Goal: Task Accomplishment & Management: Manage account settings

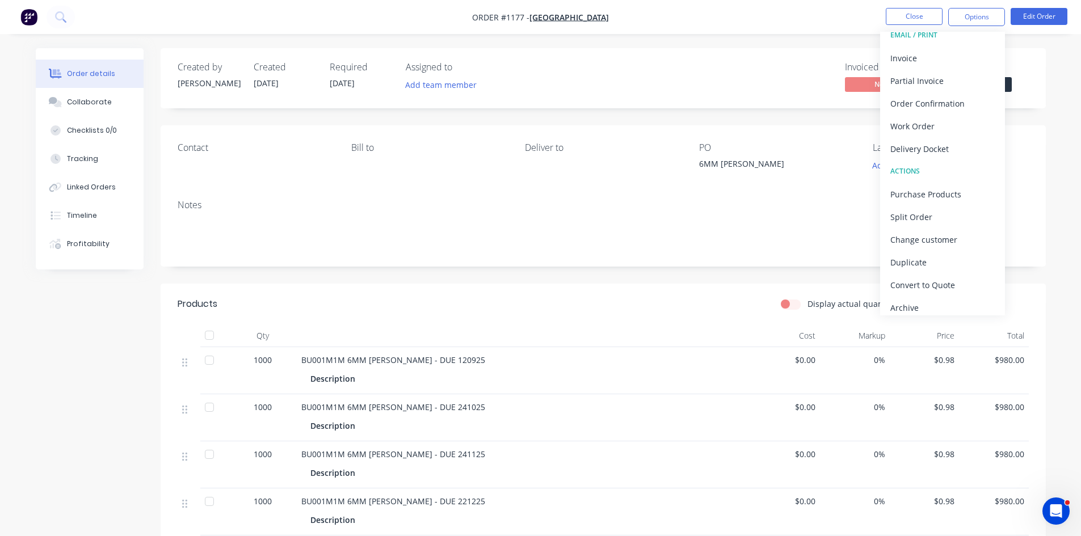
scroll to position [17, 0]
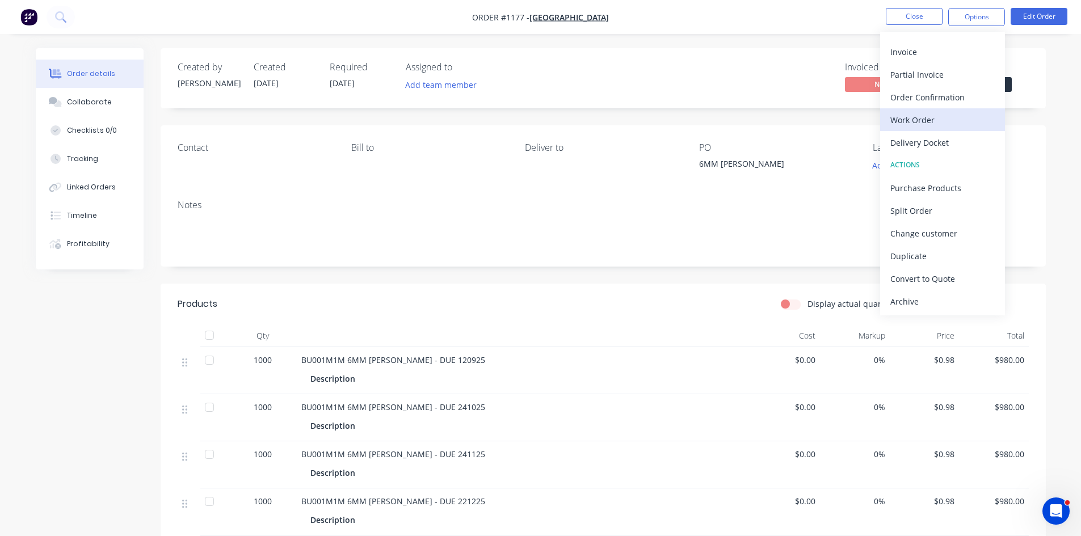
click at [930, 114] on div "Work Order" at bounding box center [943, 120] width 104 height 16
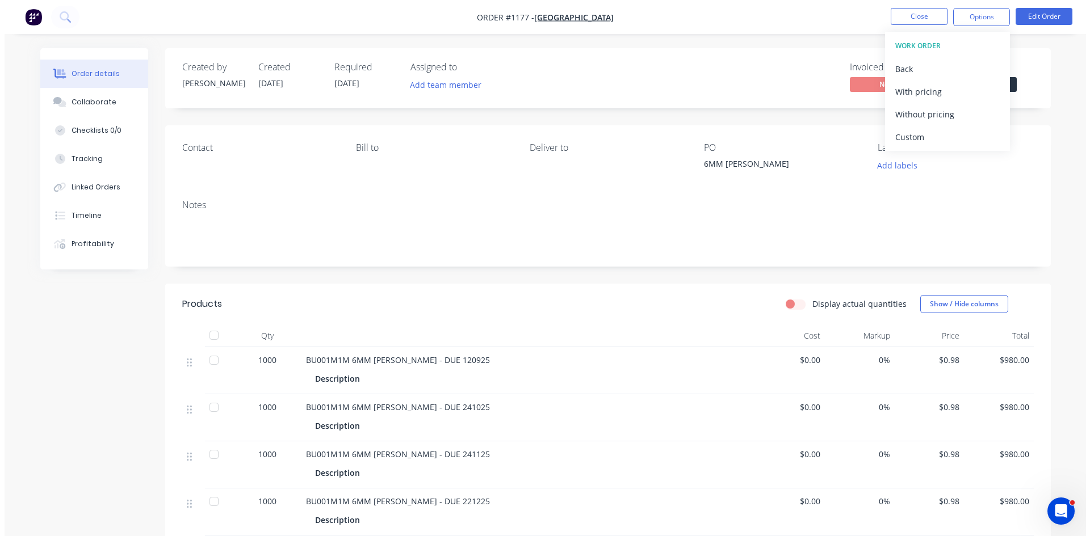
scroll to position [0, 0]
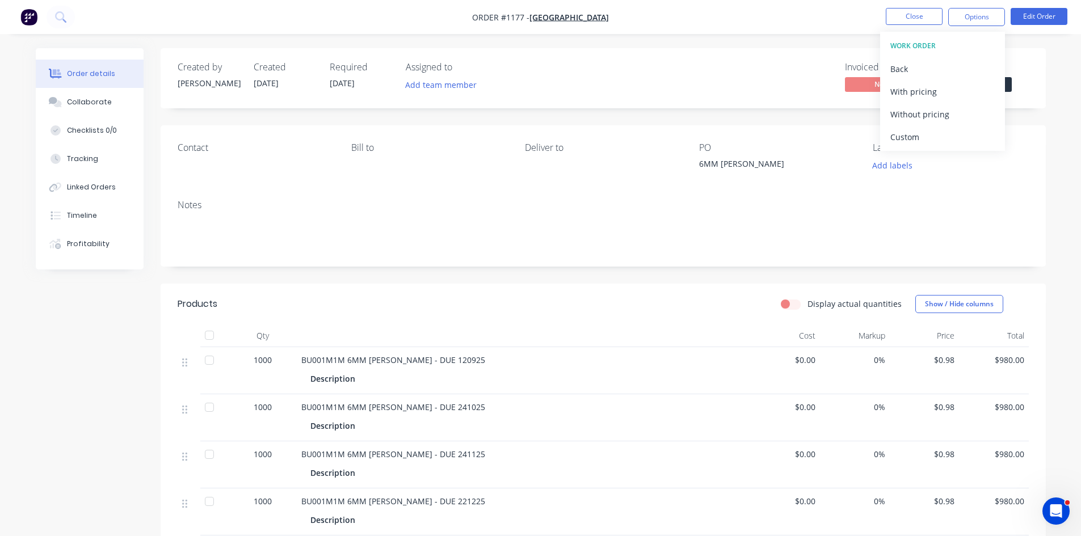
click at [930, 114] on div "Without pricing" at bounding box center [943, 114] width 104 height 16
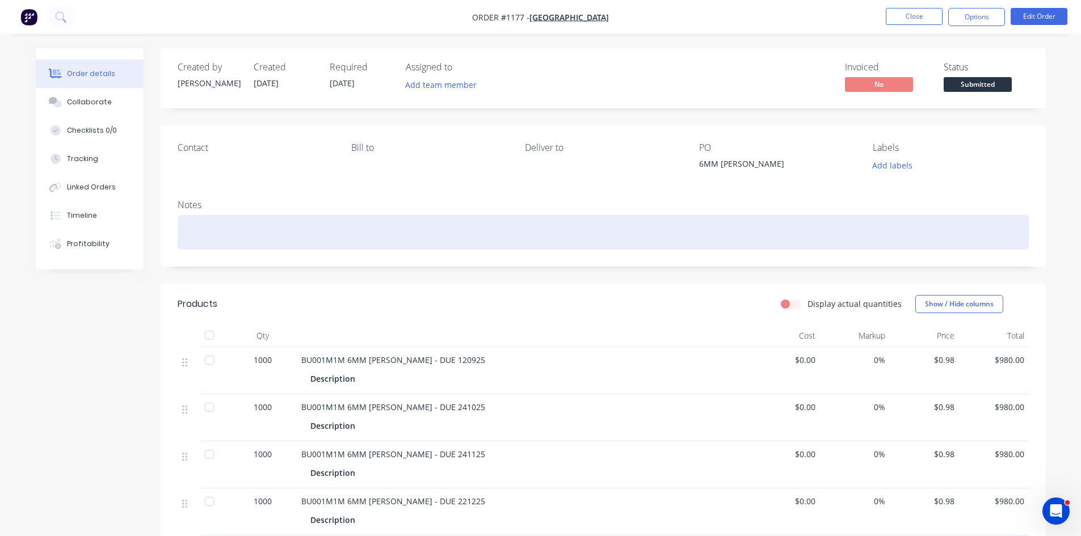
click at [221, 229] on div at bounding box center [603, 232] width 851 height 35
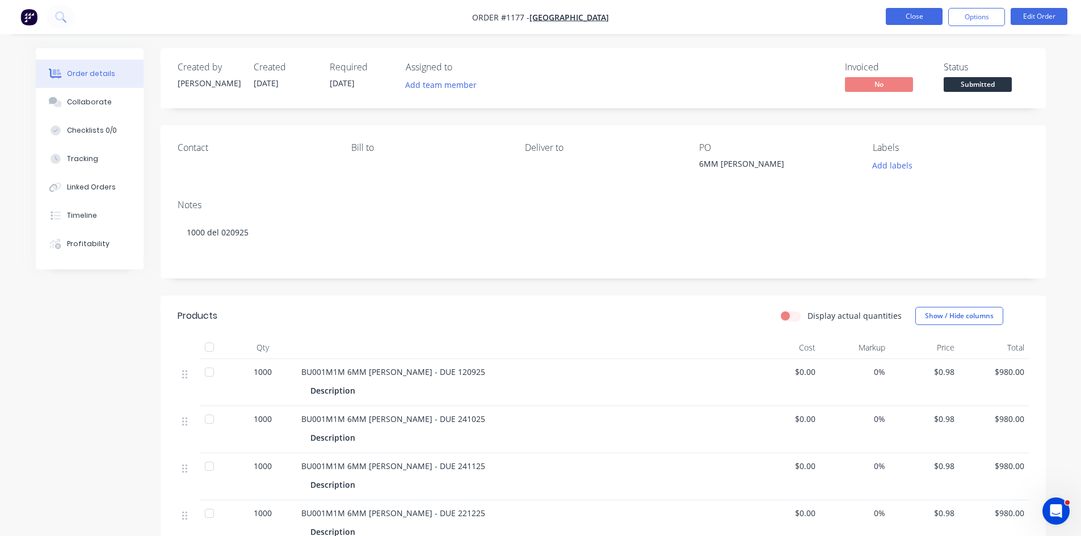
click at [926, 20] on button "Close" at bounding box center [914, 16] width 57 height 17
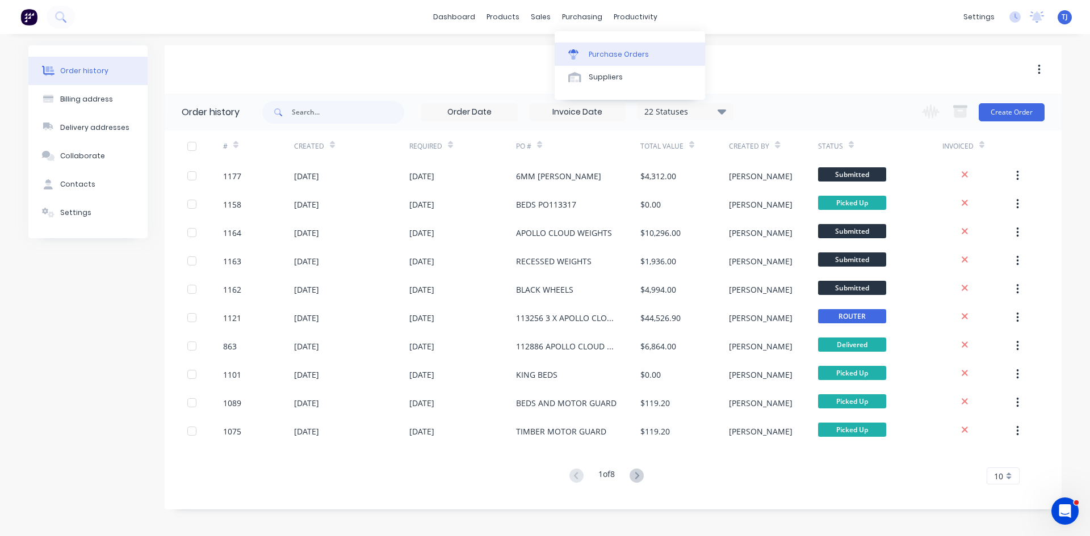
click at [604, 49] on div "Purchase Orders" at bounding box center [619, 54] width 60 height 10
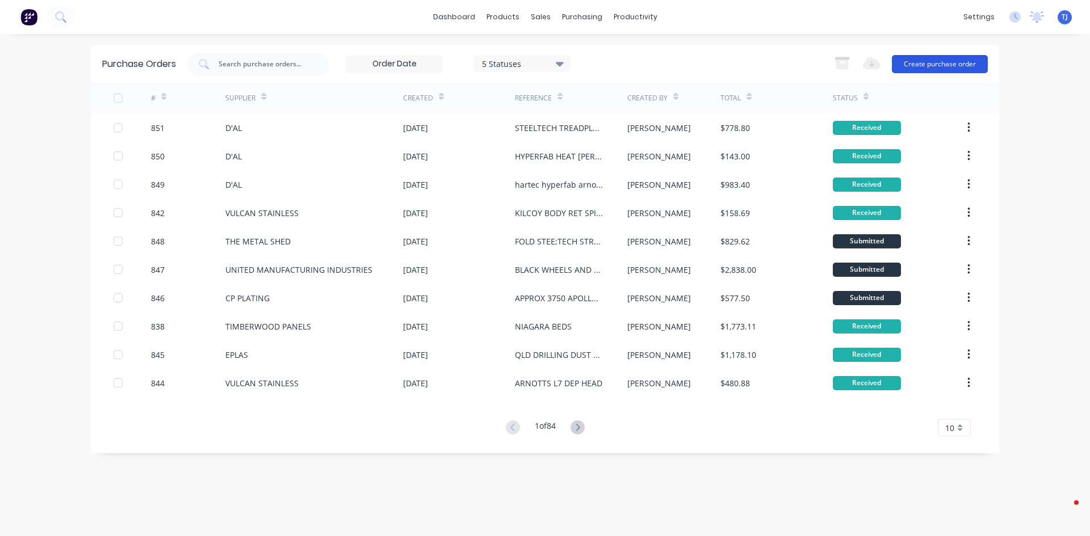
click at [963, 64] on button "Create purchase order" at bounding box center [940, 64] width 96 height 18
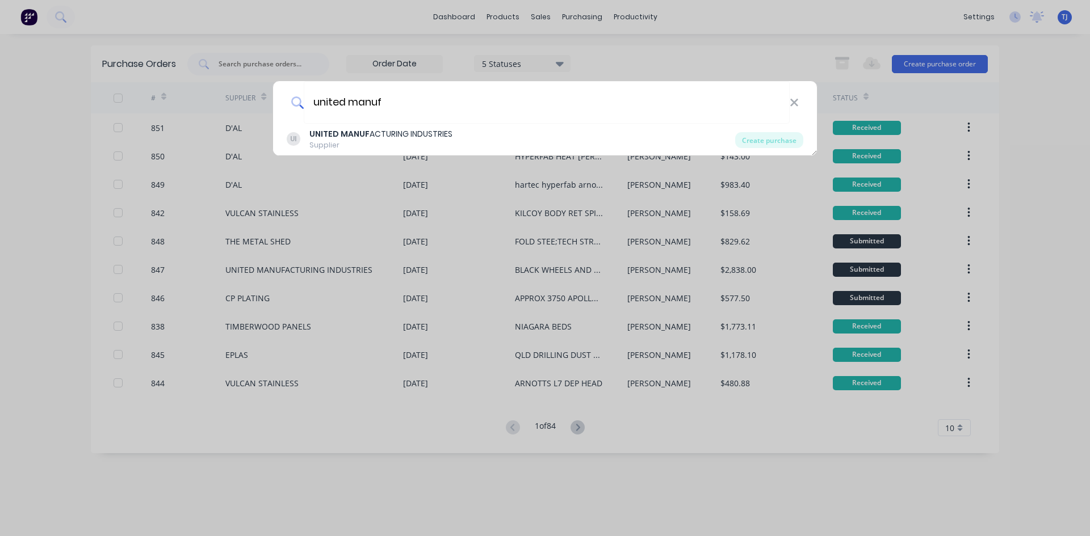
type input "united manuf"
click at [392, 147] on div "Supplier" at bounding box center [380, 145] width 143 height 10
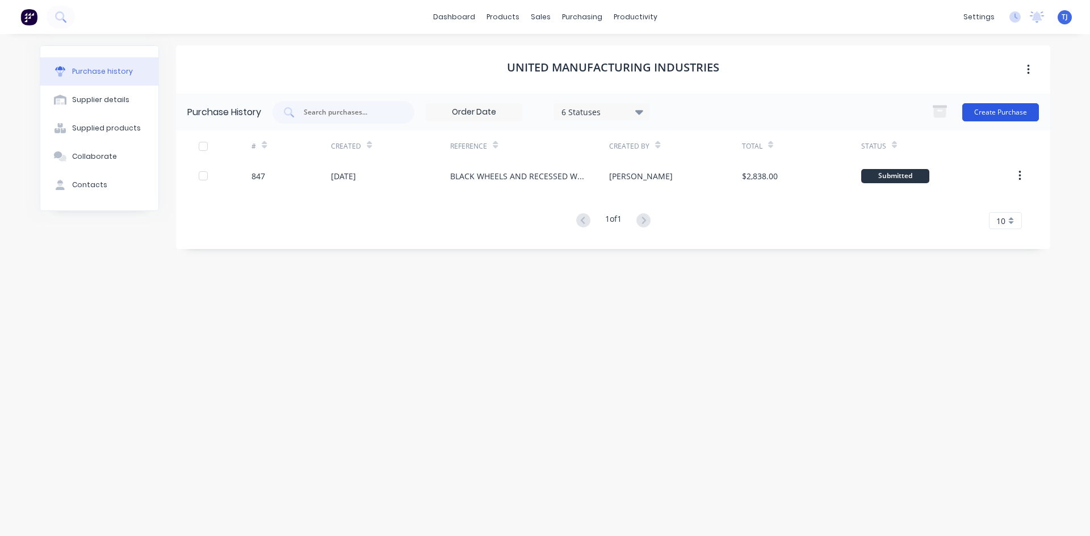
click at [977, 115] on button "Create Purchase" at bounding box center [1000, 112] width 77 height 18
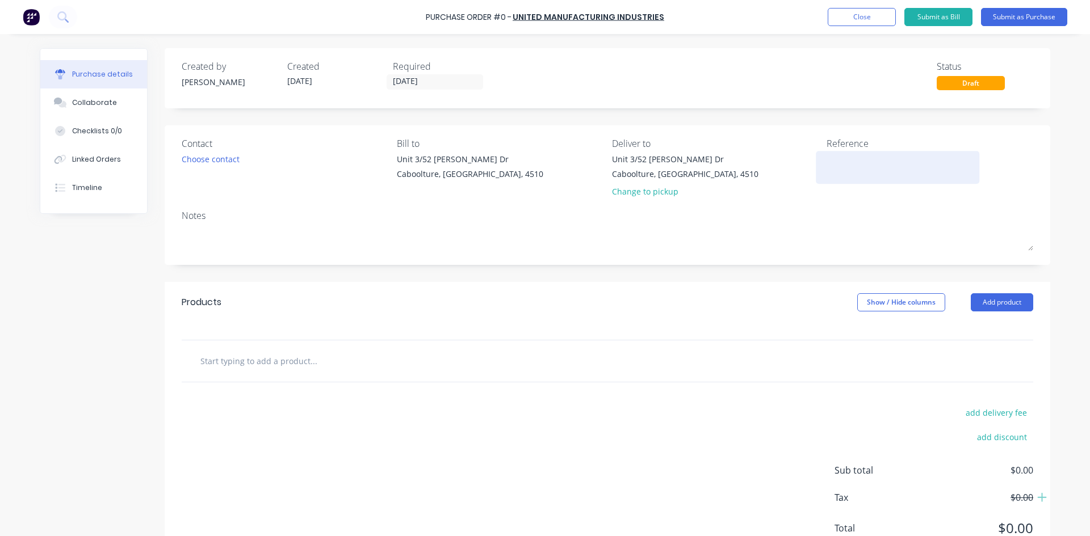
click at [830, 161] on textarea at bounding box center [897, 166] width 142 height 26
type textarea "6MM [PERSON_NAME]"
type textarea "x"
type textarea "6MM [PERSON_NAME]"
click at [993, 305] on button "Add product" at bounding box center [1002, 302] width 62 height 18
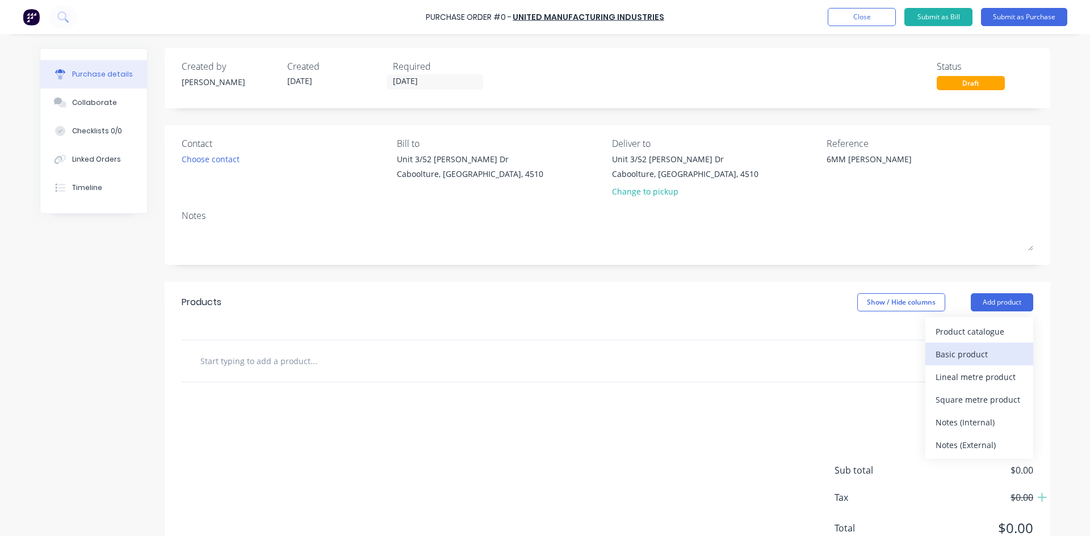
click at [984, 351] on div "Basic product" at bounding box center [978, 354] width 87 height 16
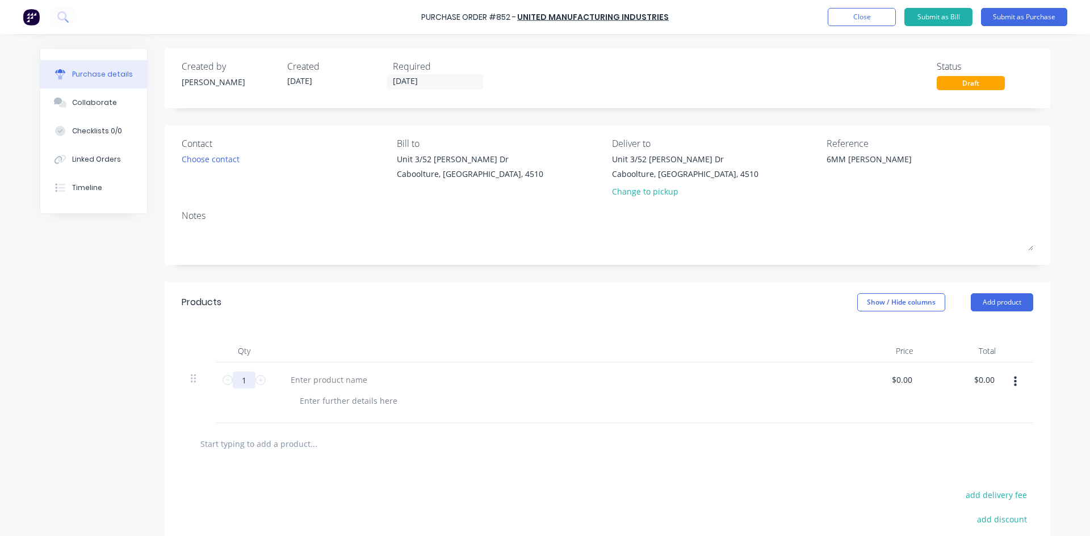
click at [240, 381] on input "1" at bounding box center [244, 380] width 23 height 17
type textarea "x"
type input "4"
type textarea "x"
type input "40"
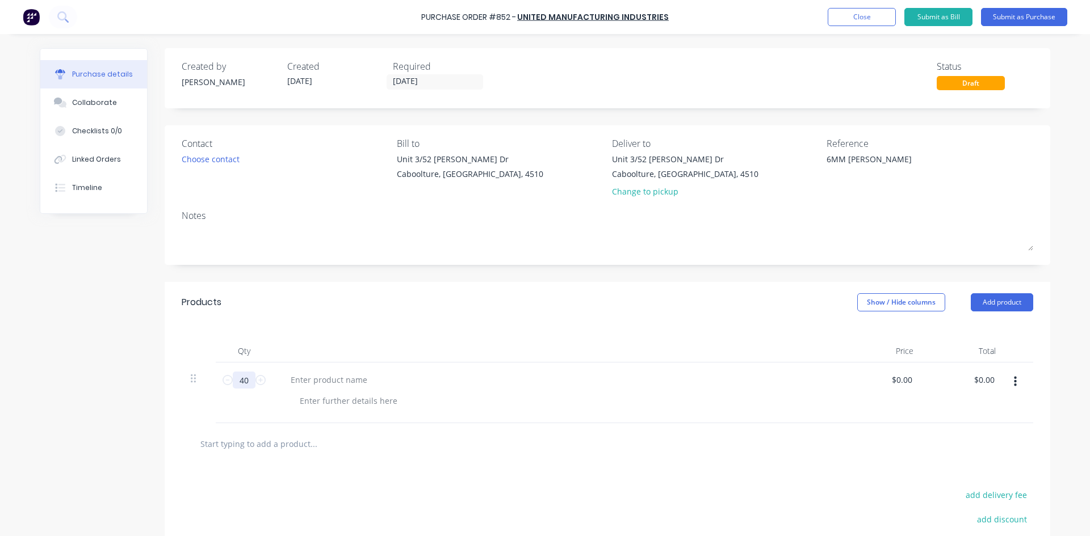
type textarea "x"
type input "400"
type textarea "x"
type input "4000"
type textarea "x"
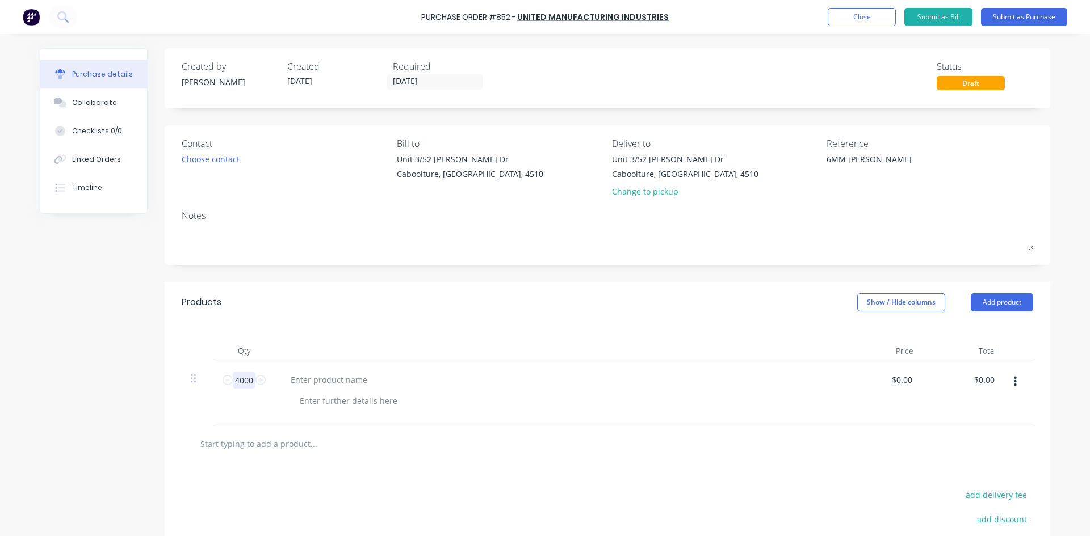
type input "4000"
type textarea "x"
type input "0.0000"
type textarea "x"
type input "$0.00"
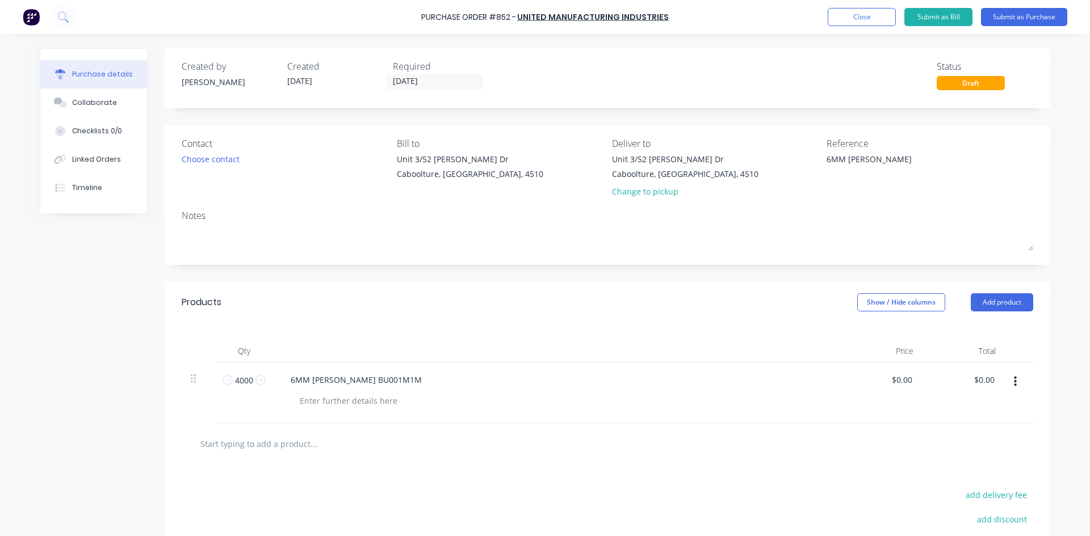
click at [398, 381] on div "6MM BUSH BU001M1M" at bounding box center [556, 380] width 549 height 16
click at [380, 383] on div "6MM BUSH BU001M1M" at bounding box center [356, 380] width 149 height 16
click at [375, 384] on div "6MM BUSH BU001M1M0.24USD" at bounding box center [372, 380] width 181 height 16
type textarea "x"
type input "0"
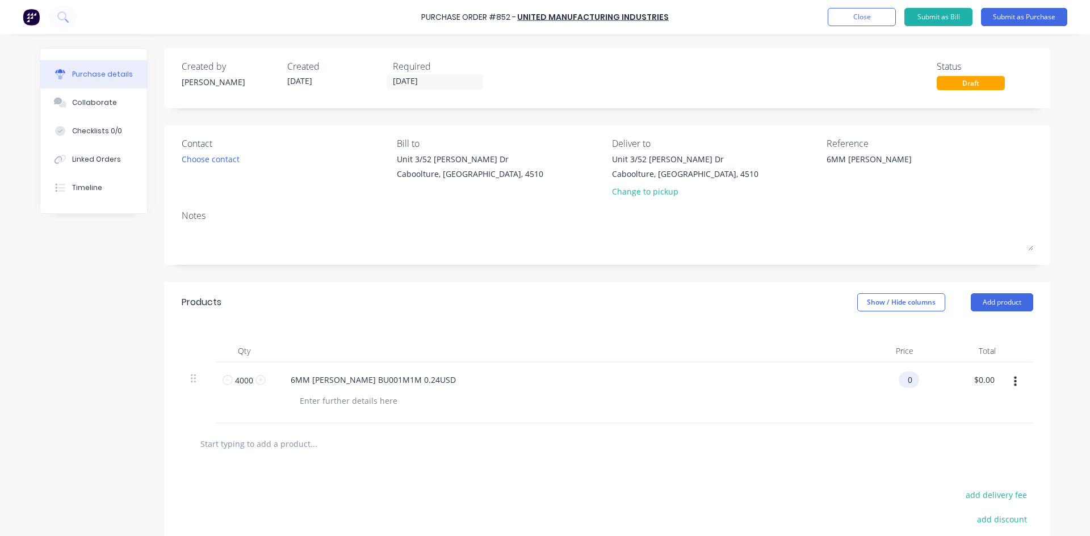
click at [899, 387] on input "0" at bounding box center [906, 380] width 16 height 16
type input "0.1329"
type textarea "x"
type input "$0.1329"
type input "531.60"
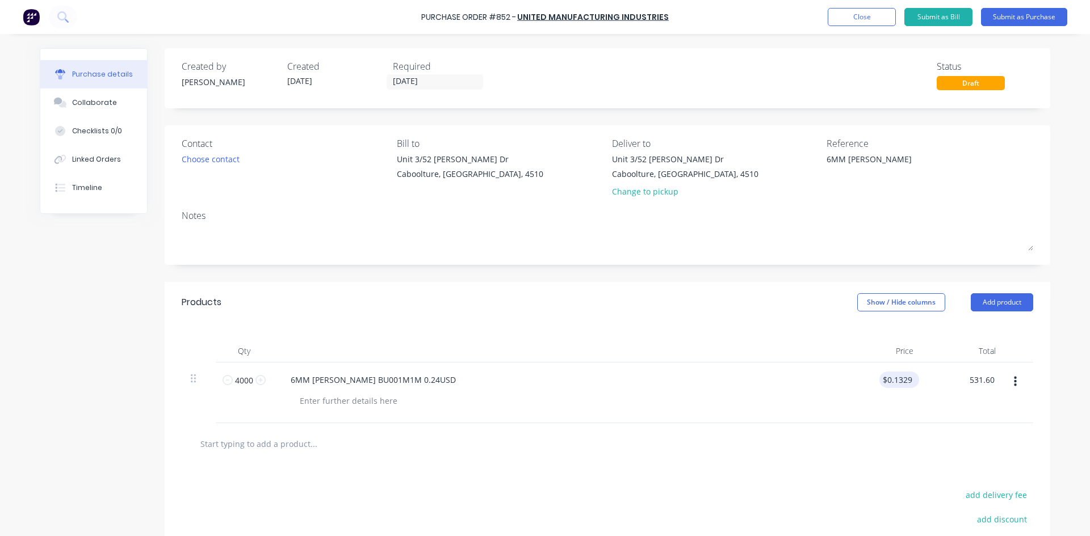
type textarea "x"
type input "0.1329"
type input "$531.60"
click at [890, 381] on input "0.1329" at bounding box center [899, 380] width 31 height 16
type textarea "x"
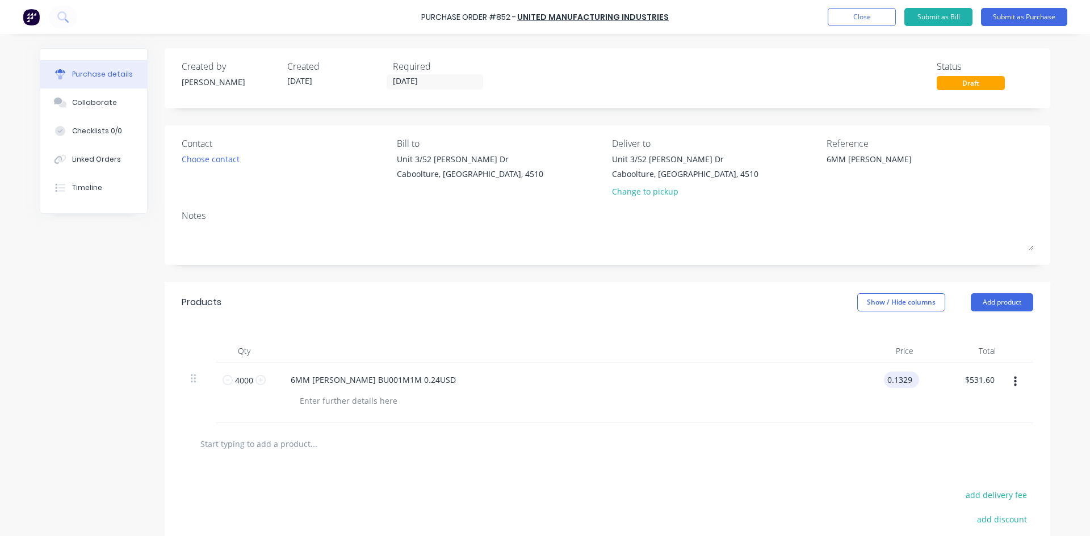
click at [890, 381] on input "0.1329" at bounding box center [899, 380] width 31 height 16
type input "0.3829"
type textarea "x"
type input "$0.3829"
type input "1531.60"
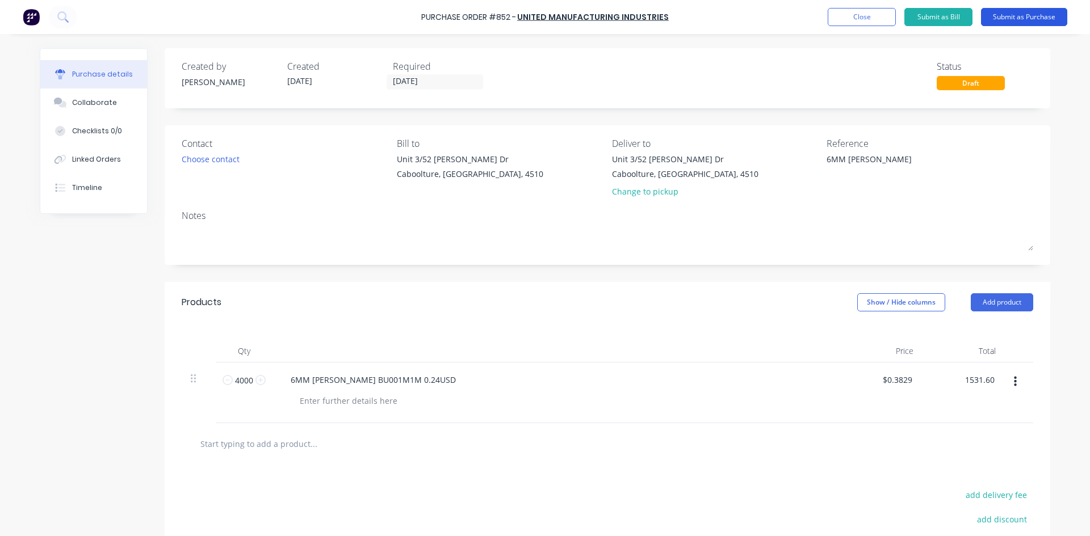
type textarea "x"
type input "$1,531.60"
click at [1047, 16] on button "Submit as Purchase" at bounding box center [1024, 17] width 86 height 18
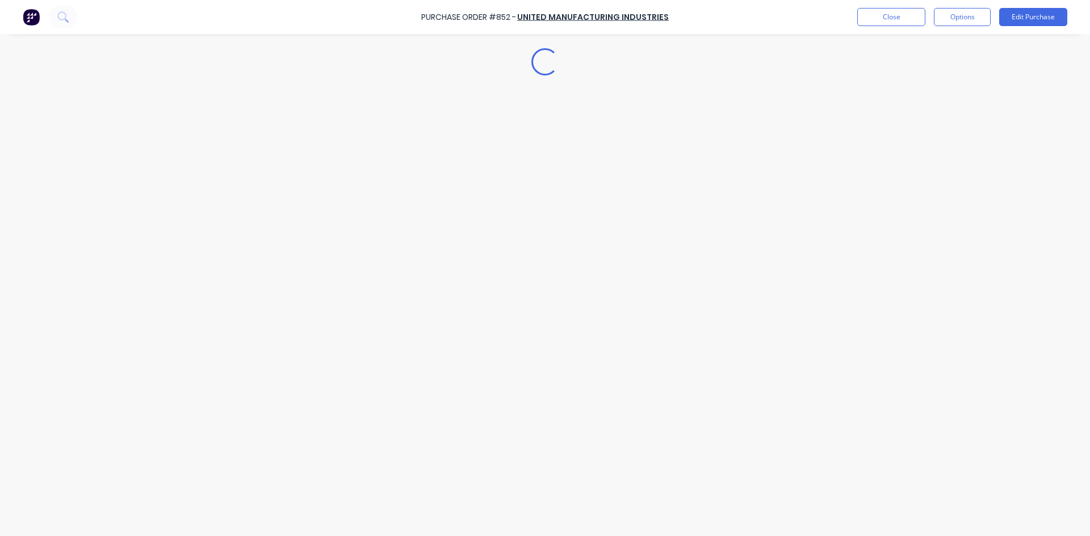
type textarea "x"
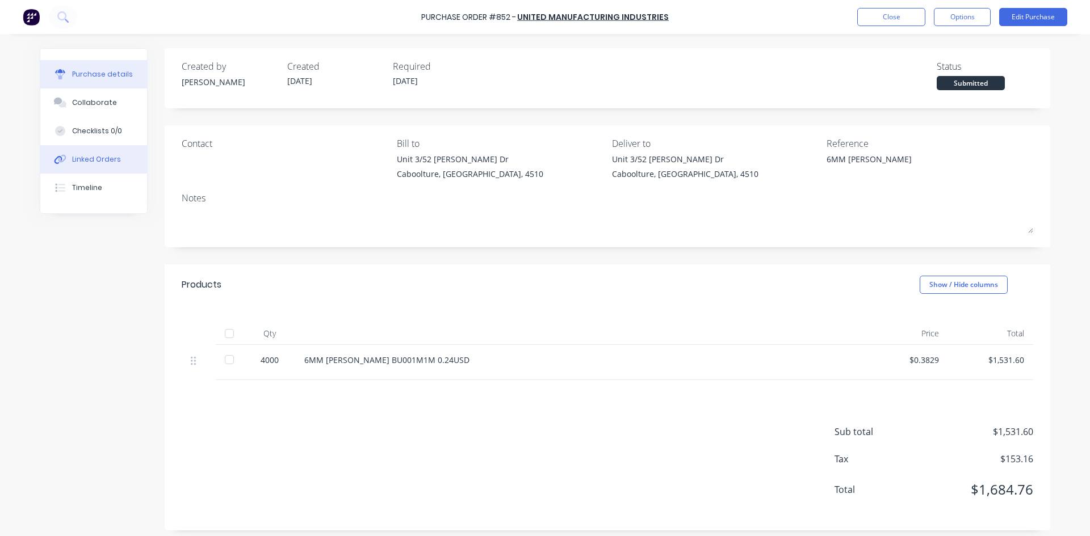
click at [76, 159] on div "Linked Orders" at bounding box center [96, 159] width 49 height 10
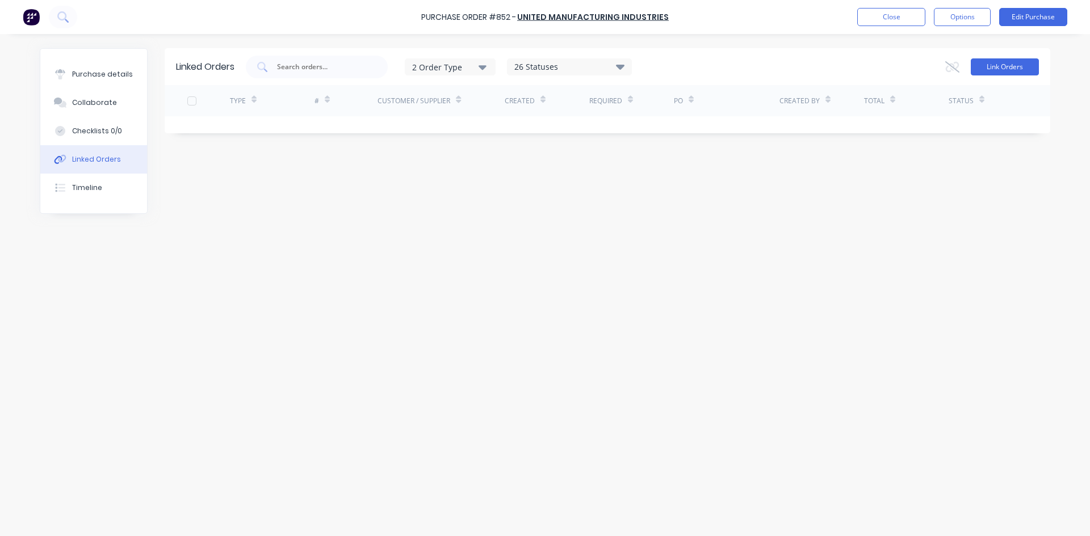
click at [1012, 68] on button "Link Orders" at bounding box center [1005, 66] width 68 height 17
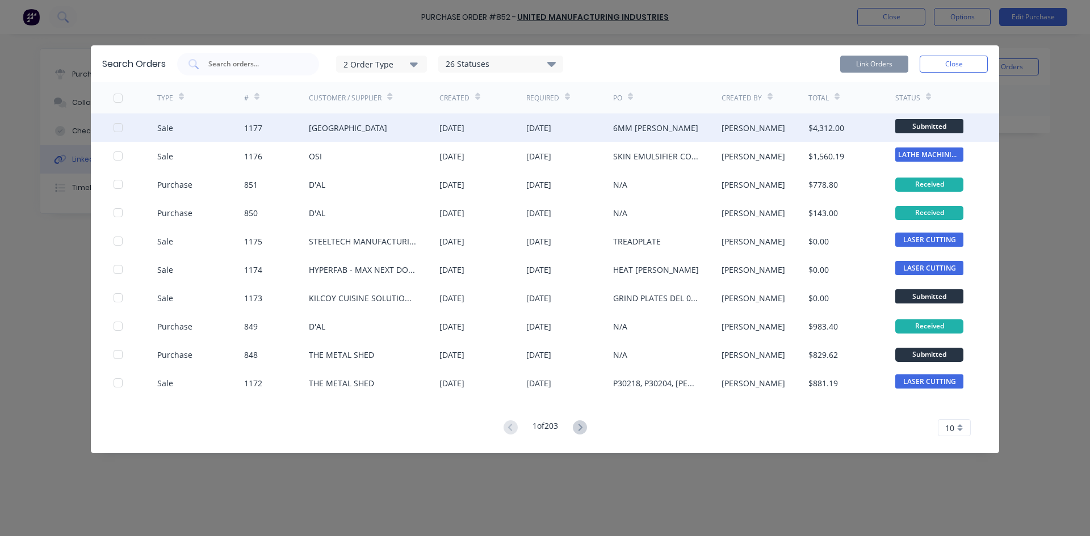
click at [117, 124] on div at bounding box center [118, 127] width 23 height 23
click at [881, 60] on button "Link Orders" at bounding box center [874, 64] width 68 height 17
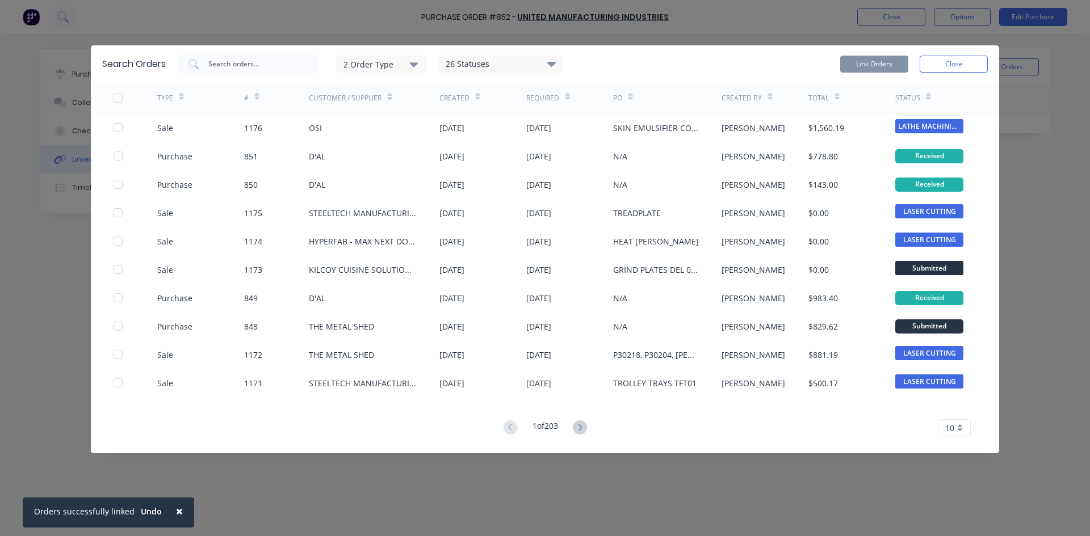
click at [965, 62] on button "Close" at bounding box center [953, 64] width 68 height 17
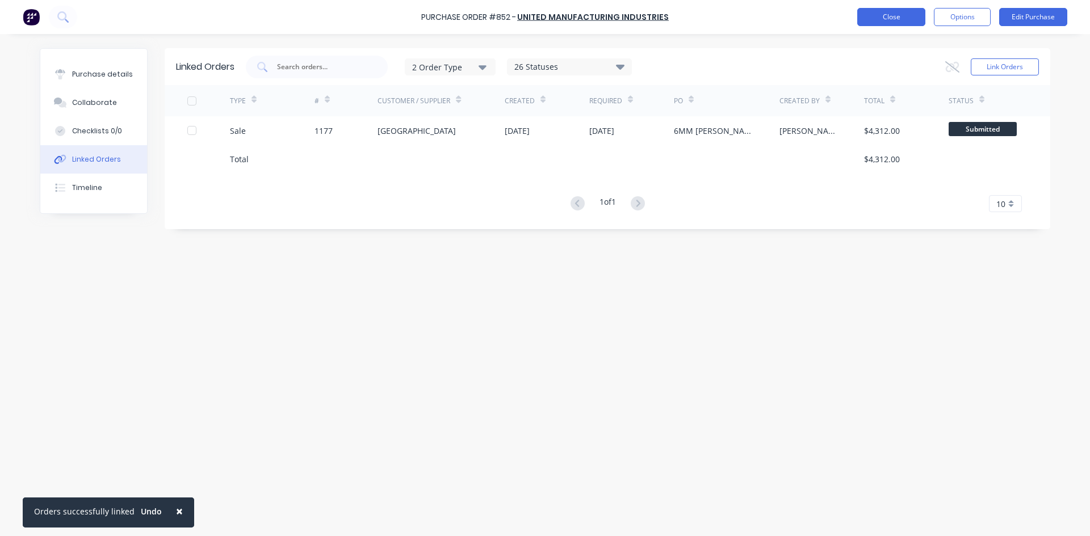
click at [900, 16] on button "Close" at bounding box center [891, 17] width 68 height 18
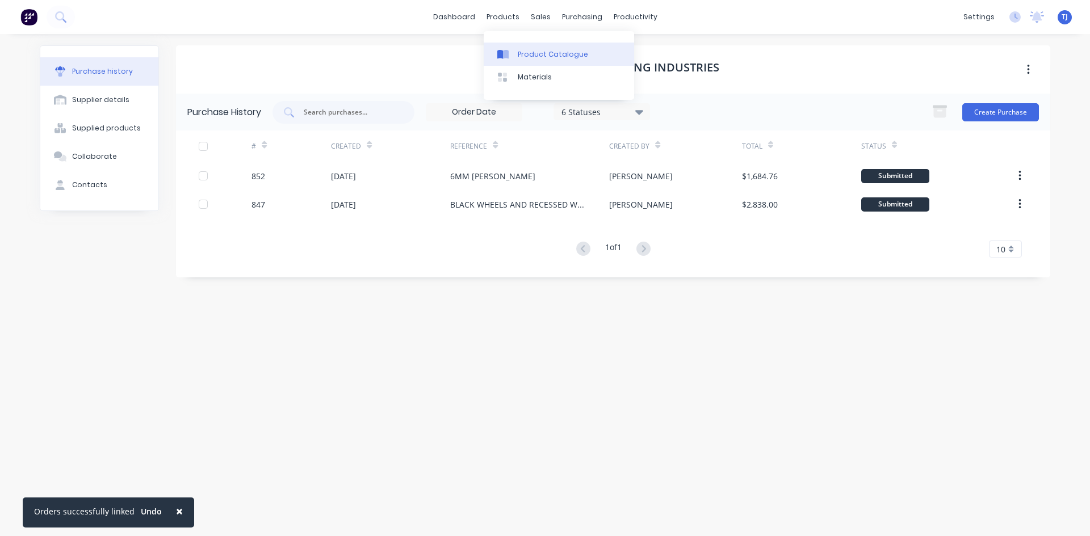
click at [526, 50] on div "Product Catalogue" at bounding box center [553, 54] width 70 height 10
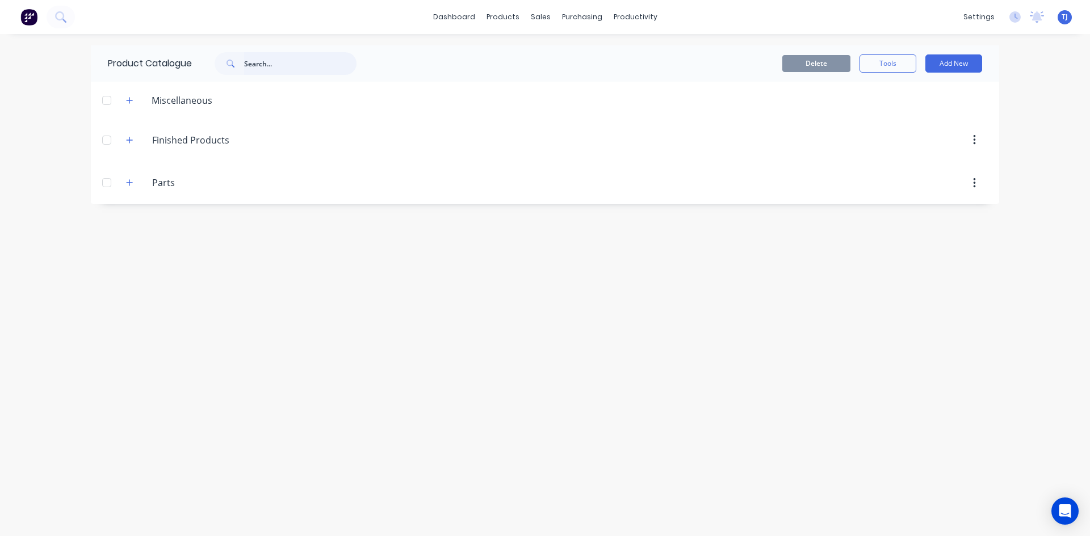
click at [257, 63] on input "text" at bounding box center [300, 63] width 112 height 23
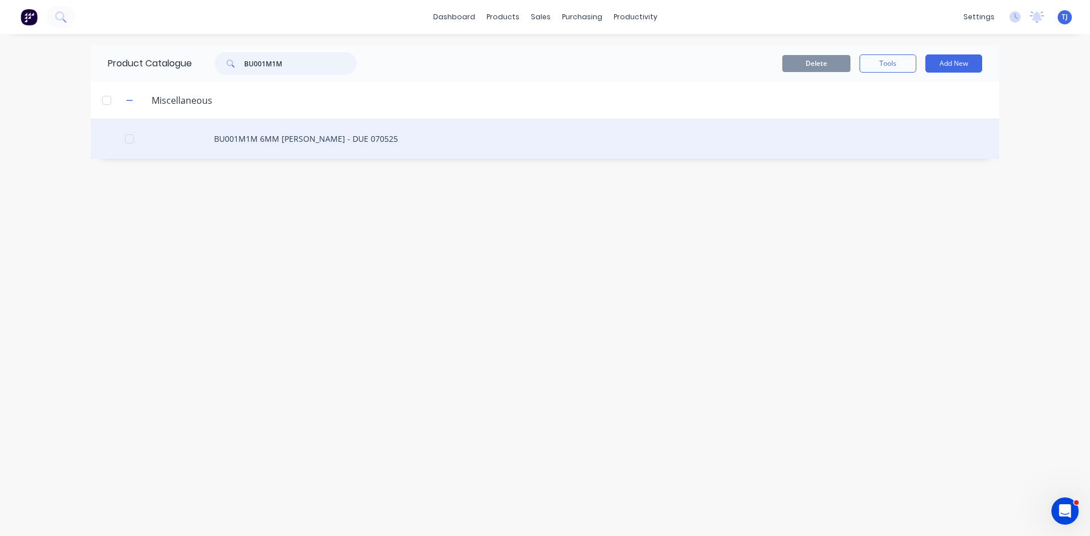
type input "BU001M1M"
click at [325, 140] on div "BU001M1M 6MM BUSH - DUE 070525" at bounding box center [545, 139] width 908 height 40
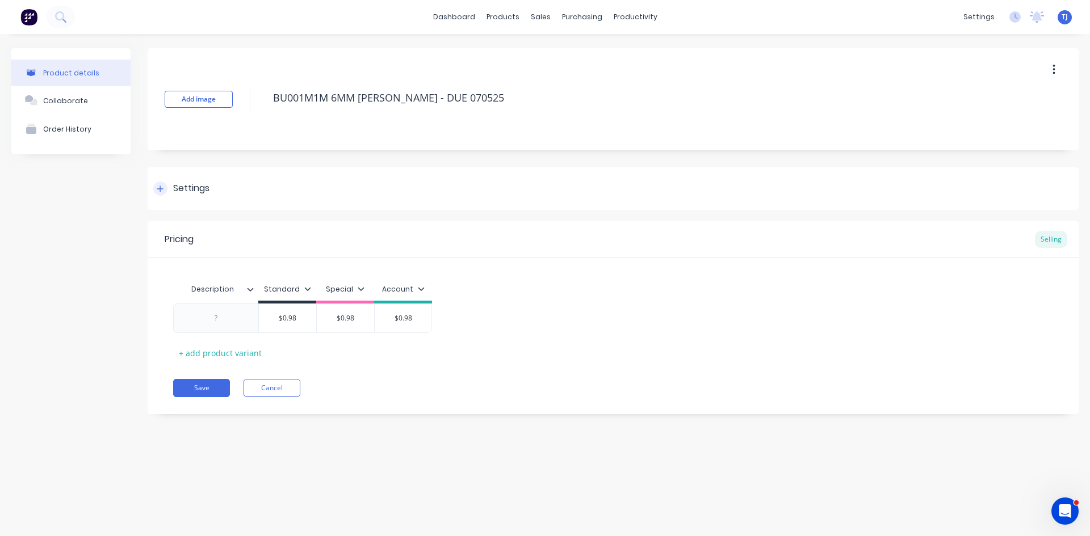
click at [183, 185] on div "Settings" at bounding box center [191, 189] width 36 height 14
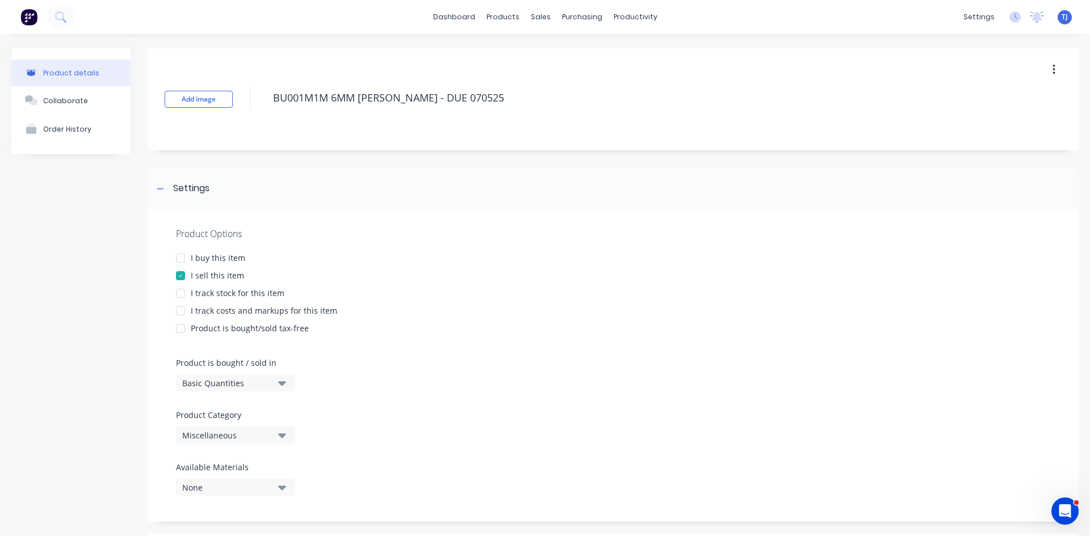
click at [180, 296] on div at bounding box center [180, 293] width 23 height 23
type textarea "x"
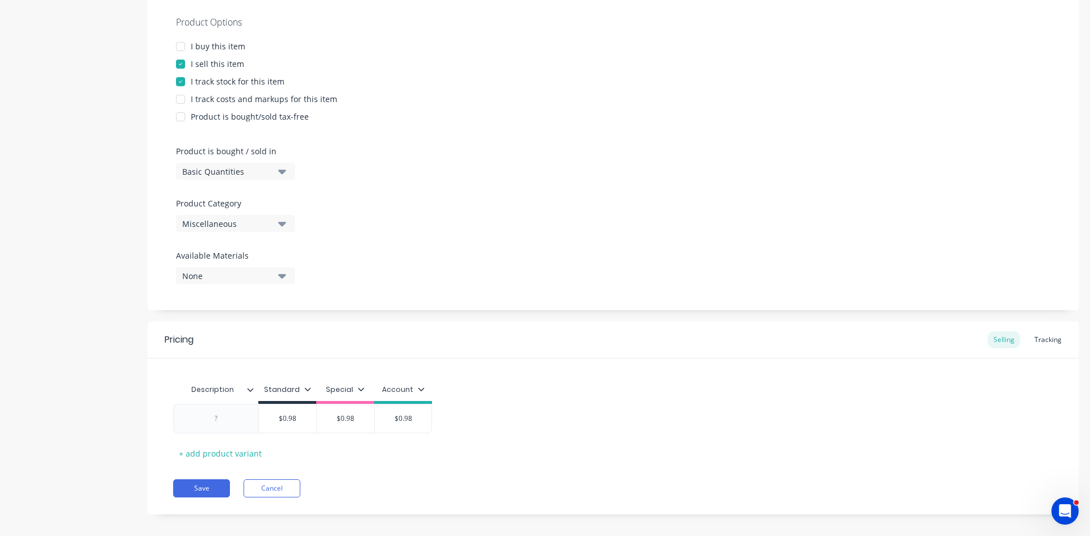
scroll to position [221, 0]
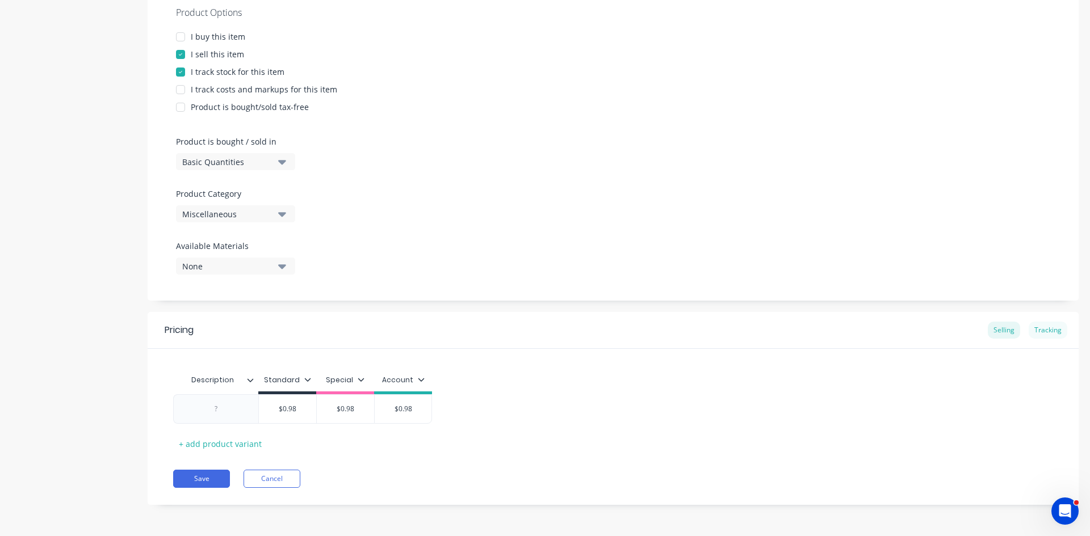
click at [1041, 328] on div "Tracking" at bounding box center [1047, 330] width 39 height 17
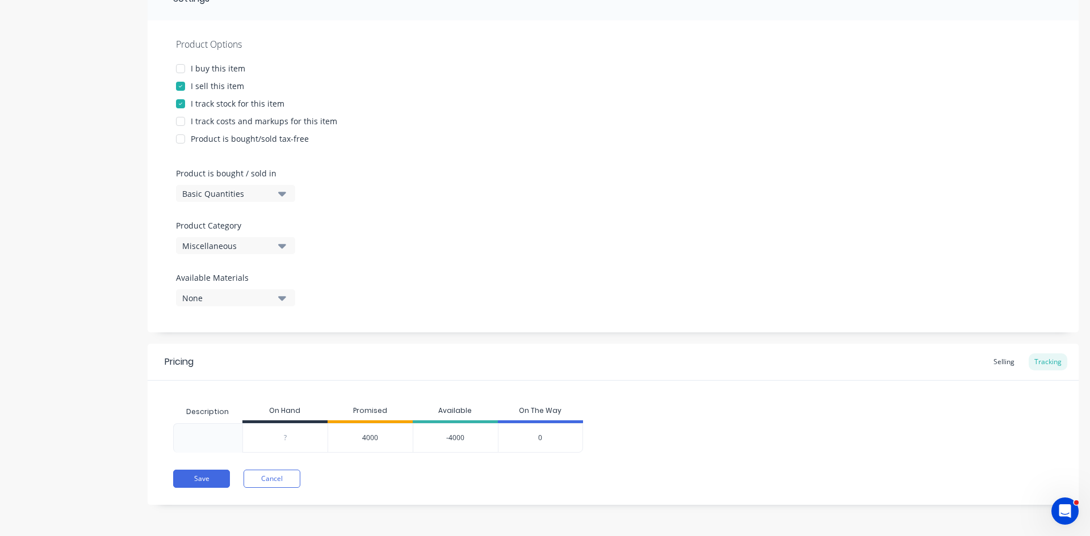
click at [542, 441] on div "0" at bounding box center [540, 438] width 85 height 30
click at [542, 440] on div "0" at bounding box center [540, 438] width 85 height 30
click at [541, 437] on span "0" at bounding box center [540, 438] width 4 height 10
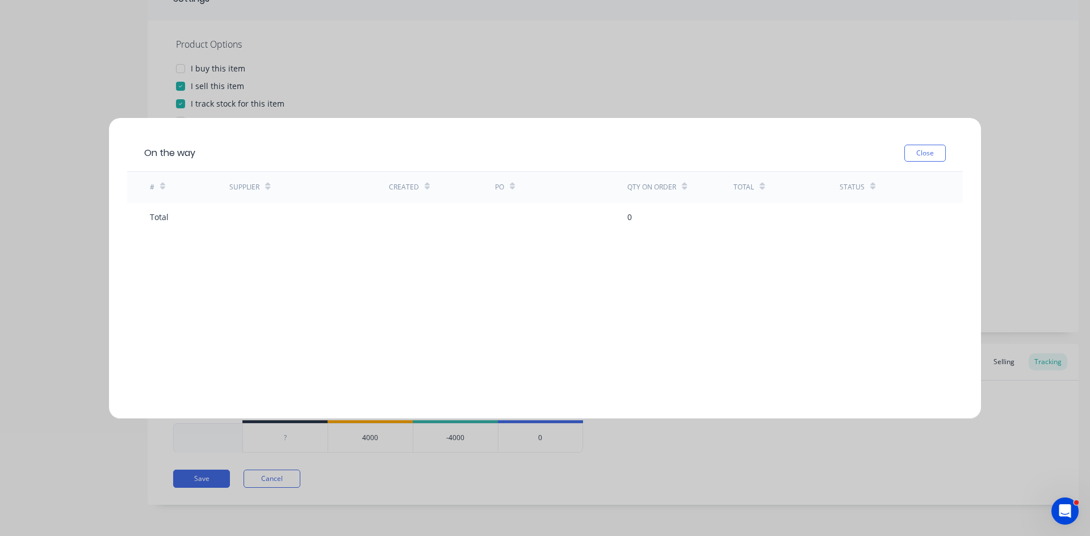
click at [631, 217] on div "0" at bounding box center [629, 217] width 5 height 12
click at [631, 216] on div "0" at bounding box center [629, 217] width 5 height 12
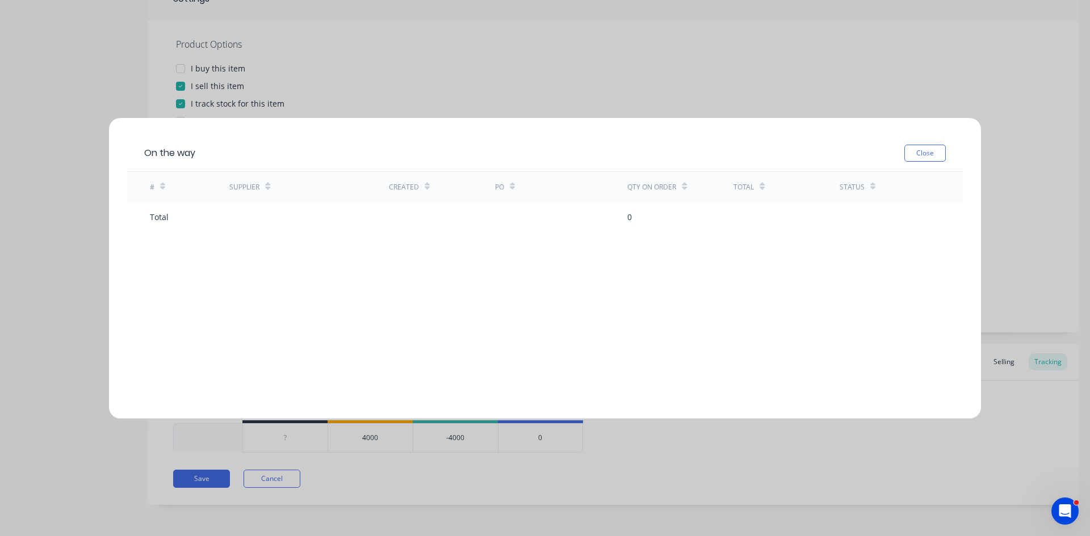
click at [631, 216] on div "0" at bounding box center [629, 217] width 5 height 12
drag, startPoint x: 165, startPoint y: 217, endPoint x: 190, endPoint y: 209, distance: 26.2
click at [166, 216] on div "Total" at bounding box center [159, 217] width 19 height 12
drag, startPoint x: 192, startPoint y: 208, endPoint x: 190, endPoint y: 215, distance: 6.6
click at [192, 211] on div "Total" at bounding box center [189, 217] width 79 height 28
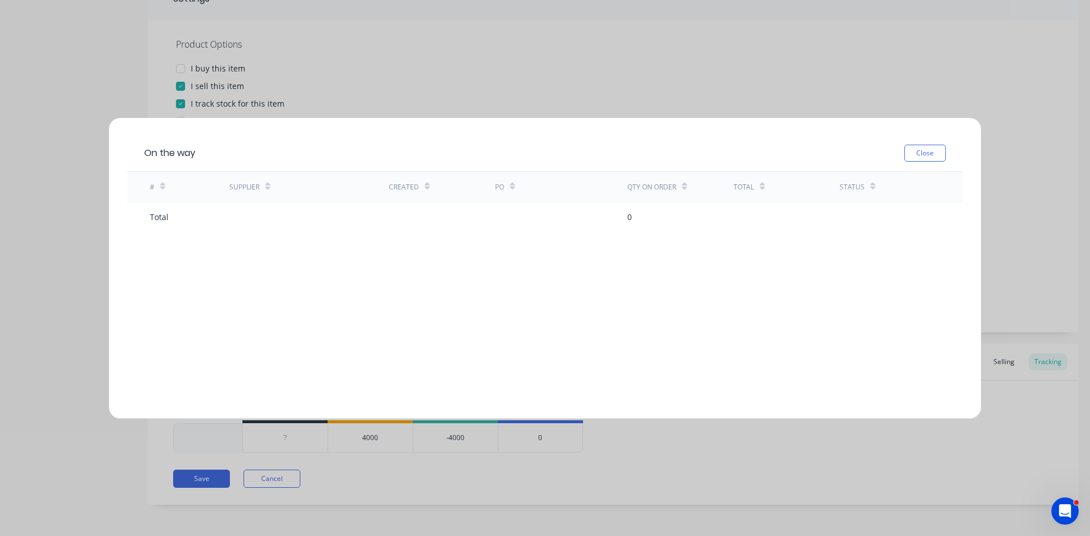
click at [189, 216] on div "Total" at bounding box center [189, 217] width 79 height 28
click at [921, 155] on button "Close" at bounding box center [924, 153] width 41 height 17
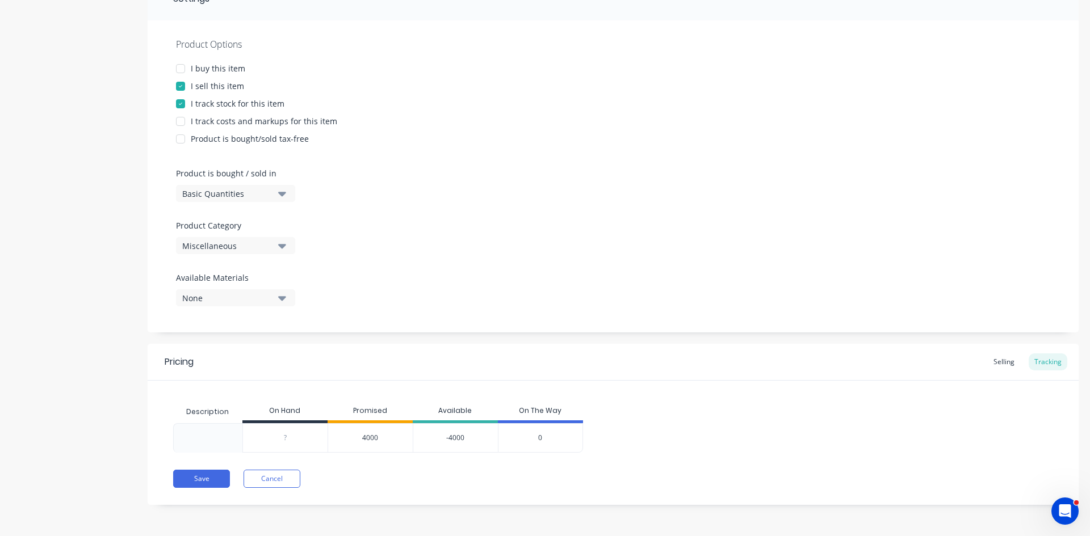
type input "0"
click at [291, 439] on input "0" at bounding box center [285, 438] width 85 height 10
type textarea "x"
type input "3"
type textarea "x"
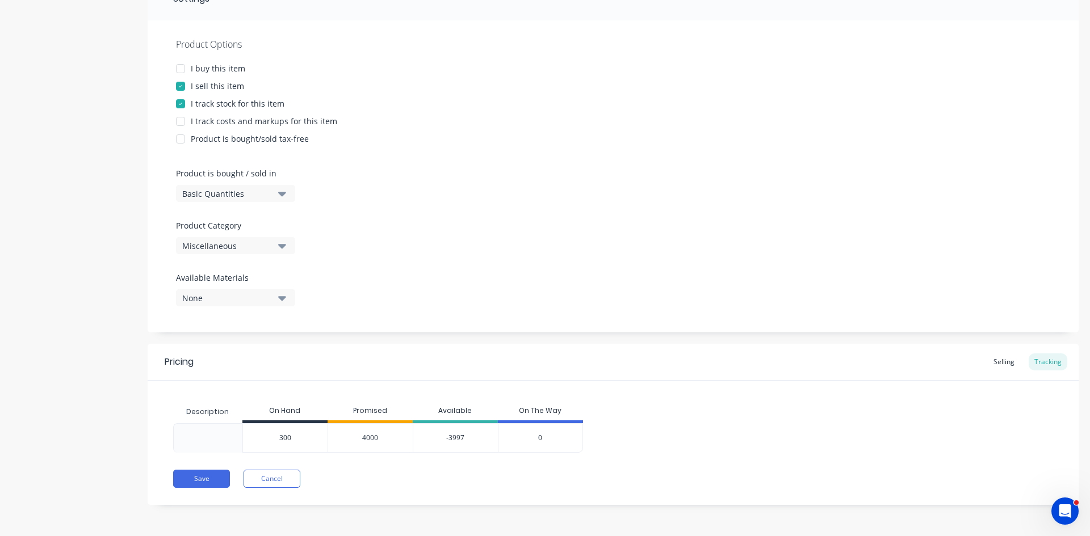
type input "3000"
type textarea "x"
type input "3000"
click at [541, 438] on span "0" at bounding box center [540, 438] width 4 height 10
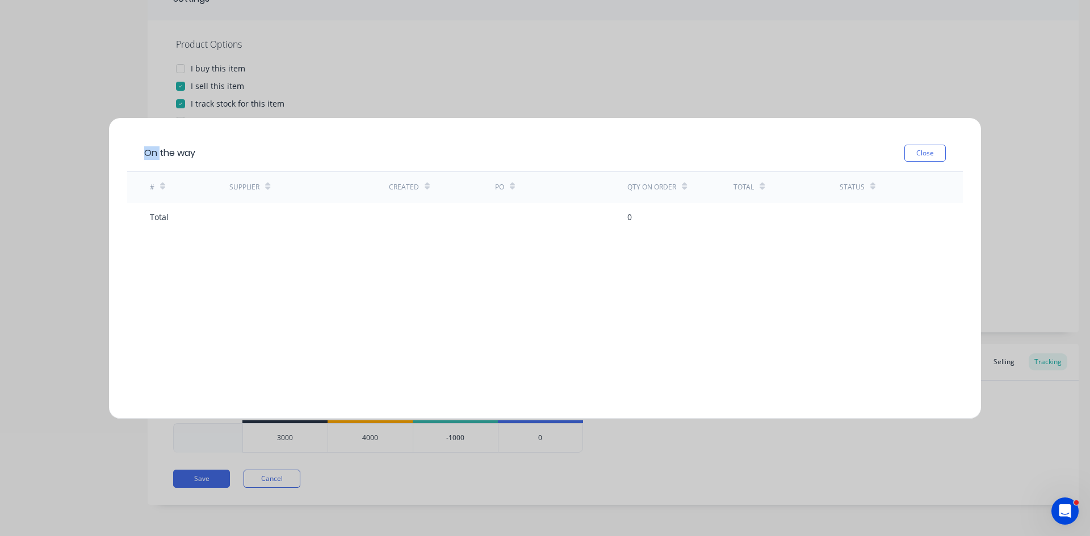
click at [541, 438] on div "On the way Close # Supplier Created PO Qty on order Total Status Total 0" at bounding box center [545, 268] width 1090 height 536
click at [629, 219] on div "0" at bounding box center [629, 217] width 5 height 12
click at [633, 217] on div "0" at bounding box center [680, 217] width 106 height 28
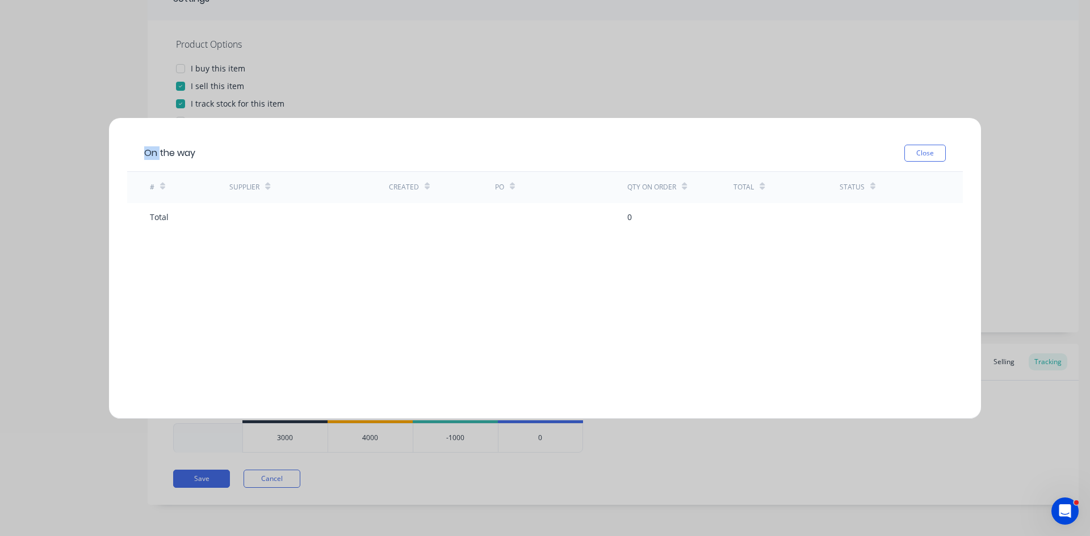
click at [632, 216] on div "0" at bounding box center [680, 217] width 106 height 28
click at [632, 216] on div "0" at bounding box center [629, 217] width 5 height 12
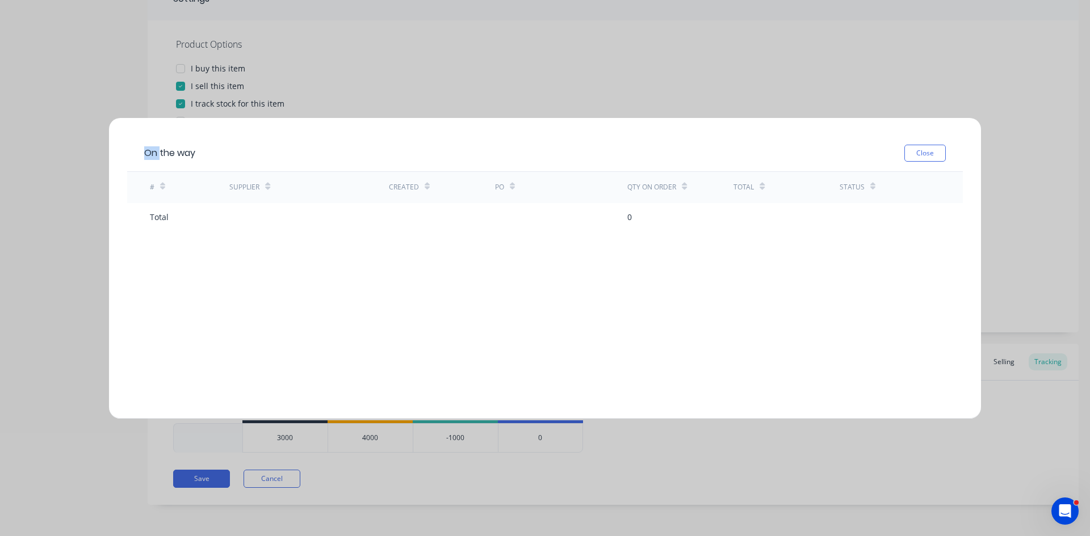
click at [632, 216] on div "0" at bounding box center [629, 217] width 5 height 12
drag, startPoint x: 633, startPoint y: 214, endPoint x: 772, endPoint y: 158, distance: 150.5
click at [636, 213] on div "0" at bounding box center [680, 217] width 106 height 28
click at [939, 157] on button "Close" at bounding box center [924, 153] width 41 height 17
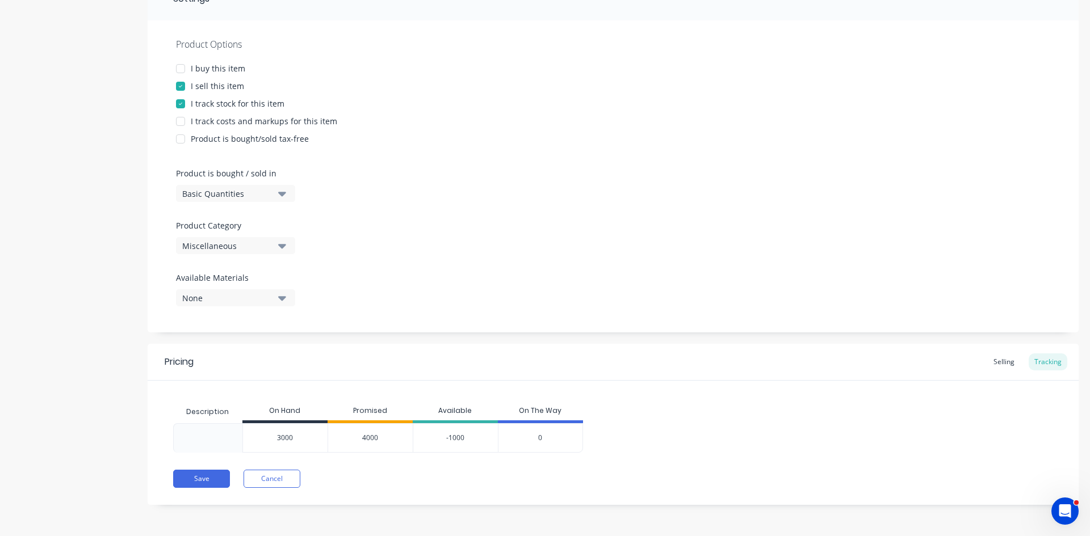
click at [366, 439] on span "4000" at bounding box center [370, 438] width 16 height 10
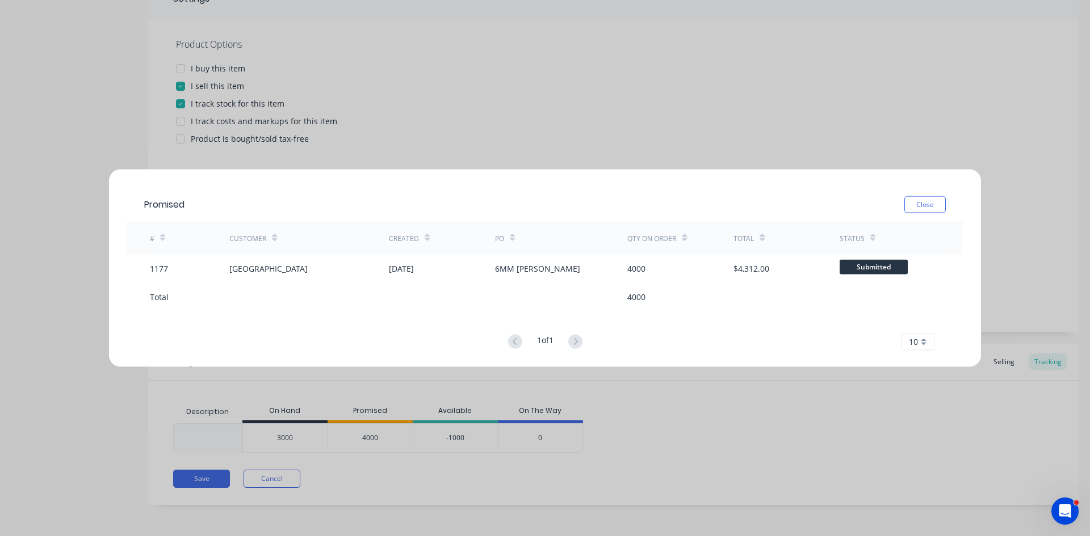
click at [366, 439] on div "Promised Close # Customer Created PO Qty on order Total Status 1177 NIAGARA AUS…" at bounding box center [545, 268] width 1090 height 536
click at [937, 201] on button "Close" at bounding box center [924, 204] width 41 height 17
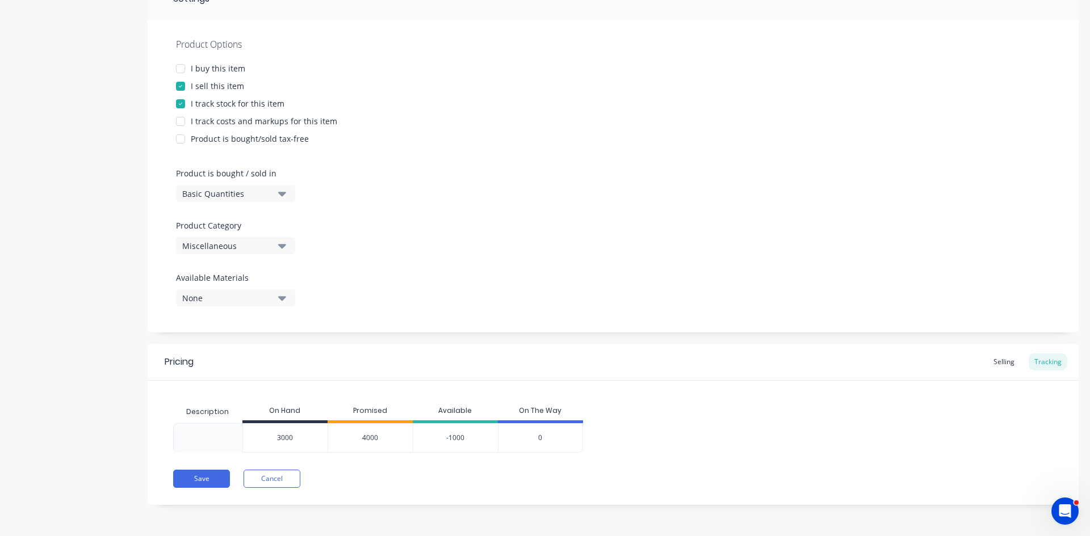
click at [378, 439] on div "4000" at bounding box center [369, 438] width 85 height 30
click at [372, 440] on span "4000" at bounding box center [370, 438] width 16 height 10
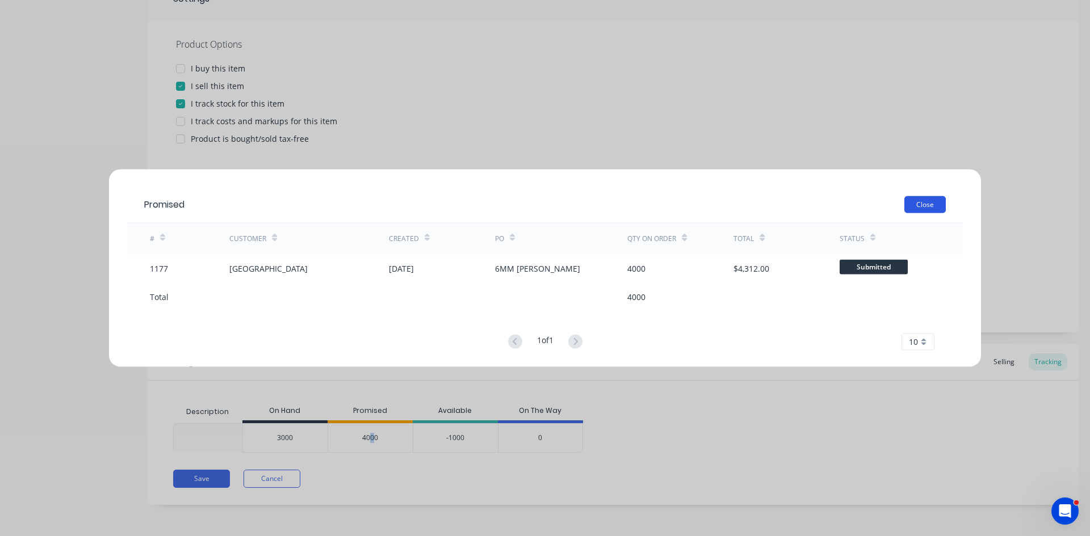
click at [918, 203] on button "Close" at bounding box center [924, 204] width 41 height 17
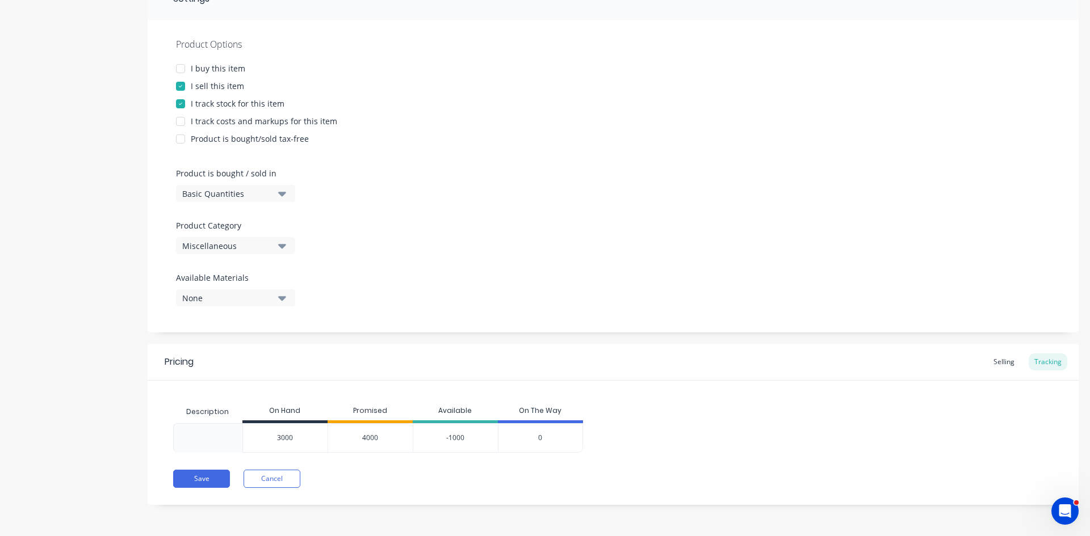
click at [466, 436] on div "-1000" at bounding box center [455, 438] width 85 height 30
click at [466, 440] on div "-1000" at bounding box center [455, 438] width 85 height 30
click at [465, 439] on div "-1000" at bounding box center [455, 438] width 85 height 30
click at [463, 438] on div "-1000" at bounding box center [455, 438] width 85 height 30
click at [548, 438] on div "0" at bounding box center [540, 438] width 85 height 30
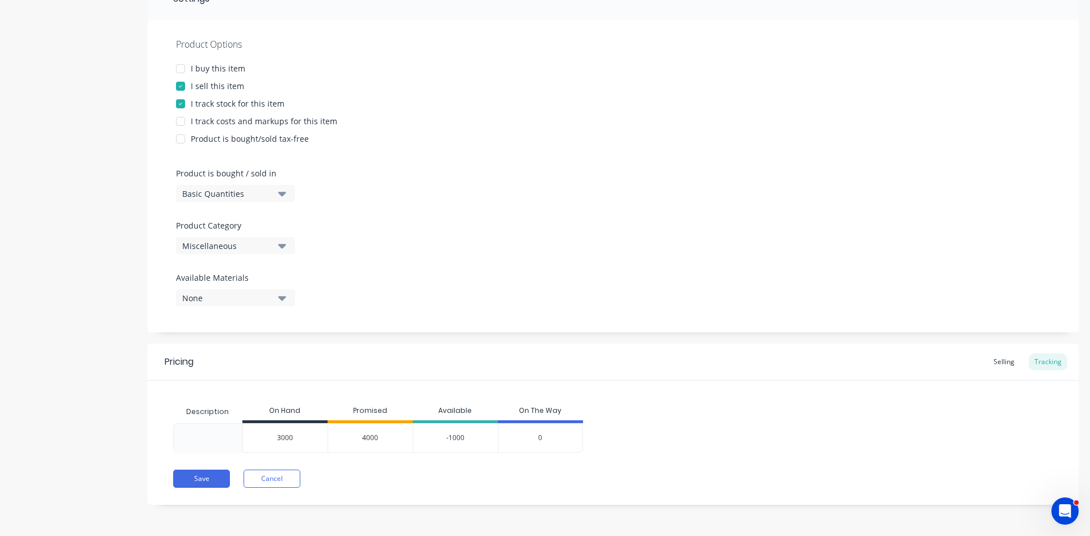
click at [546, 438] on div "0" at bounding box center [540, 438] width 85 height 30
click at [545, 438] on div "0" at bounding box center [540, 438] width 85 height 30
click at [542, 436] on div "0" at bounding box center [540, 438] width 85 height 30
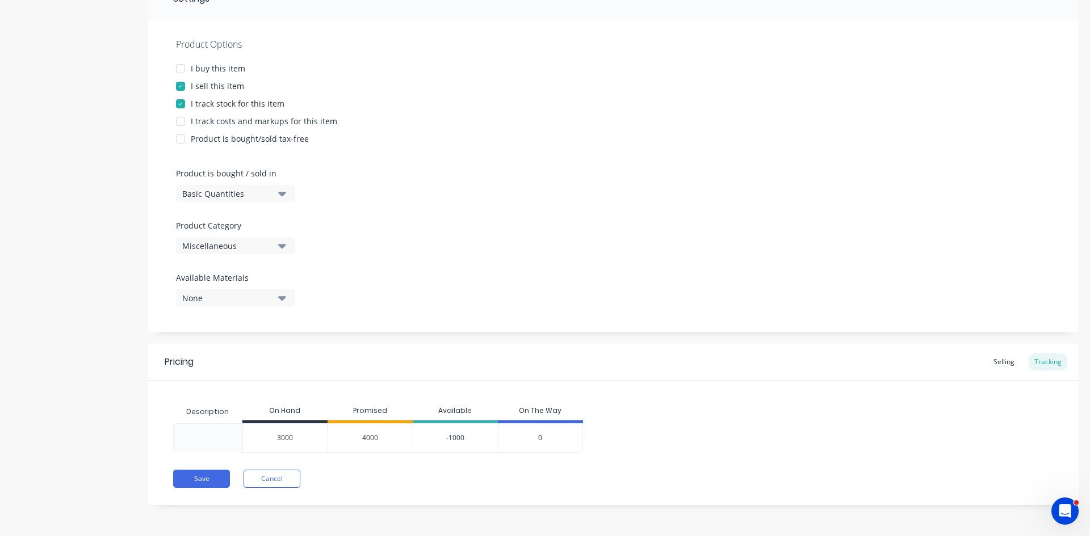
click at [286, 441] on input "3000" at bounding box center [285, 438] width 85 height 10
type input "4"
type textarea "x"
type input "400"
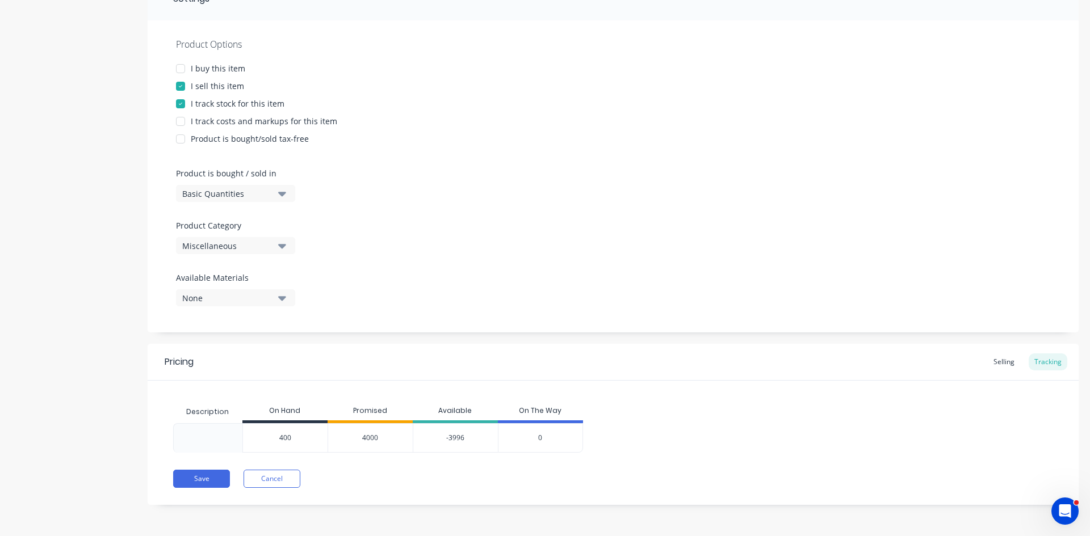
type textarea "x"
type input "4000"
type textarea "x"
type input "4000"
click at [536, 441] on div "0" at bounding box center [540, 438] width 85 height 30
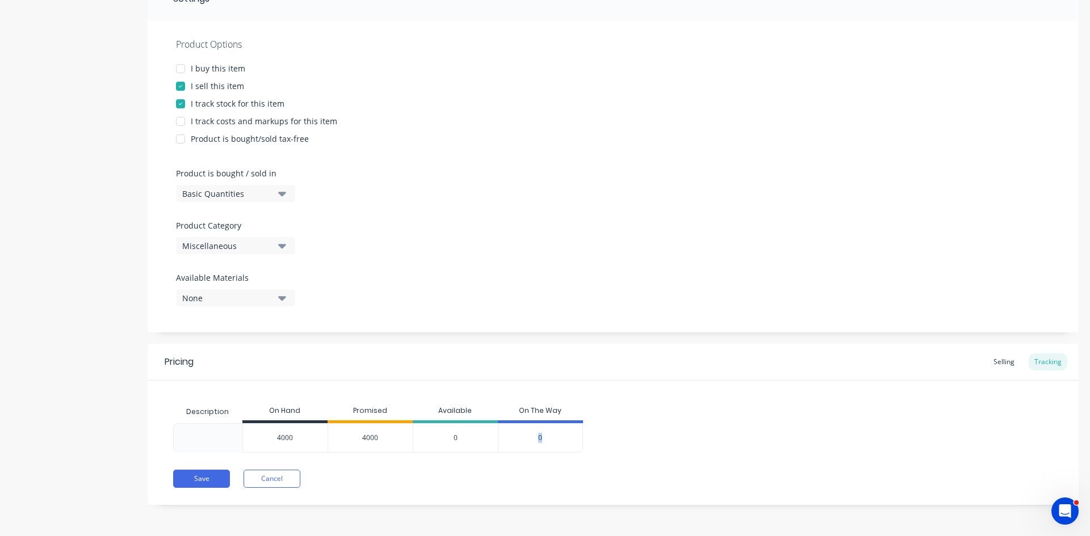
click at [536, 441] on div "0" at bounding box center [540, 438] width 85 height 30
click at [536, 440] on div "0" at bounding box center [540, 438] width 85 height 30
click at [458, 439] on div "0" at bounding box center [455, 438] width 85 height 30
click at [457, 439] on div "0" at bounding box center [455, 438] width 85 height 30
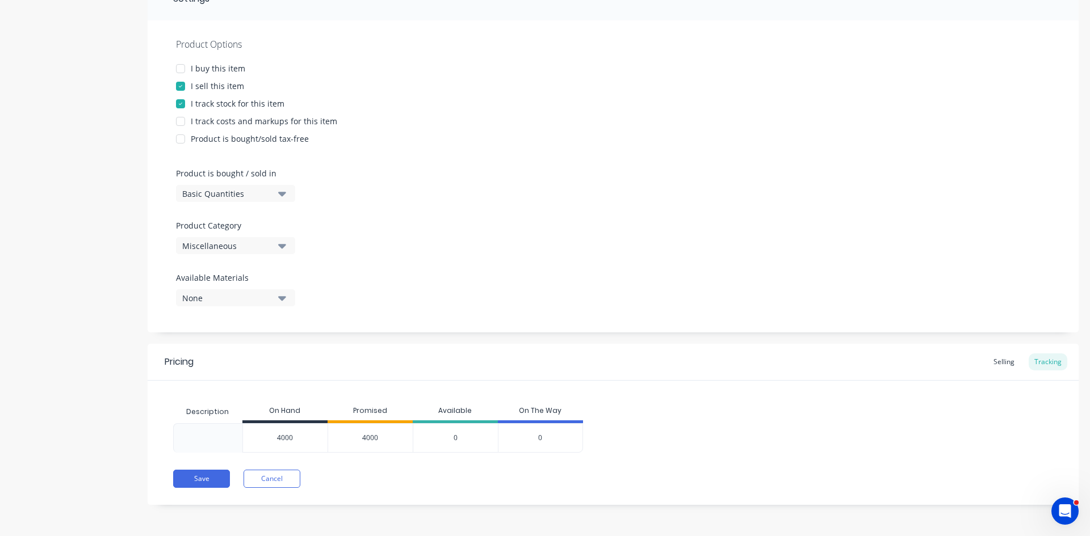
click at [546, 438] on div "0" at bounding box center [540, 438] width 85 height 30
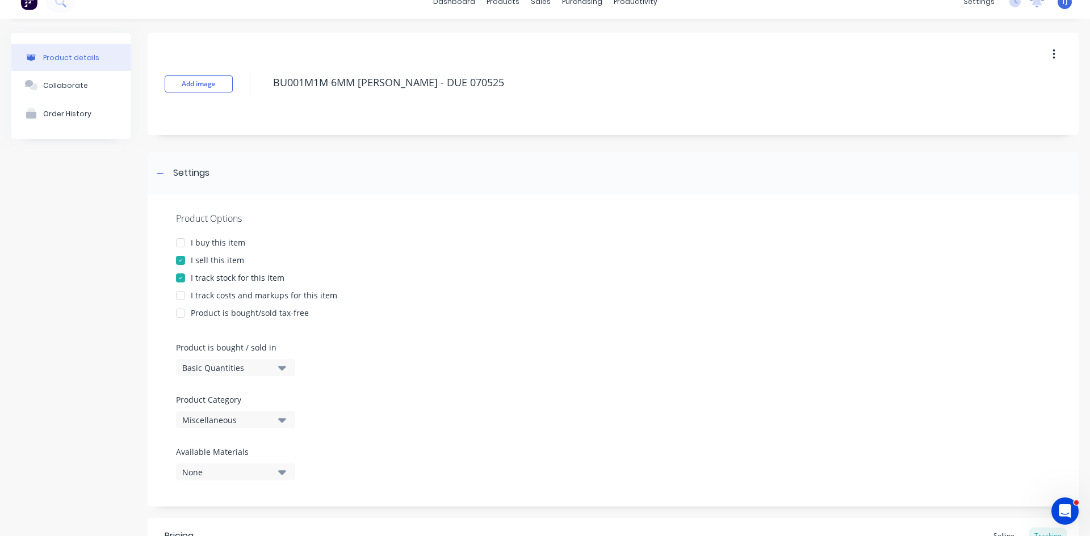
scroll to position [0, 0]
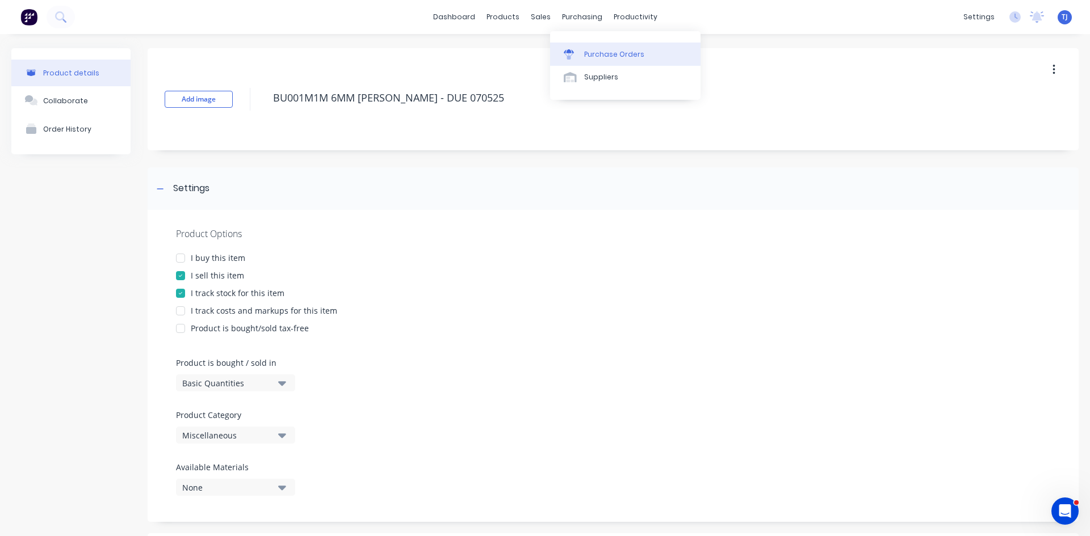
click at [603, 50] on div "Purchase Orders" at bounding box center [614, 54] width 60 height 10
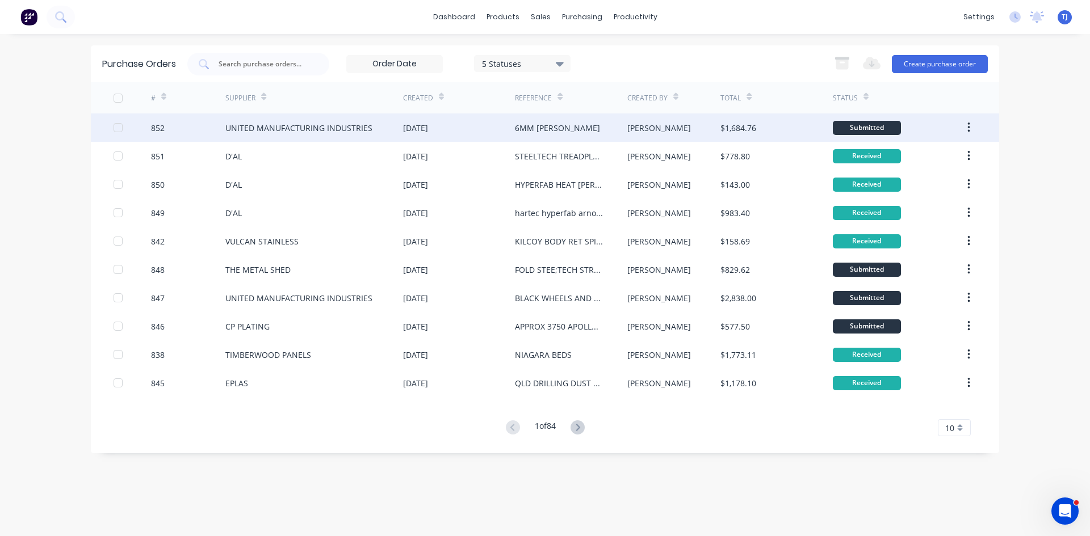
click at [349, 126] on div "UNITED MANUFACTURING INDUSTRIES" at bounding box center [298, 128] width 147 height 12
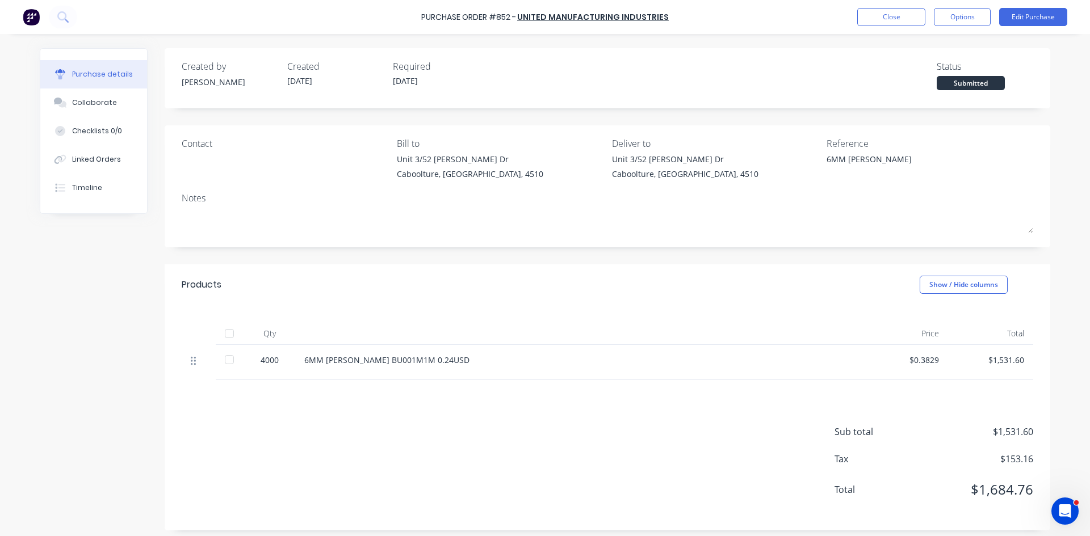
click at [191, 365] on icon at bounding box center [193, 361] width 5 height 10
click at [1028, 15] on button "Edit Purchase" at bounding box center [1033, 17] width 68 height 18
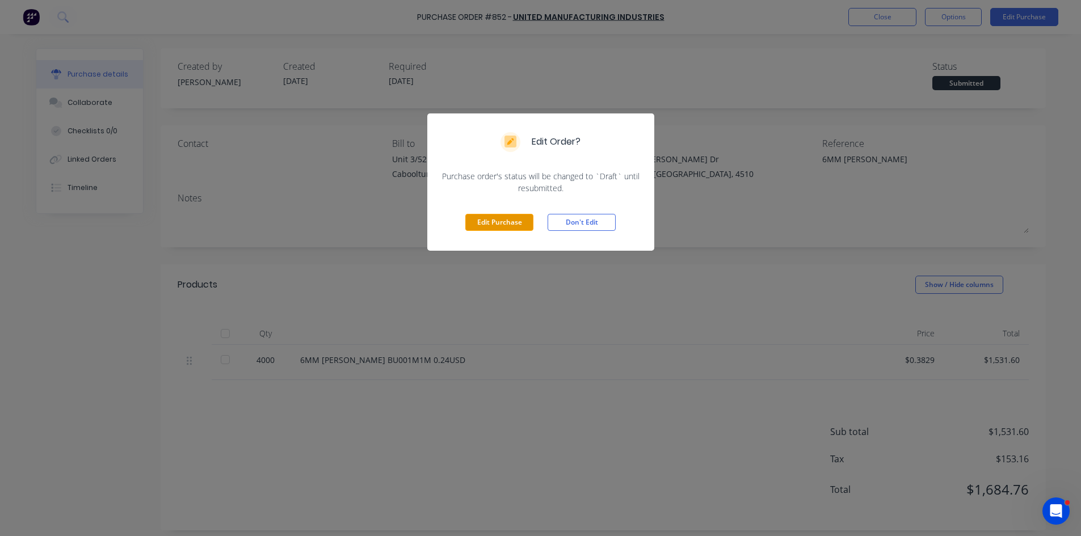
click at [506, 223] on button "Edit Purchase" at bounding box center [499, 222] width 68 height 17
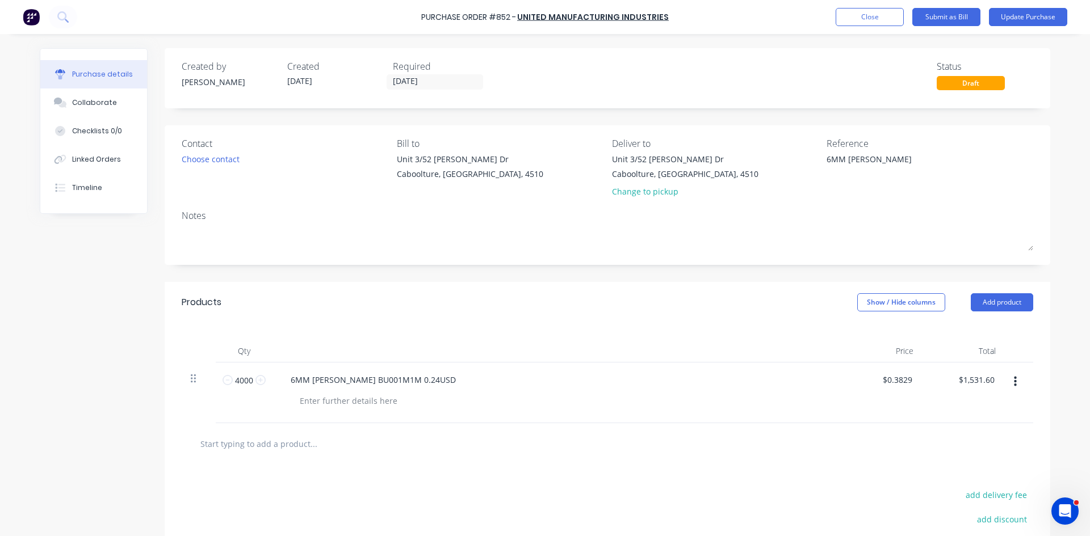
click at [191, 380] on icon at bounding box center [193, 378] width 5 height 10
click at [189, 385] on div at bounding box center [199, 393] width 34 height 61
click at [191, 383] on icon at bounding box center [193, 378] width 5 height 10
click at [191, 384] on div at bounding box center [199, 379] width 16 height 14
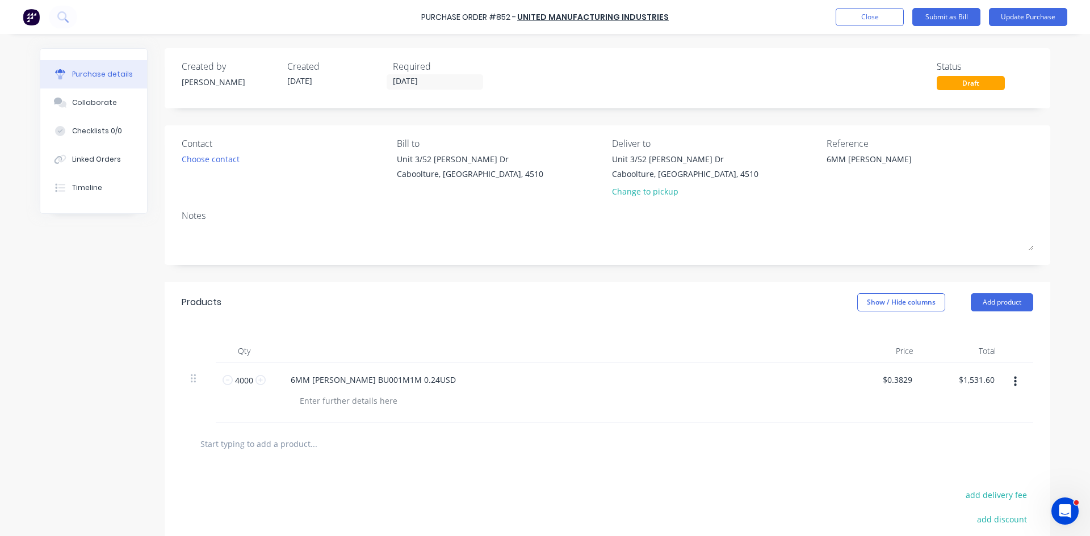
click at [191, 384] on div at bounding box center [199, 379] width 16 height 14
click at [1013, 383] on button "button" at bounding box center [1015, 382] width 27 height 20
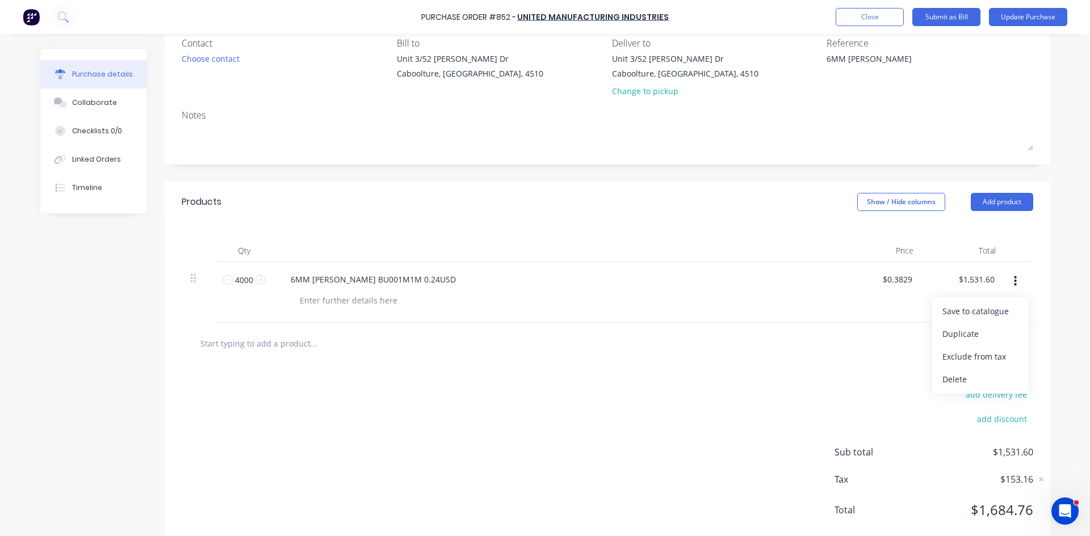
scroll to position [114, 0]
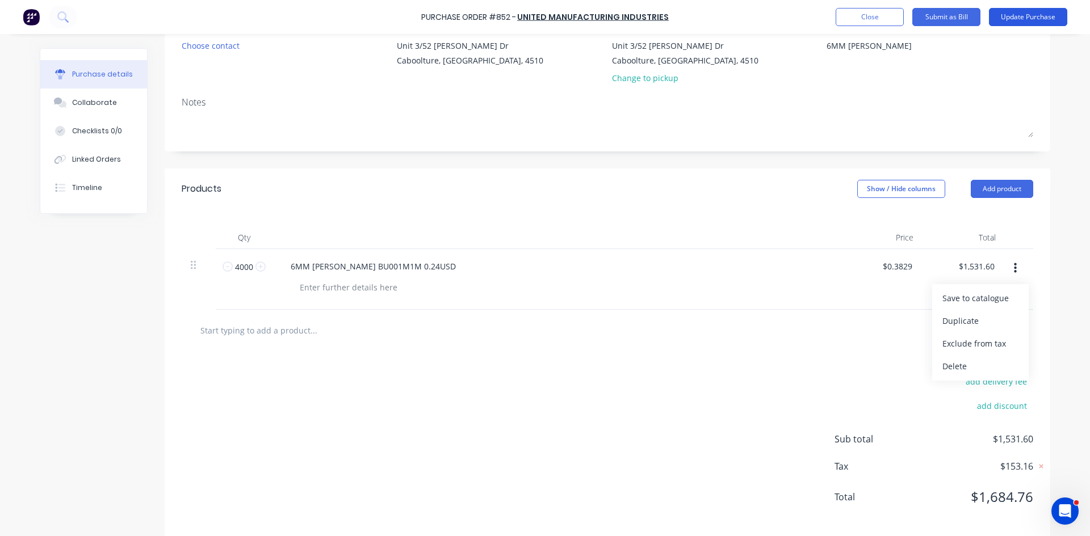
click at [1046, 19] on button "Update Purchase" at bounding box center [1028, 17] width 78 height 18
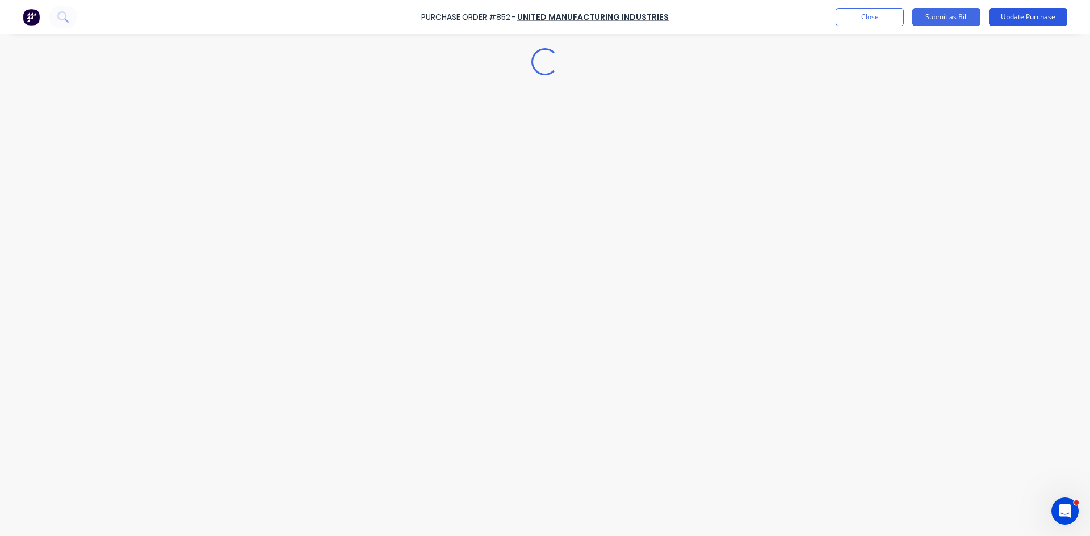
type textarea "x"
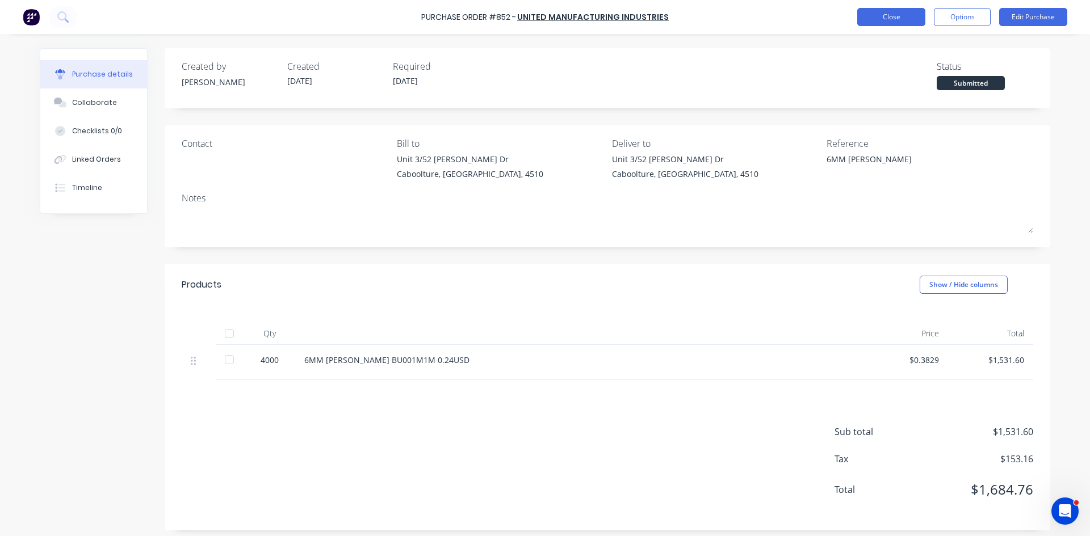
click at [879, 12] on button "Close" at bounding box center [891, 17] width 68 height 18
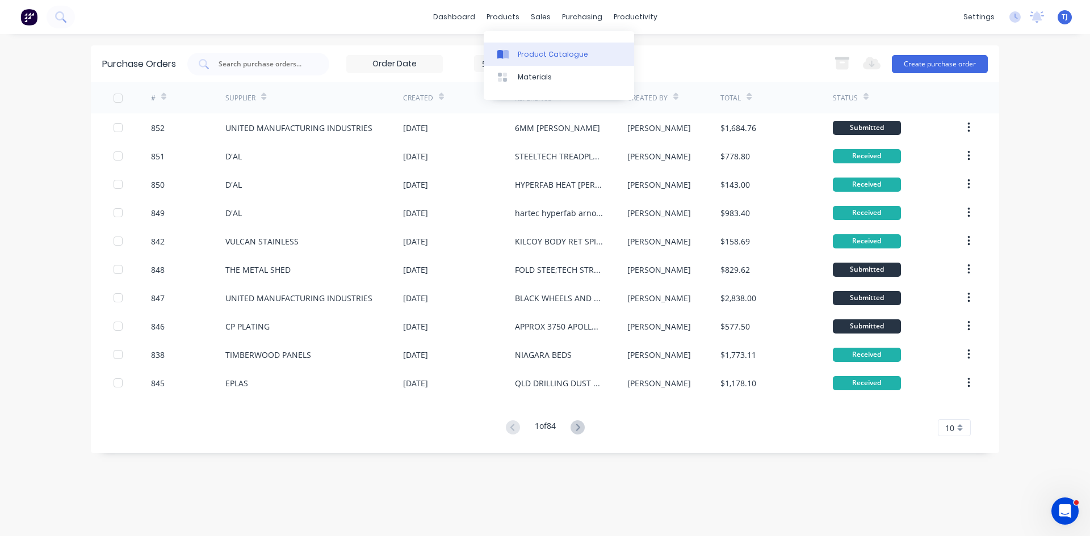
click at [531, 53] on div "Product Catalogue" at bounding box center [553, 54] width 70 height 10
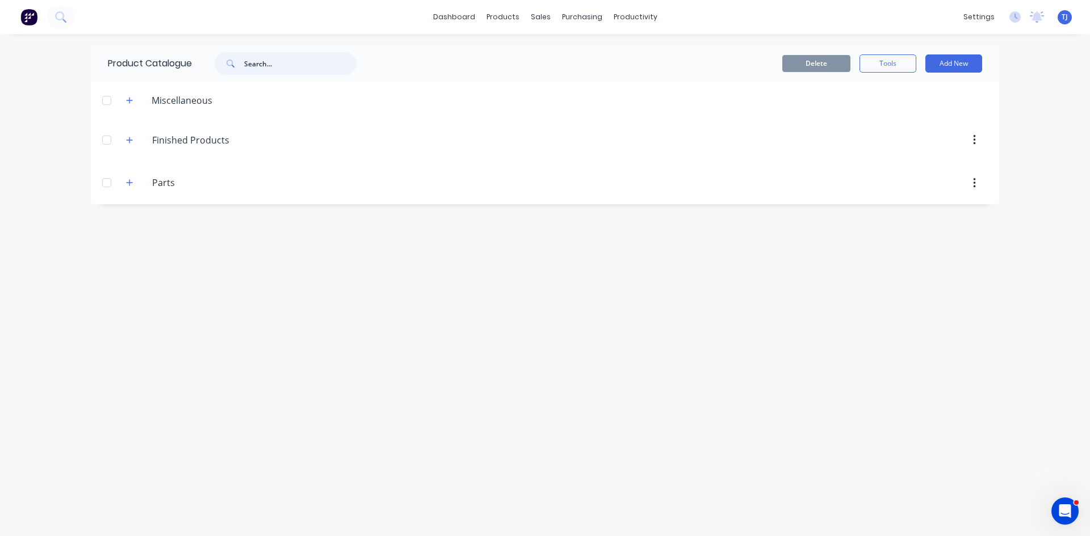
click at [255, 70] on input "text" at bounding box center [300, 63] width 112 height 23
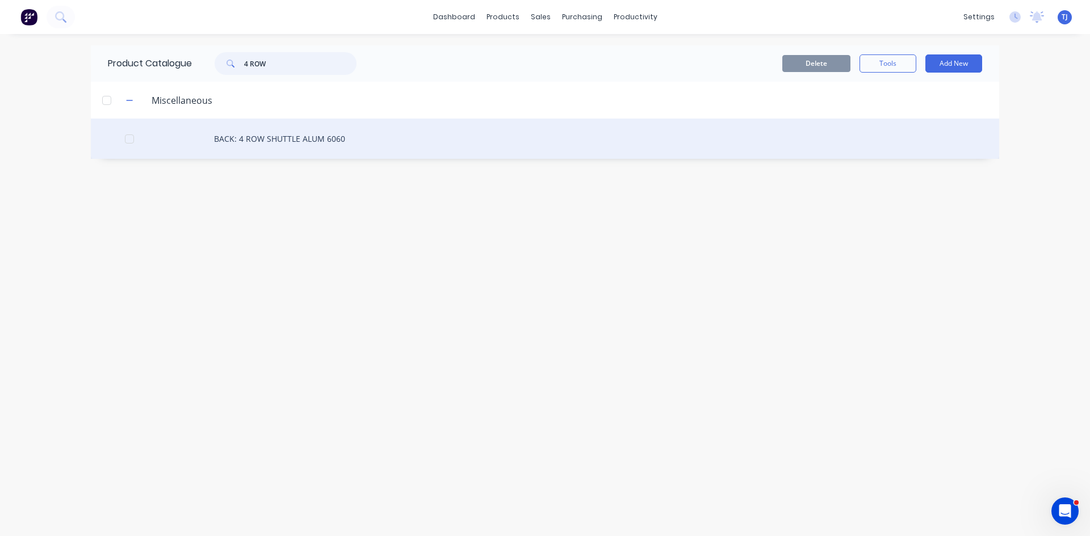
type input "4 ROW"
click at [305, 142] on div "BACK: 4 ROW SHUTTLE ALUM 6060" at bounding box center [545, 139] width 908 height 40
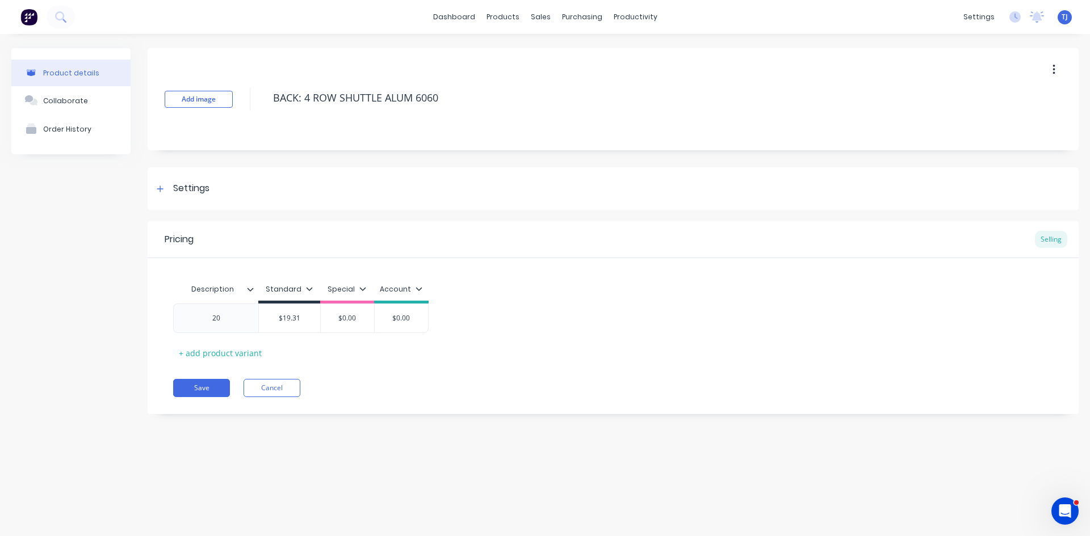
type textarea "x"
click at [530, 52] on div "Product Catalogue" at bounding box center [553, 54] width 70 height 10
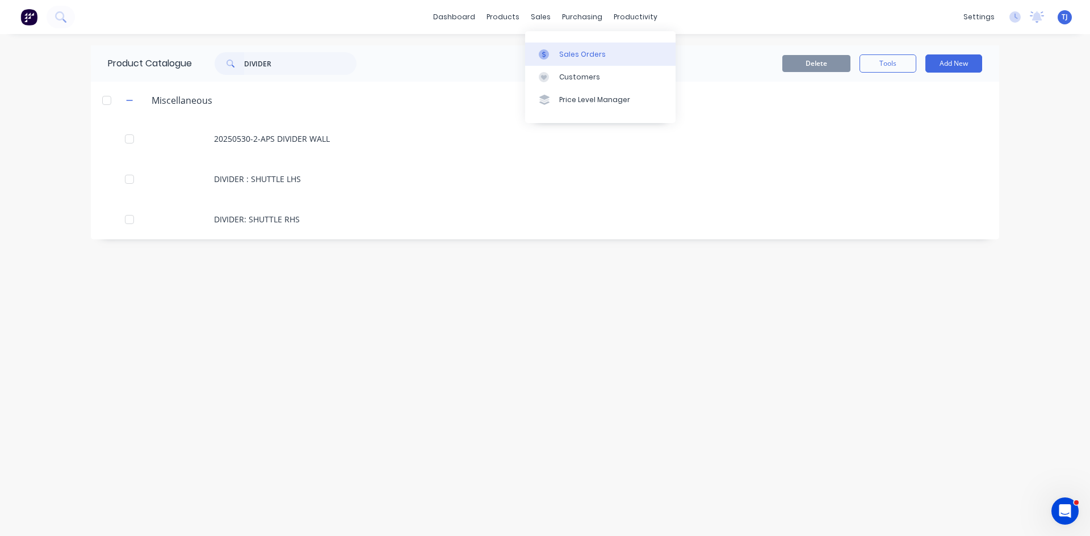
type input "DIVIDER"
click at [574, 53] on div "Sales Orders" at bounding box center [582, 54] width 47 height 10
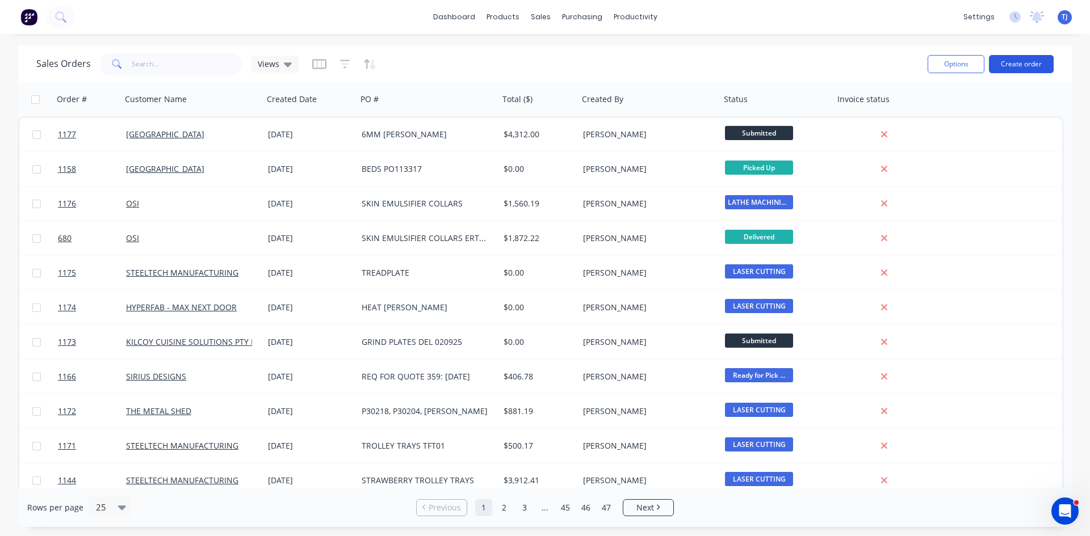
click at [1027, 62] on button "Create order" at bounding box center [1021, 64] width 65 height 18
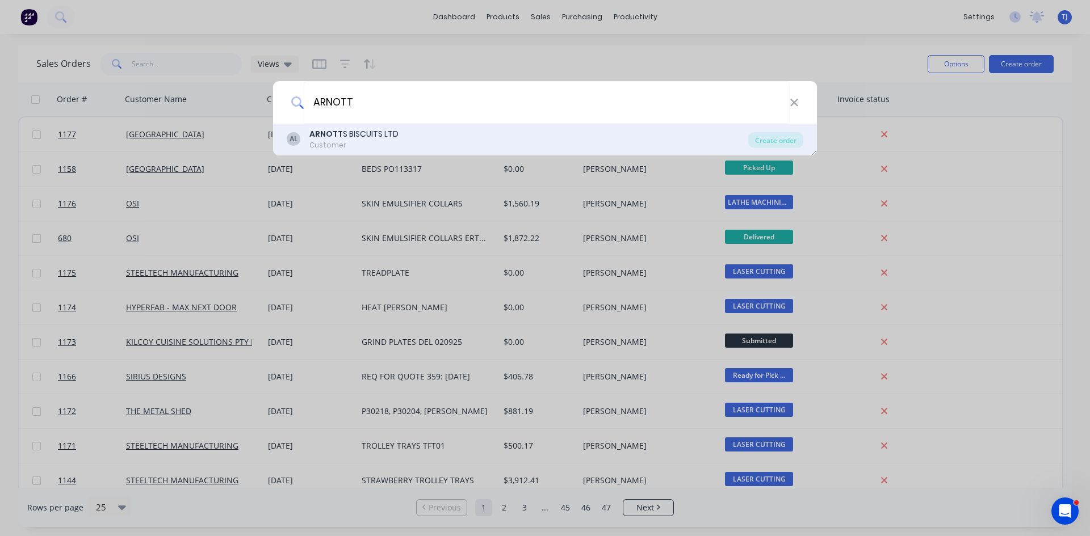
type input "ARNOTT"
click at [315, 148] on div "Customer" at bounding box center [353, 145] width 89 height 10
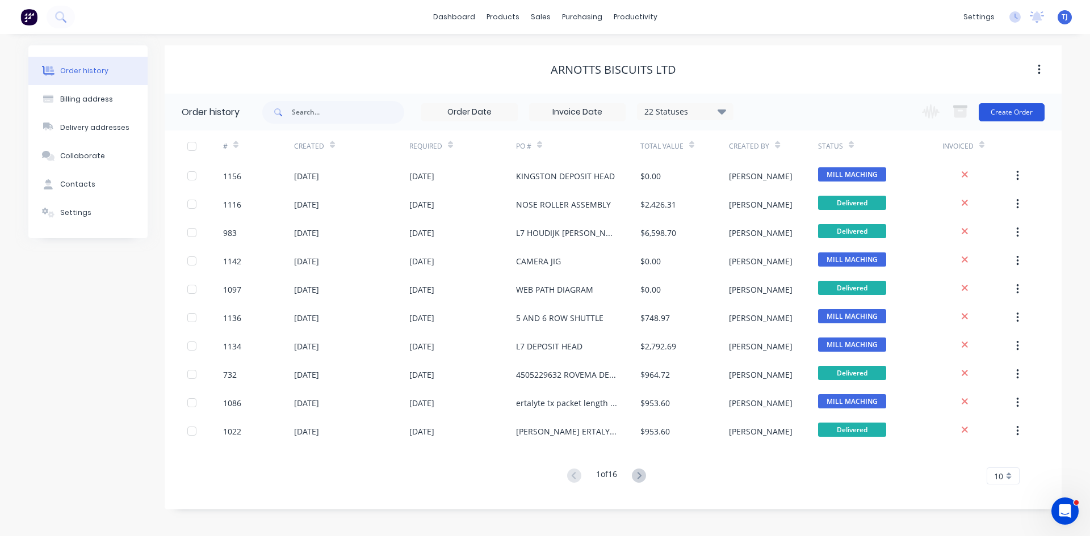
click at [1024, 114] on button "Create Order" at bounding box center [1012, 112] width 66 height 18
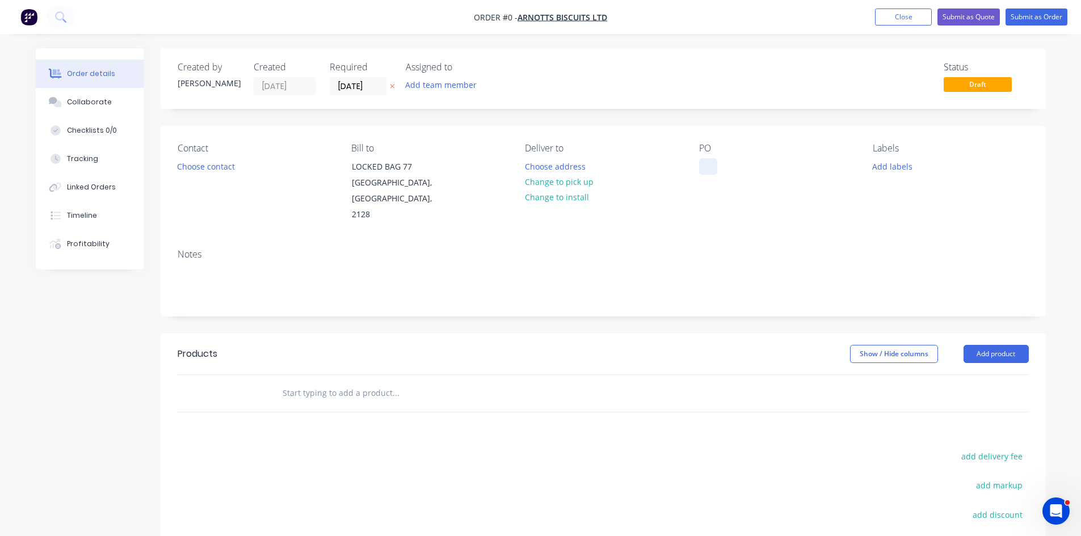
click at [709, 168] on div at bounding box center [708, 166] width 18 height 16
click at [360, 382] on input "text" at bounding box center [395, 393] width 227 height 23
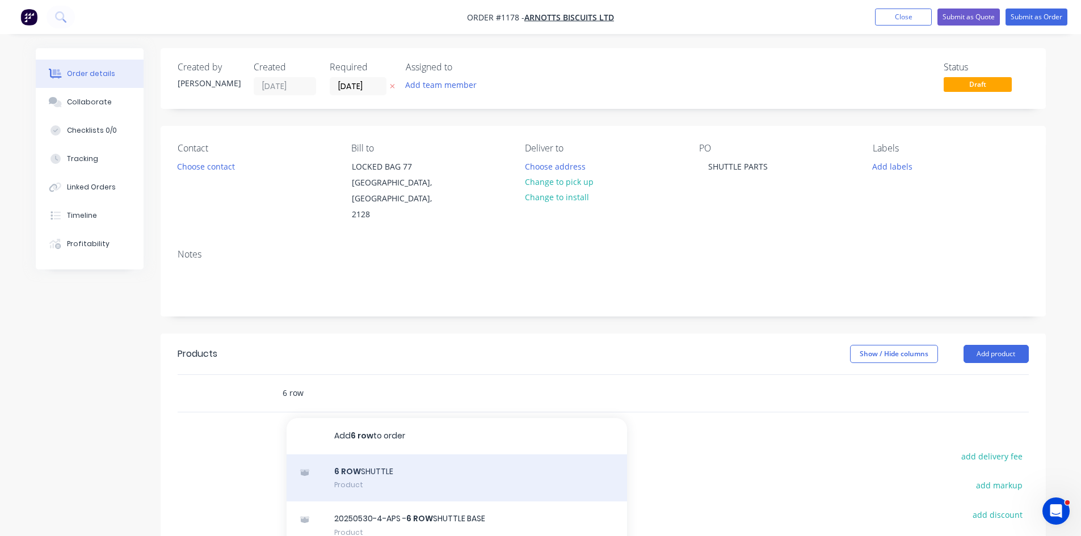
type input "6 row"
click at [367, 459] on div "6 ROW SHUTTLE Product" at bounding box center [457, 479] width 341 height 48
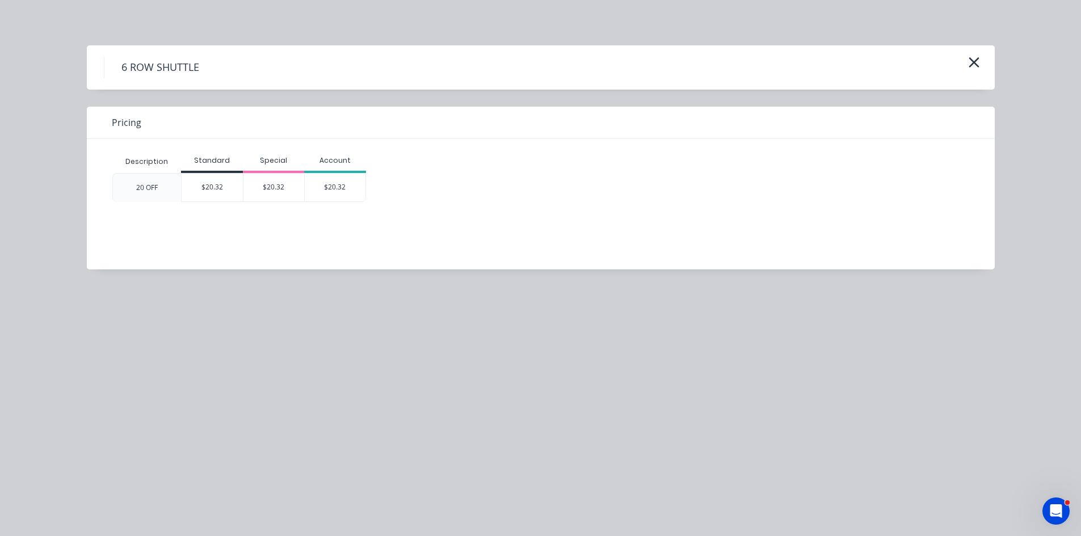
click at [215, 185] on div "$20.32" at bounding box center [212, 188] width 61 height 28
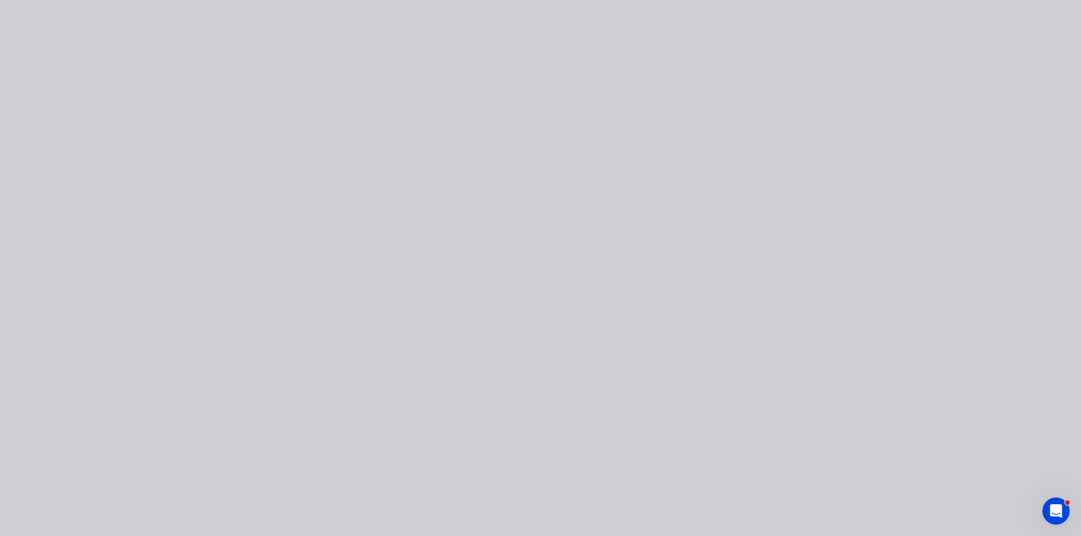
type input "$20.32"
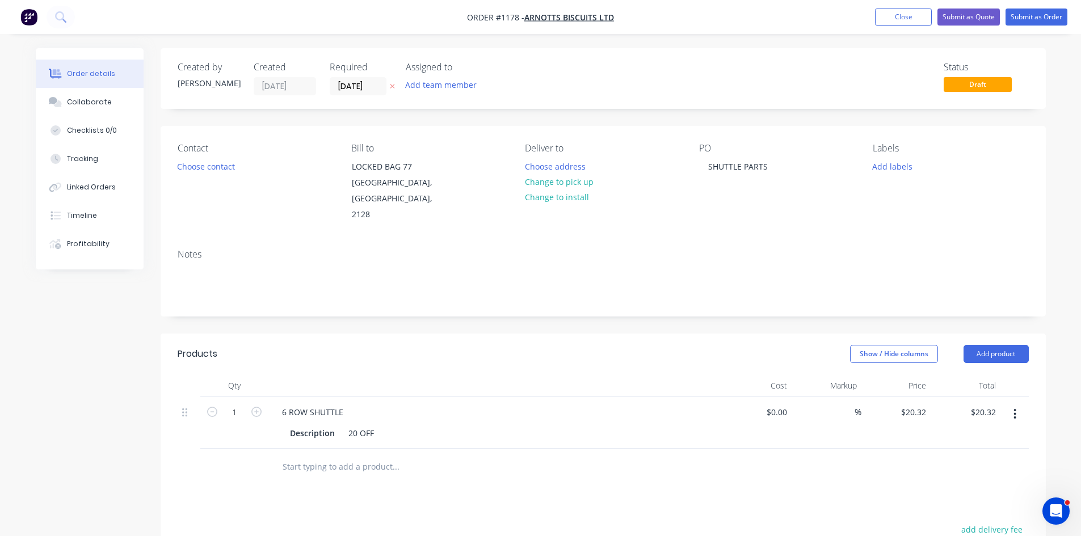
click at [250, 405] on button "button" at bounding box center [256, 411] width 15 height 12
type input "2"
type input "$40.64"
click at [242, 404] on input "2" at bounding box center [235, 412] width 30 height 17
type input "10"
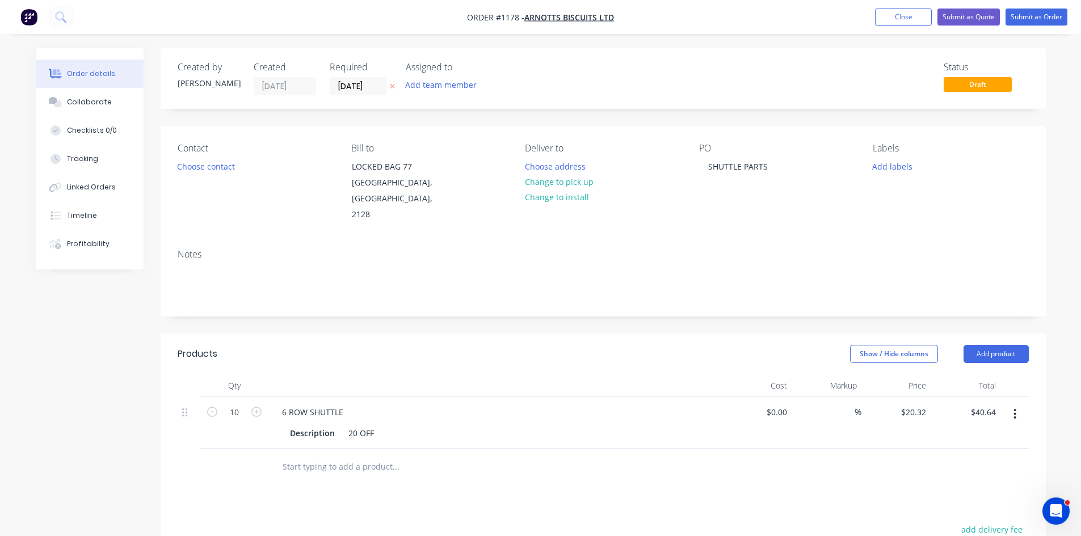
type input "$203.20"
click at [351, 456] on input "text" at bounding box center [395, 467] width 227 height 23
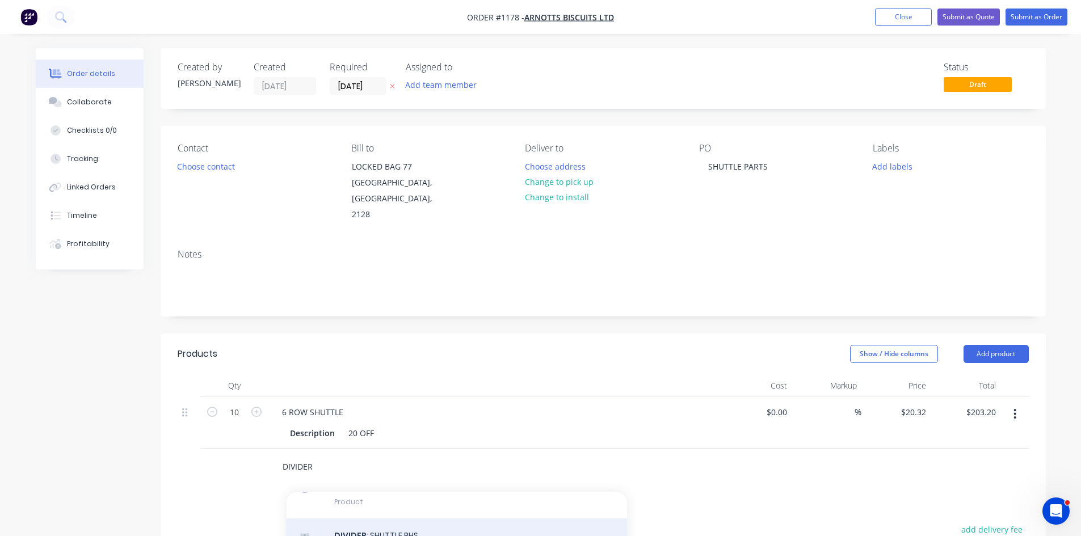
type input "DIVIDER"
click at [382, 519] on div "DIVIDER : SHUTTLE RHS Product" at bounding box center [457, 543] width 341 height 48
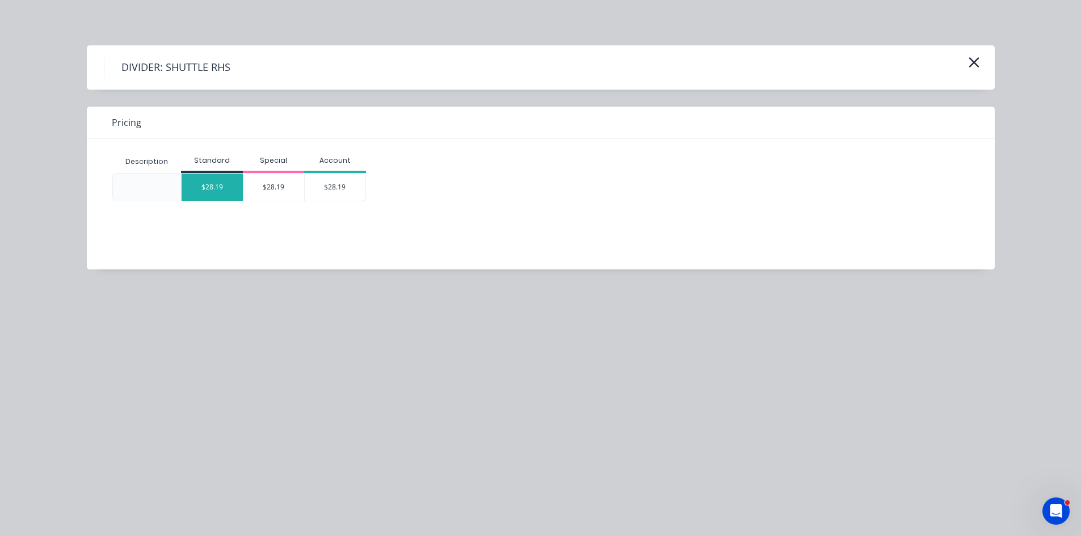
click at [212, 187] on div "$28.19" at bounding box center [212, 187] width 61 height 27
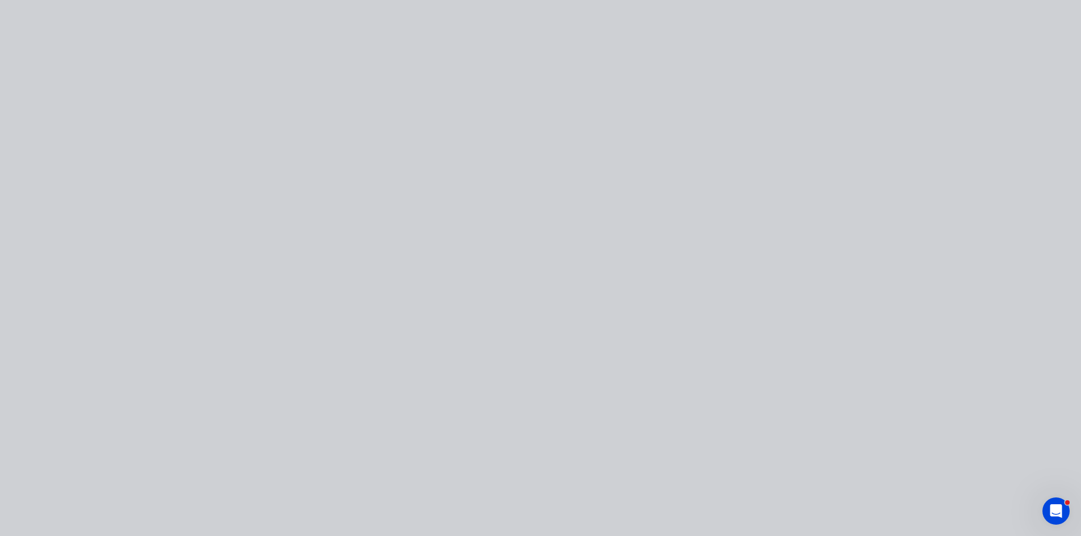
type input "$28.19"
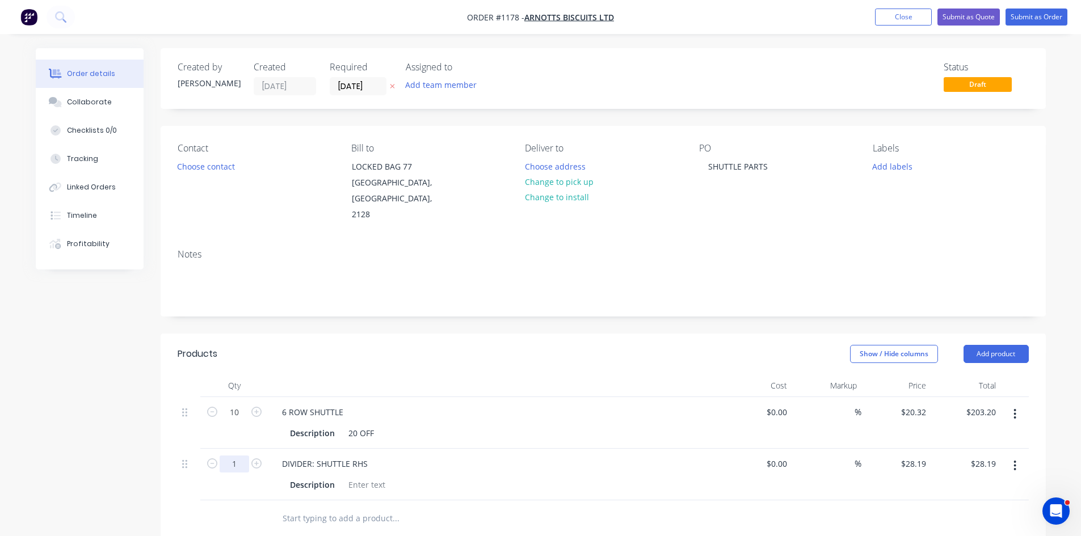
click at [233, 421] on input "1" at bounding box center [235, 412] width 30 height 17
type input "20"
type input "$563.80"
click at [319, 507] on input "text" at bounding box center [395, 518] width 227 height 23
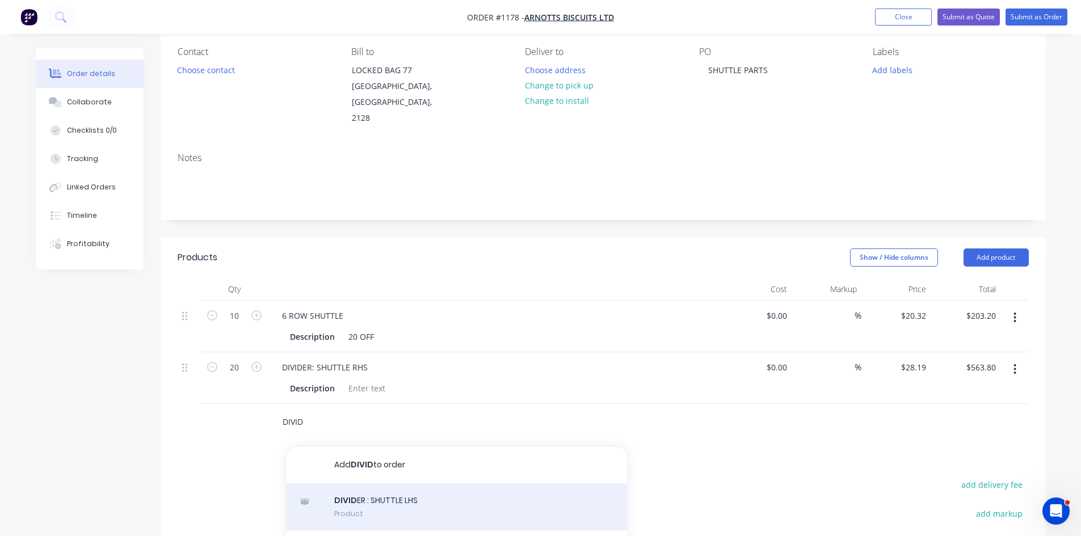
scroll to position [114, 0]
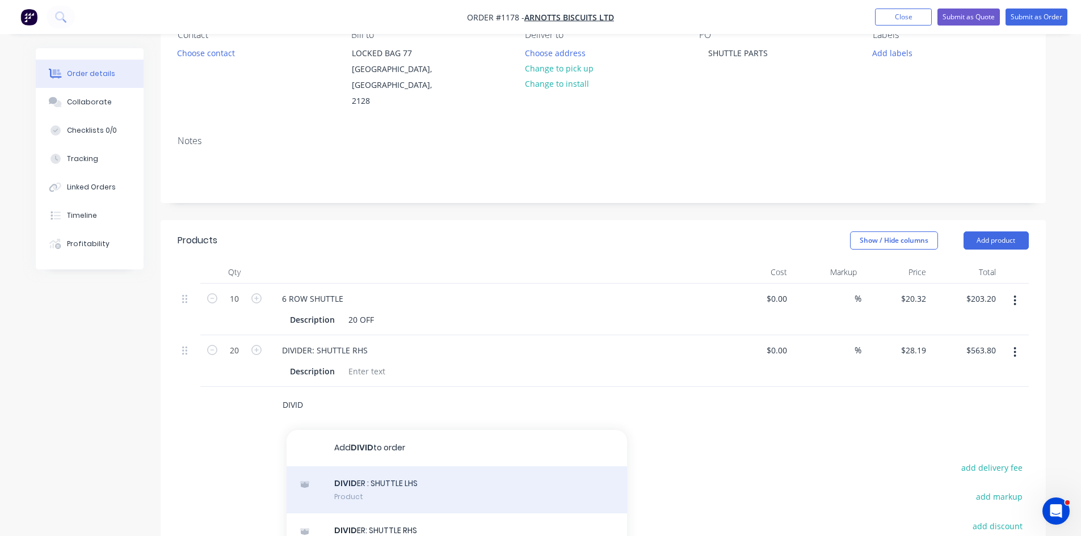
type input "DIVID"
click at [342, 483] on div "DIVID ER : SHUTTLE LHS Product" at bounding box center [457, 491] width 341 height 48
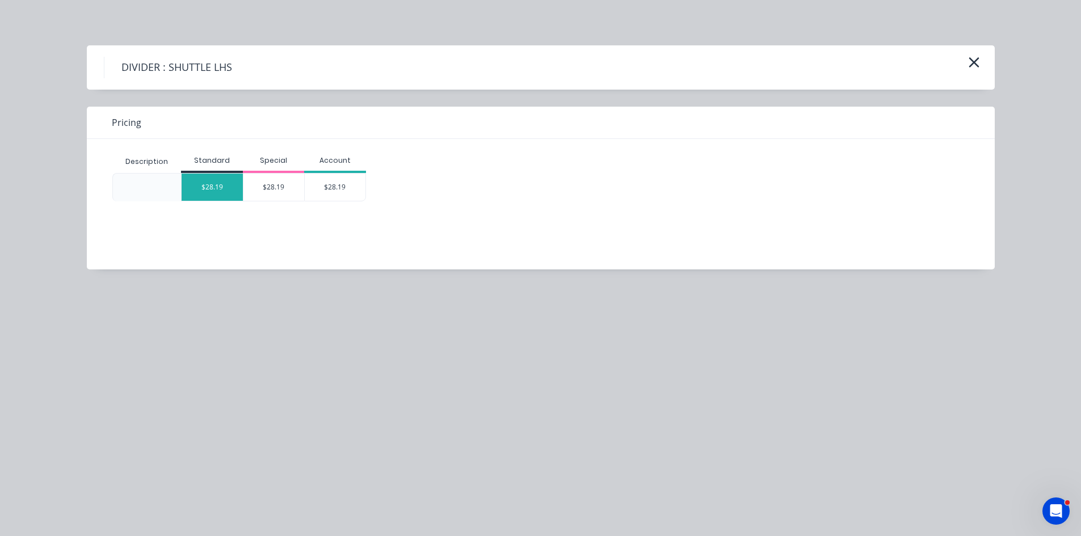
click at [215, 189] on div "$28.19" at bounding box center [212, 187] width 61 height 27
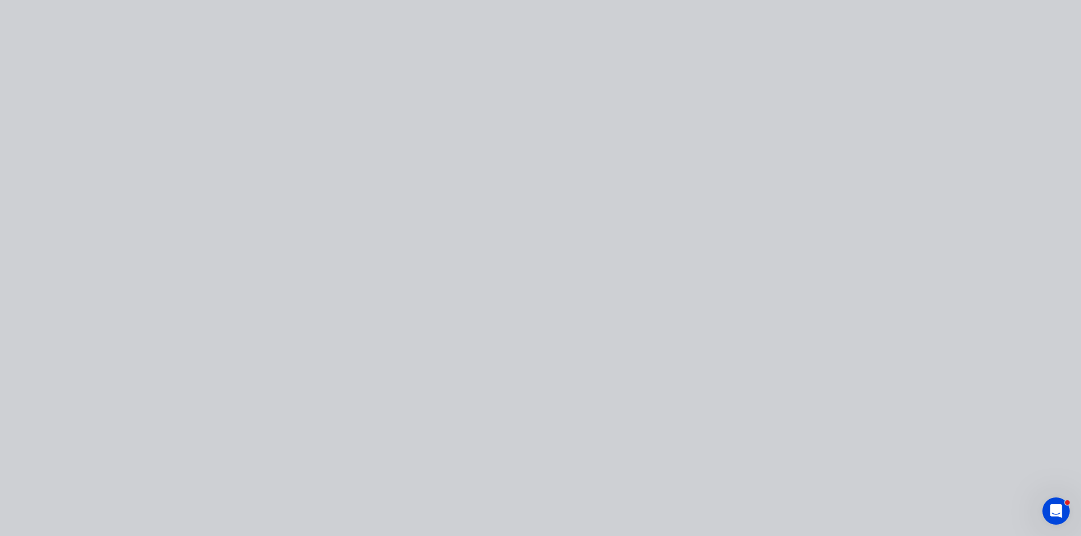
type input "$28.19"
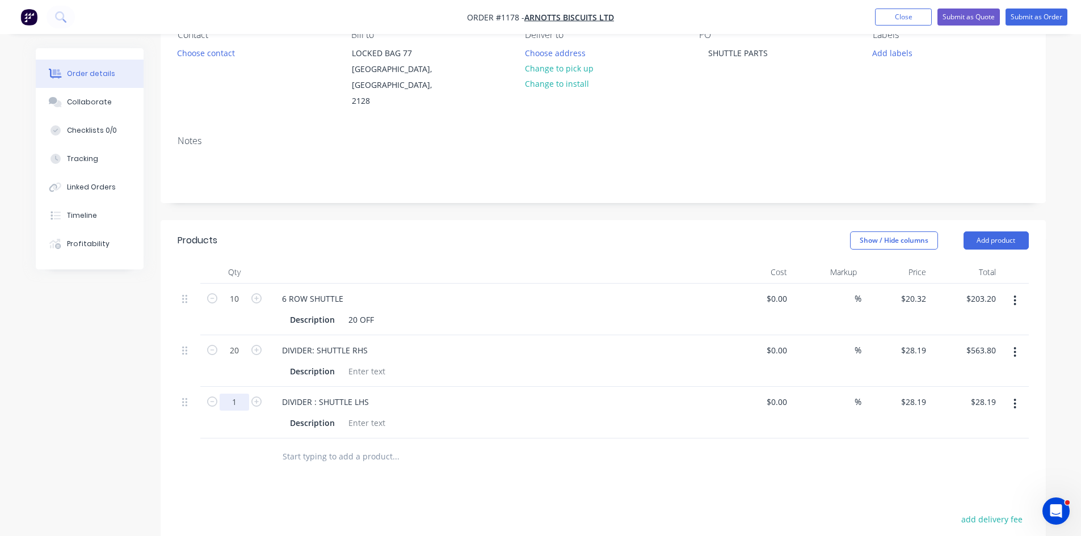
click at [230, 308] on input "1" at bounding box center [235, 299] width 30 height 17
type input "25"
type input "$704.75"
click at [306, 446] on input "text" at bounding box center [395, 457] width 227 height 23
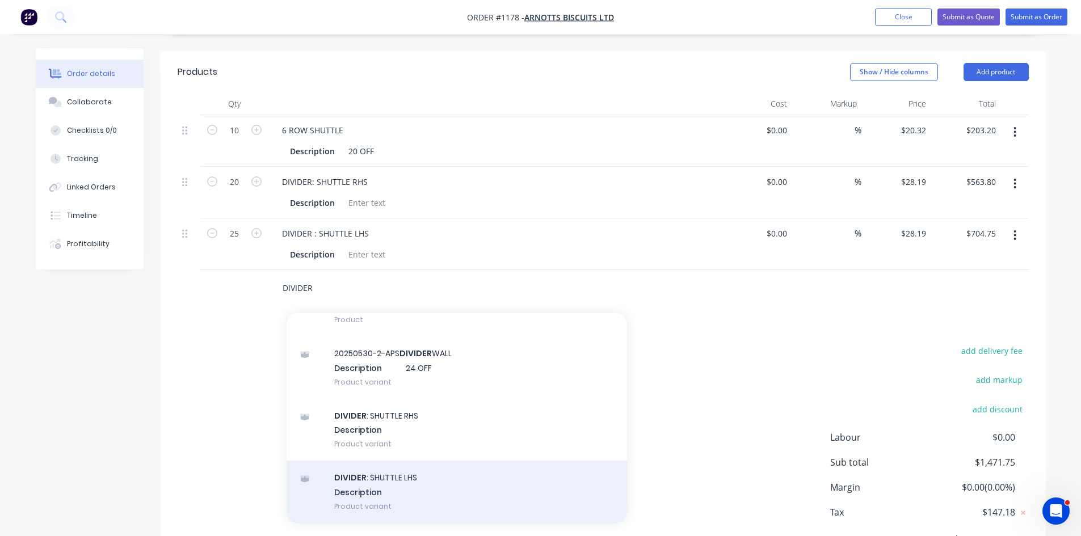
scroll to position [284, 0]
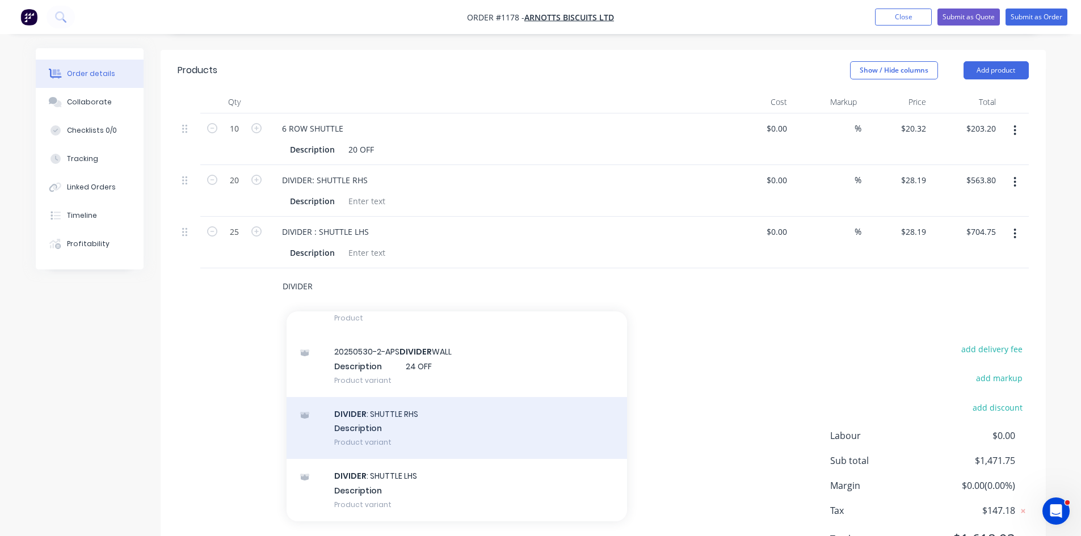
type input "DIVIDER"
click at [366, 409] on div "DIVIDER : SHUTTLE RHS Description Product variant" at bounding box center [457, 428] width 341 height 62
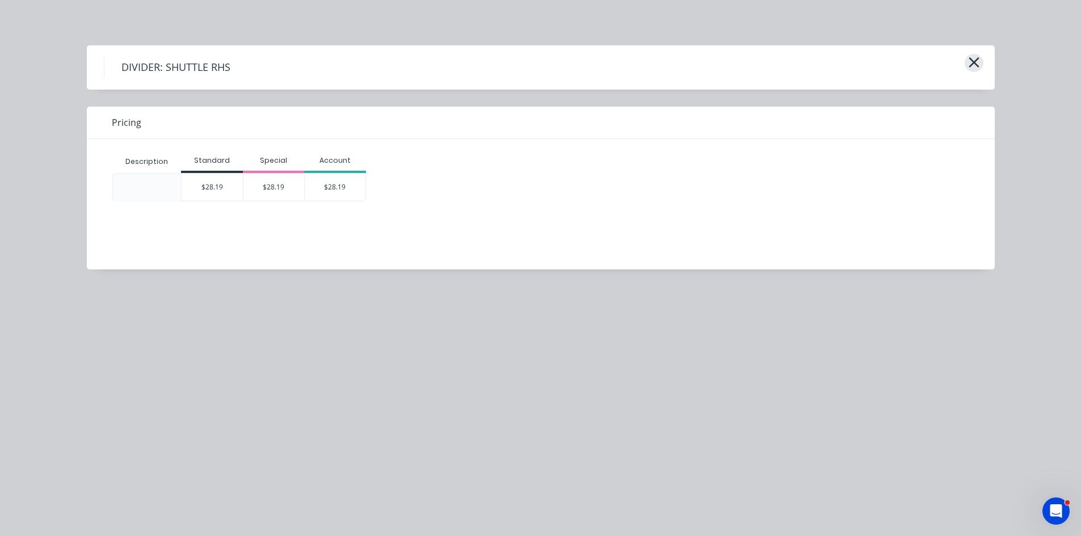
click at [968, 64] on icon "button" at bounding box center [974, 62] width 12 height 16
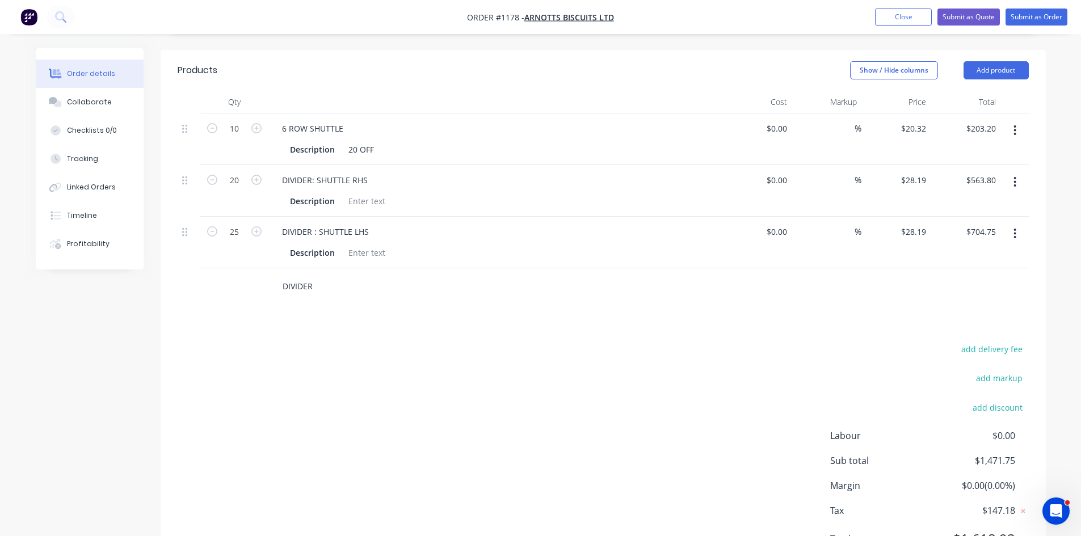
click at [320, 275] on input "DIVIDER" at bounding box center [395, 286] width 227 height 23
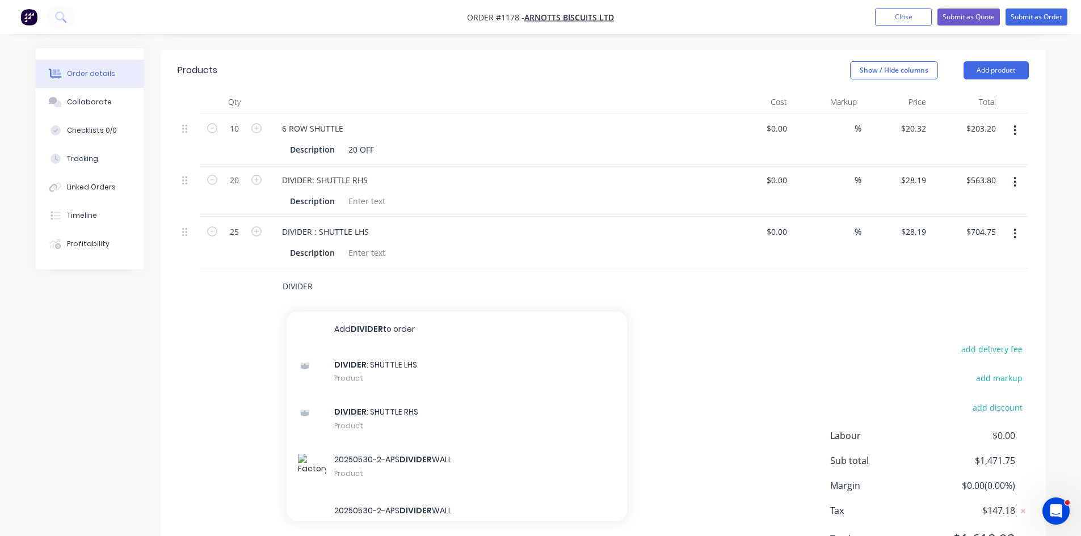
click at [320, 275] on input "DIVIDER" at bounding box center [395, 286] width 227 height 23
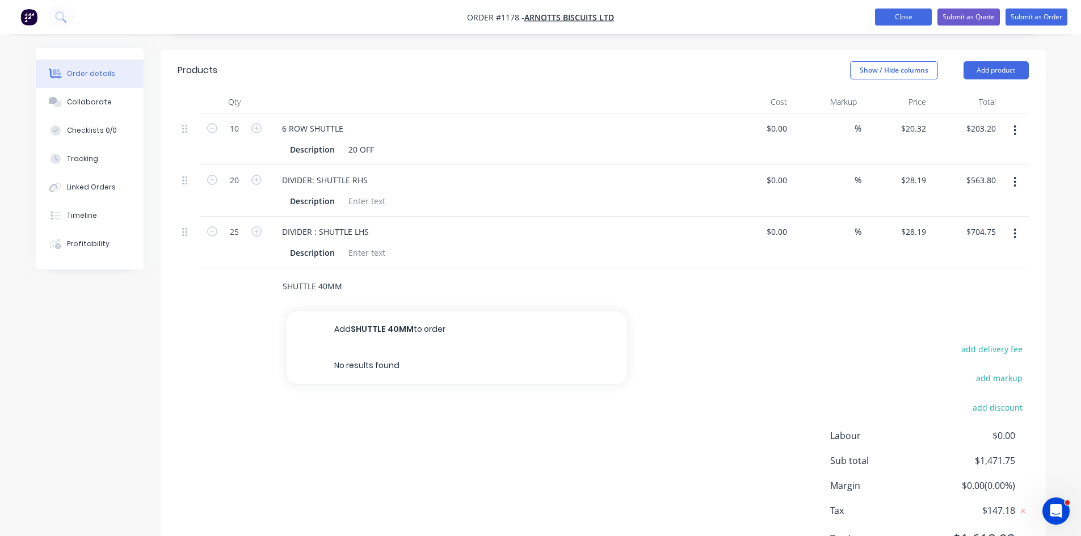
type input "SHUTTLE 40MM"
click at [889, 23] on button "Close" at bounding box center [903, 17] width 57 height 17
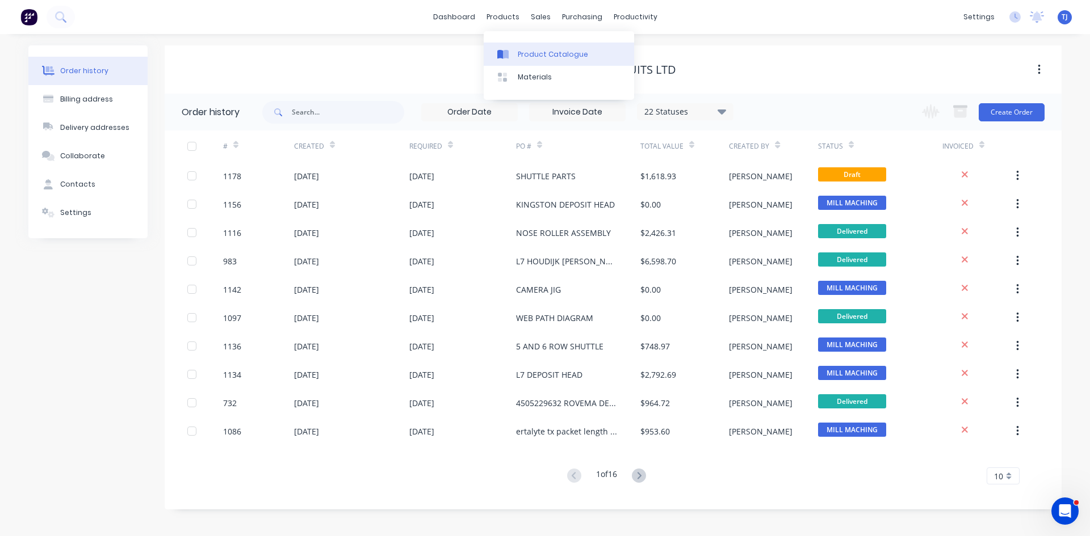
click at [530, 54] on div "Product Catalogue" at bounding box center [553, 54] width 70 height 10
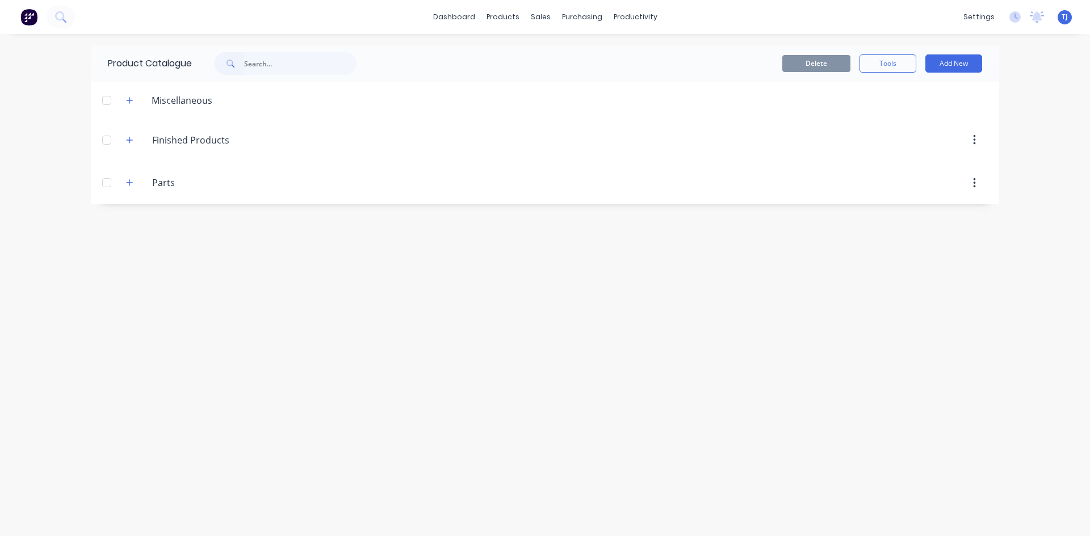
click at [262, 74] on input "text" at bounding box center [300, 63] width 112 height 23
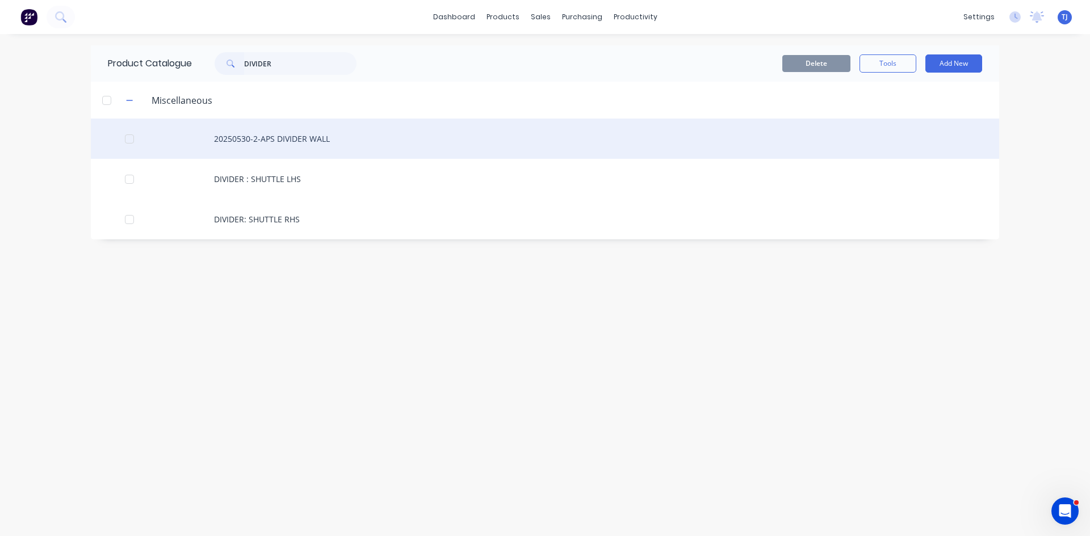
type input "DIVIDER"
click at [294, 143] on div "20250530-2-APS DIVIDER WALL" at bounding box center [545, 139] width 908 height 40
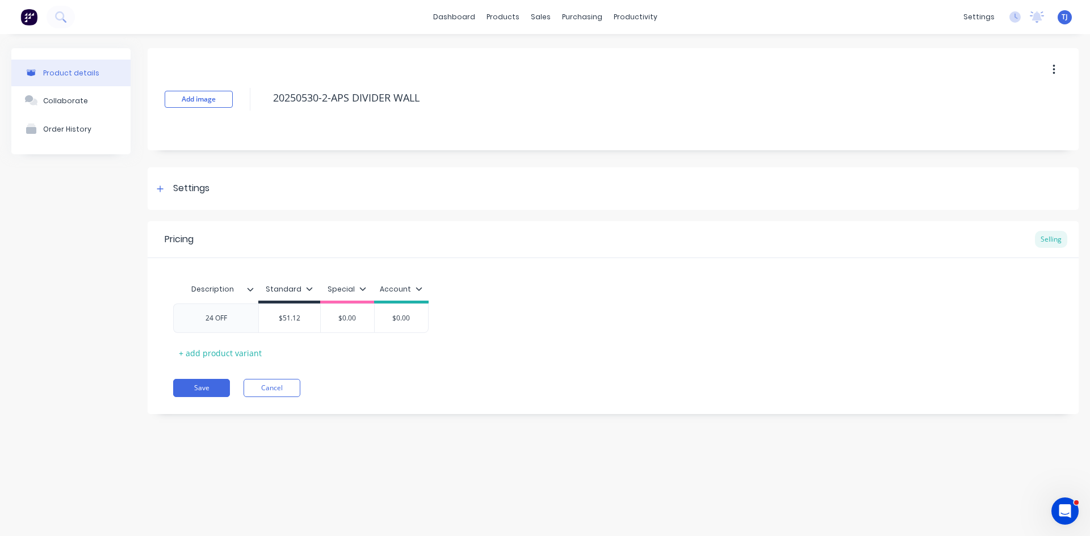
type textarea "x"
click at [536, 56] on div "Product Catalogue" at bounding box center [553, 54] width 70 height 10
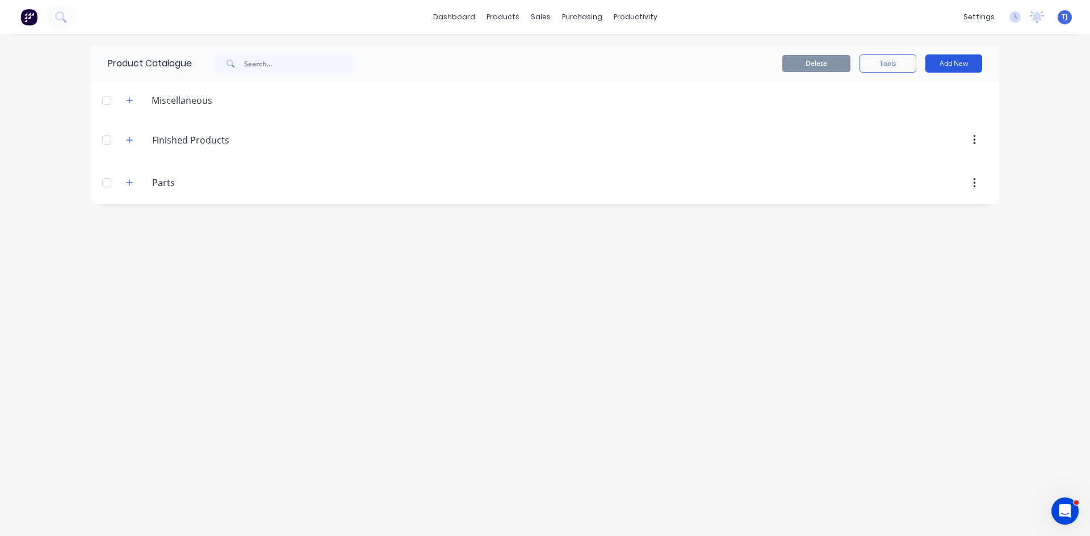
click at [951, 66] on button "Add New" at bounding box center [953, 63] width 57 height 18
click at [906, 115] on div "Product" at bounding box center [927, 115] width 87 height 16
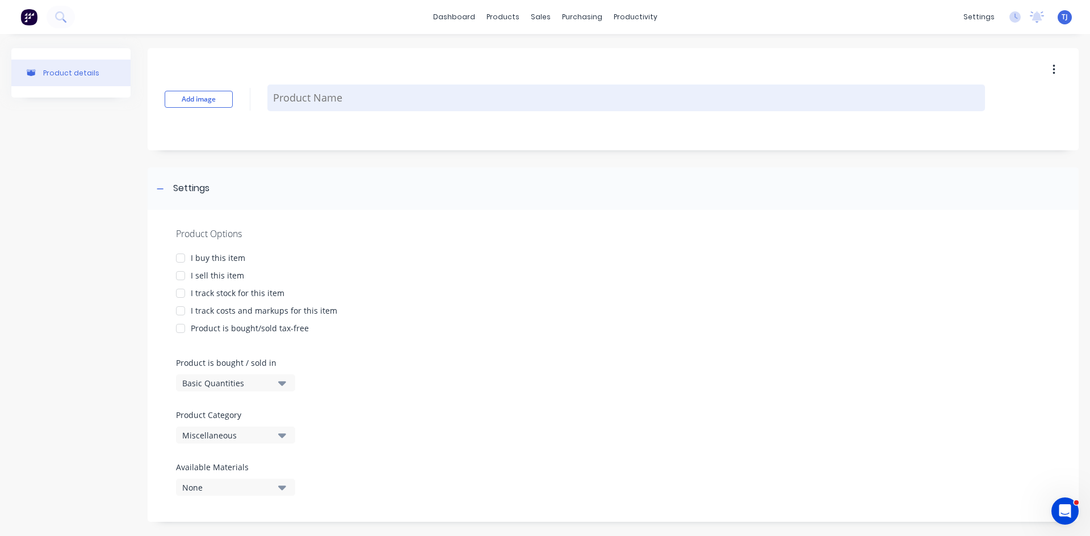
click at [300, 94] on textarea at bounding box center [625, 98] width 717 height 27
type textarea "x"
type textarea "D"
type textarea "x"
type textarea "DI"
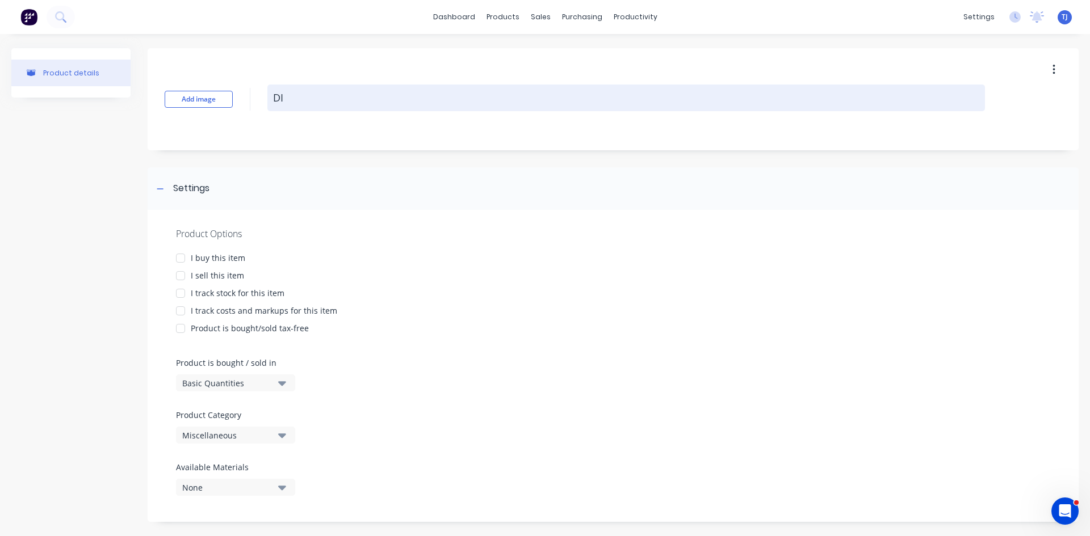
type textarea "x"
type textarea "DIV"
type textarea "x"
type textarea "DIVI"
type textarea "x"
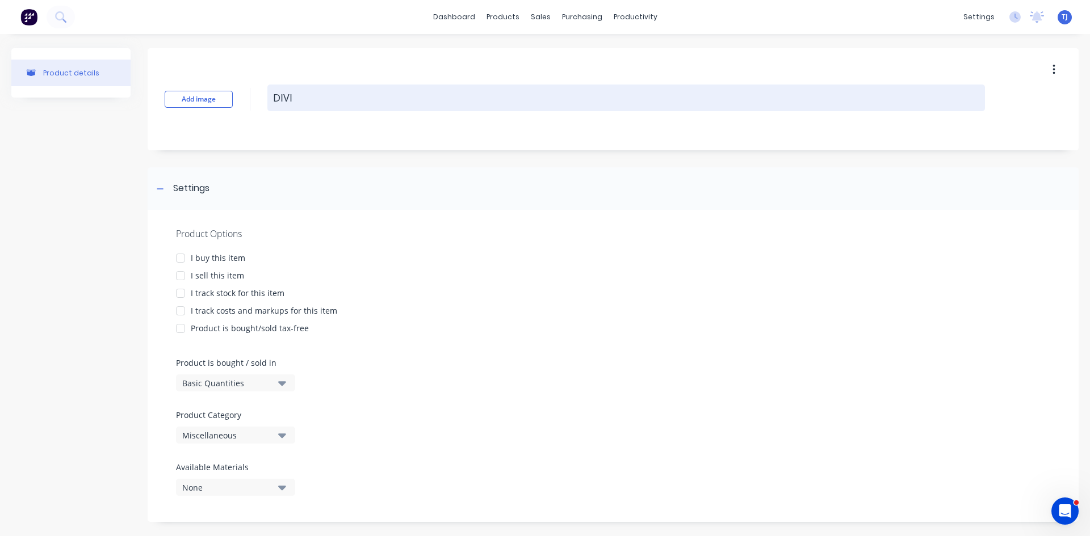
type textarea "DIVID"
type textarea "x"
type textarea "DIVIDE"
type textarea "x"
type textarea "DIVIDER"
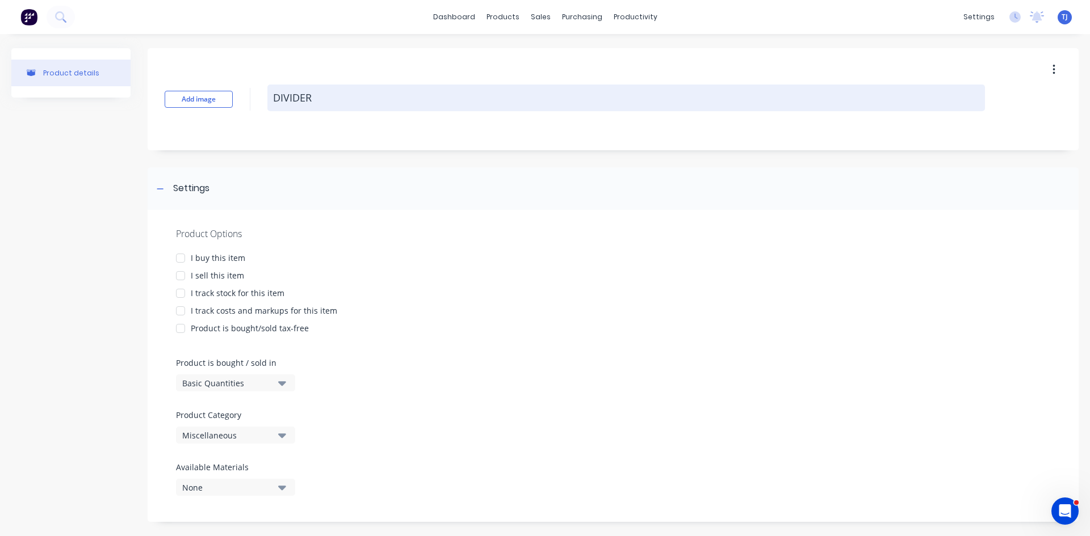
type textarea "x"
type textarea "DIVIDER"
type textarea "x"
type textarea "DIVIDER :"
type textarea "x"
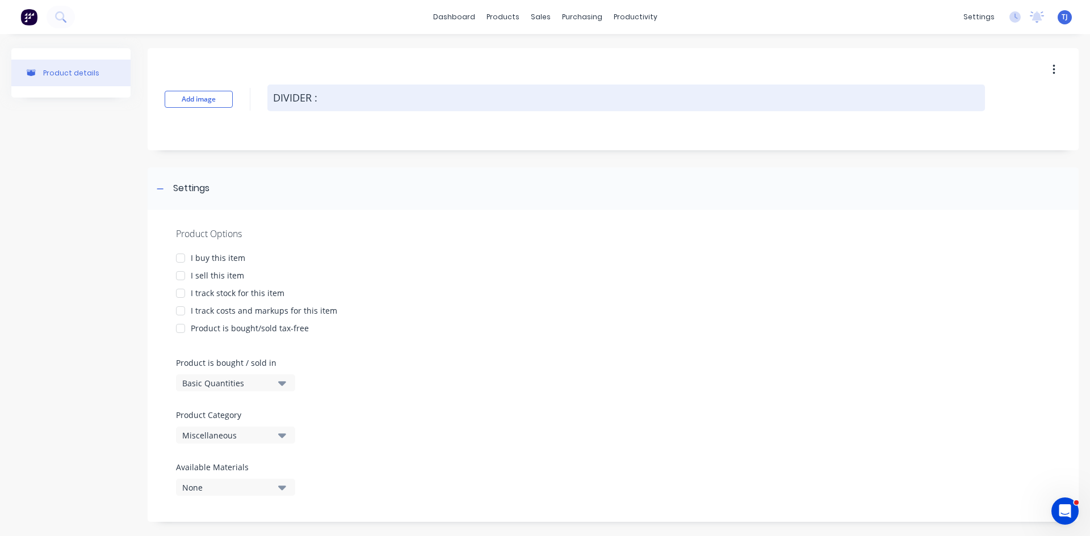
type textarea "DIVIDER :"
type textarea "x"
type textarea "DIVIDER : S"
type textarea "x"
type textarea "DIVIDER : SH"
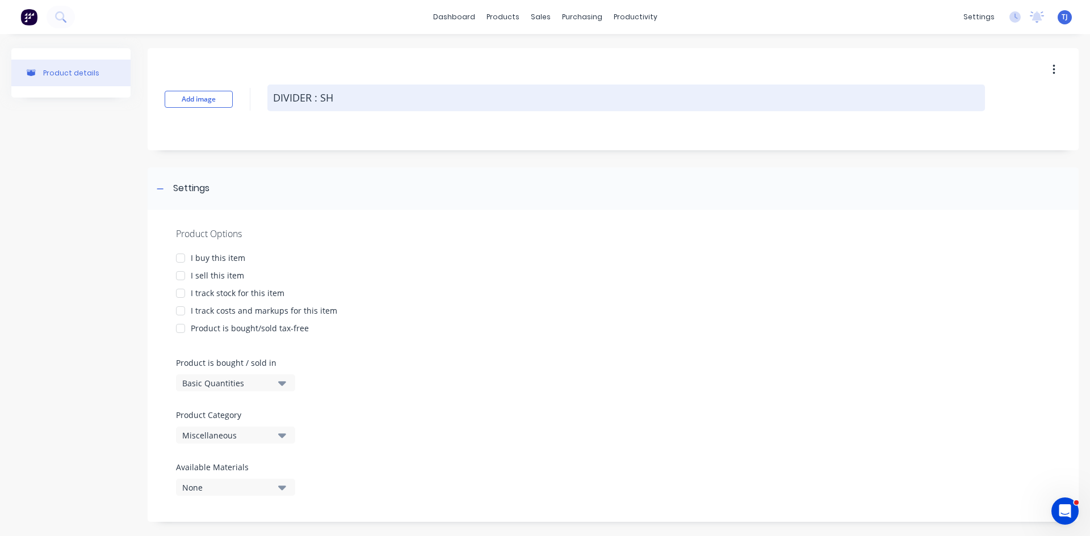
type textarea "x"
type textarea "DIVIDER : SHU"
type textarea "x"
type textarea "DIVIDER : SHUT"
type textarea "x"
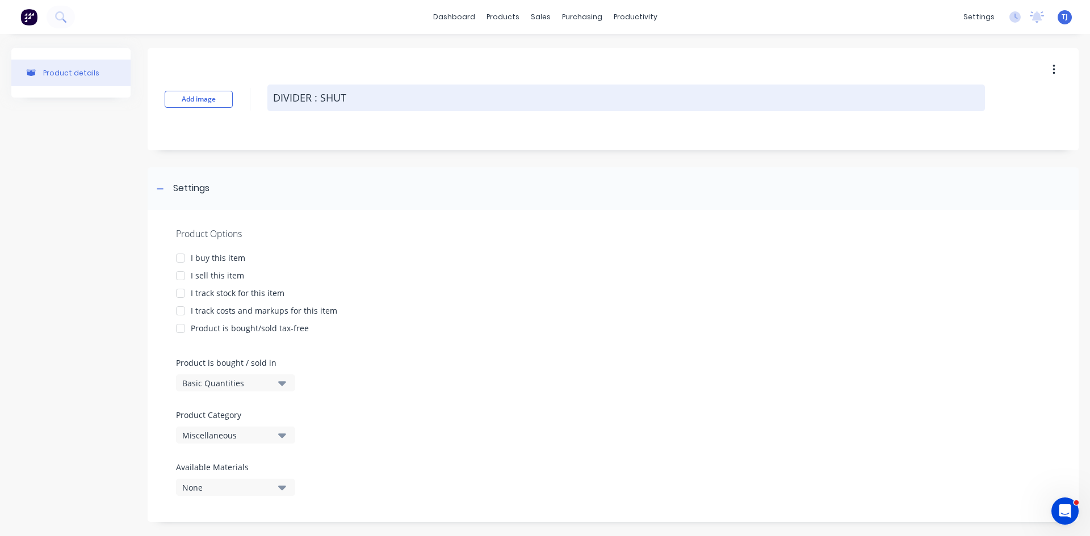
type textarea "DIVIDER : SHUTT"
type textarea "x"
type textarea "DIVIDER : SHUTTL"
type textarea "x"
type textarea "DIVIDER : SHUTTLE"
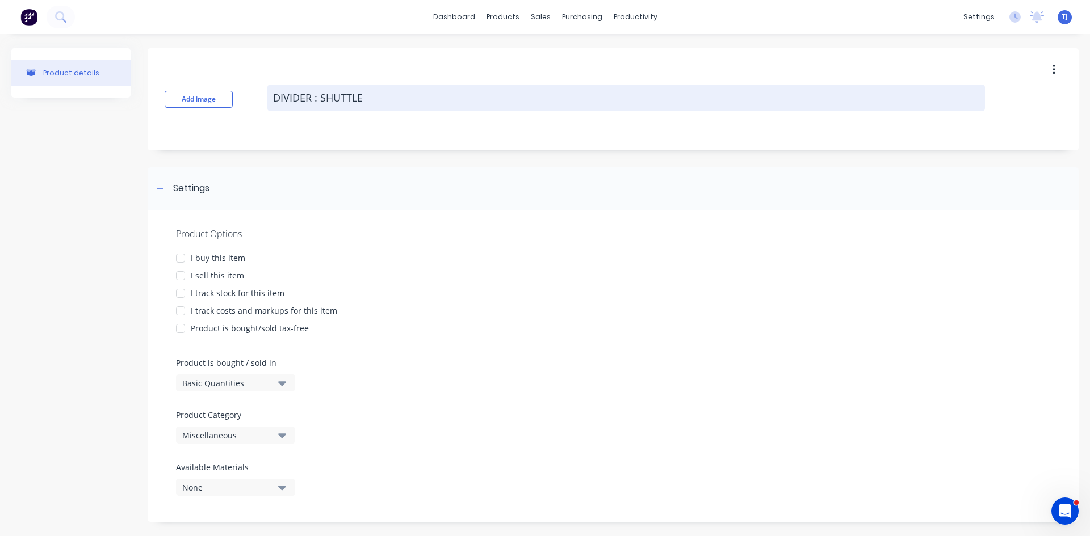
type textarea "x"
type textarea "DIVIDER : SHUTTLE"
type textarea "x"
type textarea "DIVIDER : SHUTTLE 4"
type textarea "x"
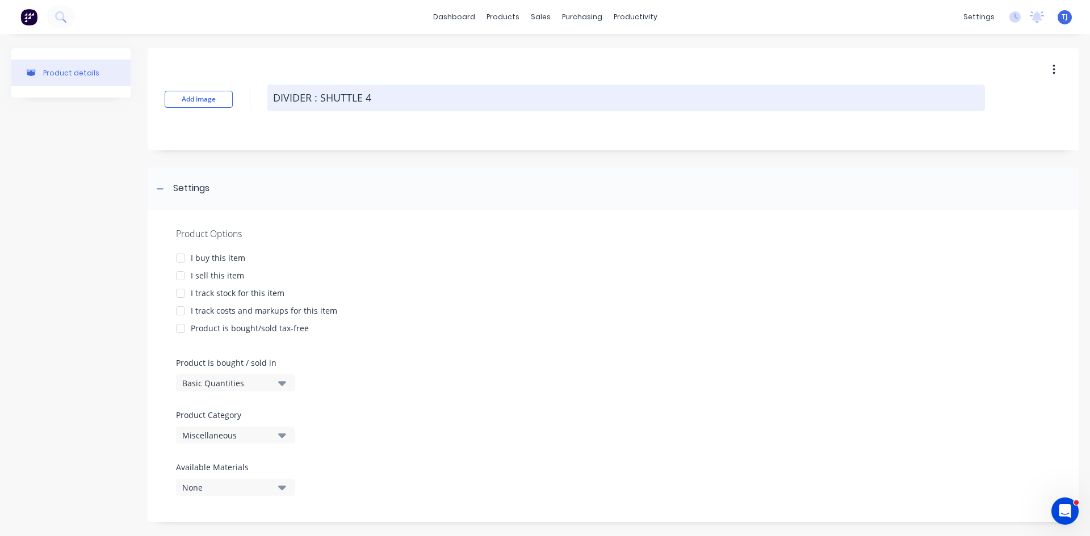
type textarea "DIVIDER : SHUTTLE 40"
type textarea "x"
type textarea "DIVIDER : SHUTTLE 40M"
type textarea "x"
type textarea "DIVIDER : SHUTTLE 40MM"
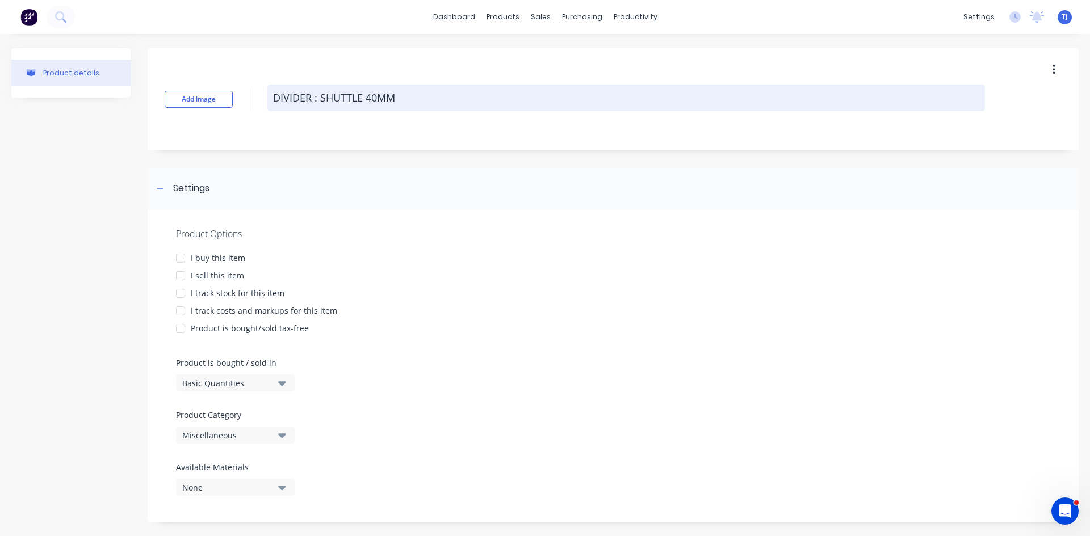
type textarea "x"
type textarea "DIVIDER : SHUTTLE 40MM"
type textarea "x"
type textarea "DIVIDER : SHUTTLE 40MM W"
type textarea "x"
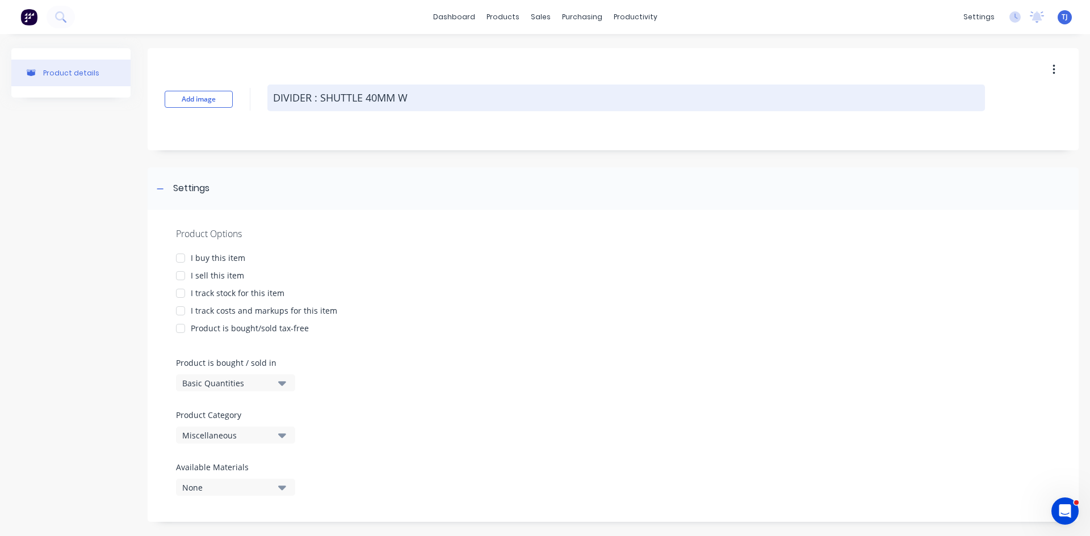
type textarea "DIVIDER : SHUTTLE 40MM WD"
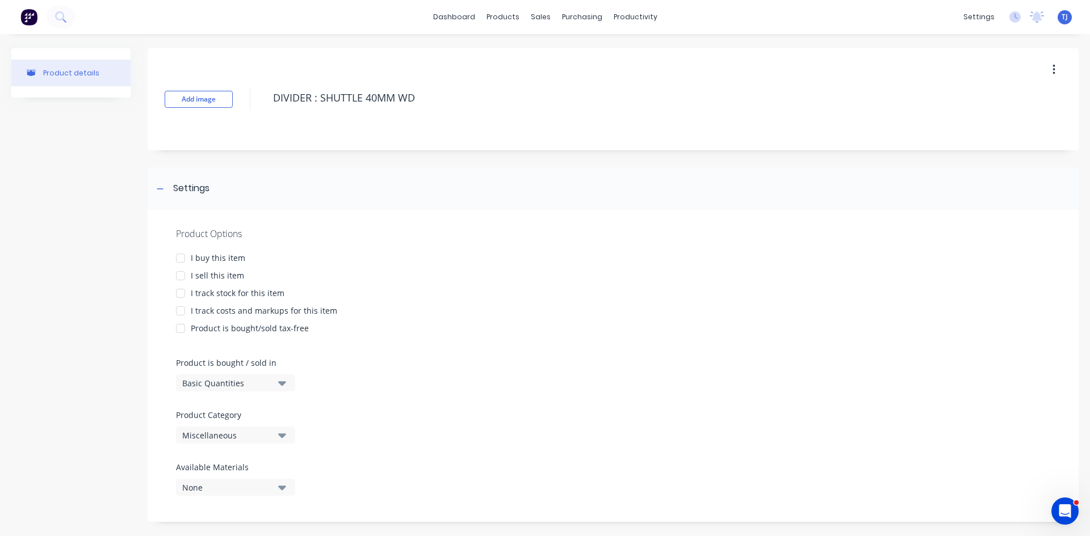
click at [178, 276] on div at bounding box center [180, 275] width 23 height 23
type textarea "x"
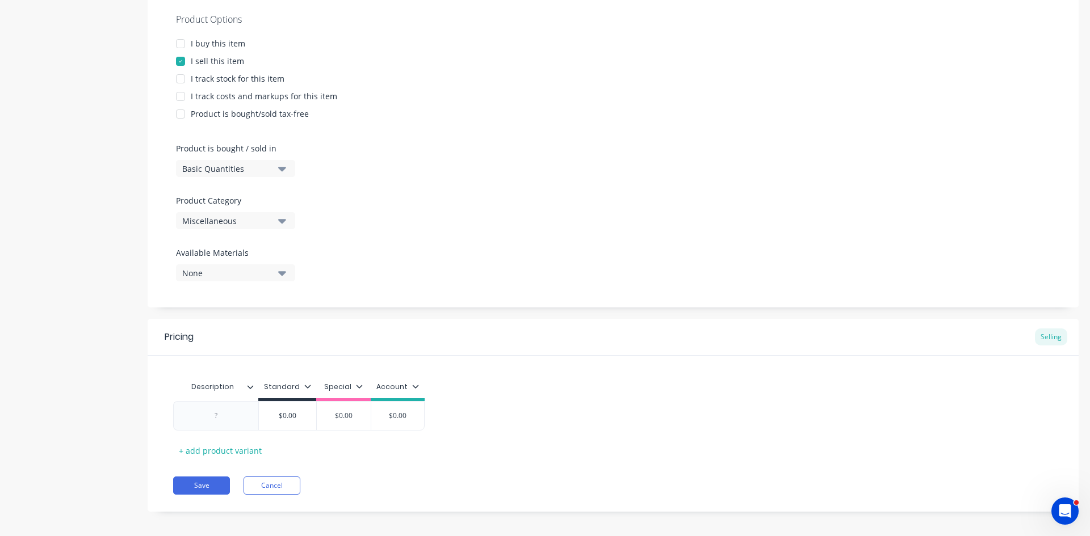
scroll to position [221, 0]
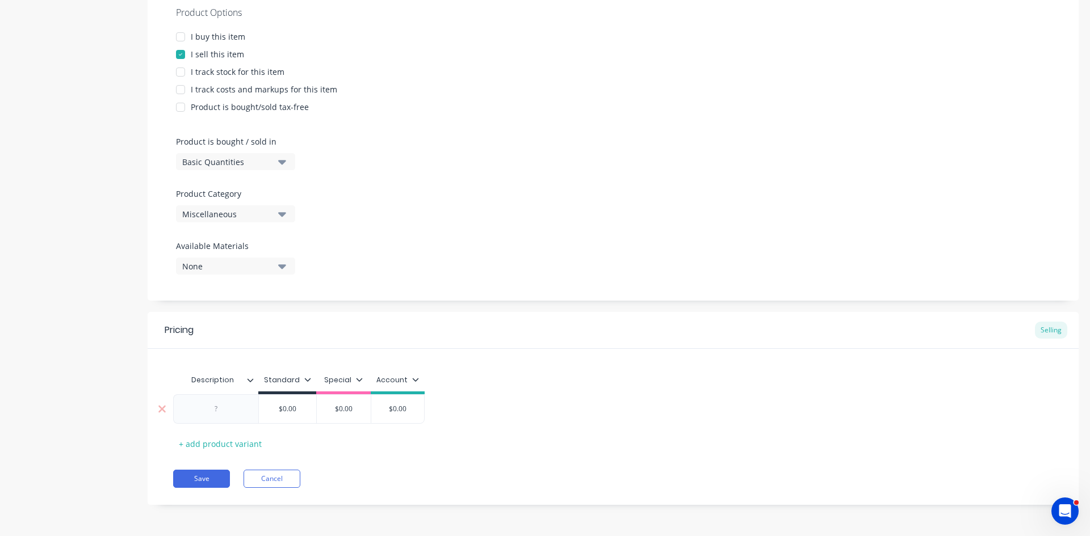
type textarea "DIVIDER : SHUTTLE 40MM WD"
type textarea "x"
type textarea "DIVIDER : SHUTTLE 40MM WD"
type input "$0.00"
click at [291, 407] on input "$0.00" at bounding box center [287, 409] width 57 height 10
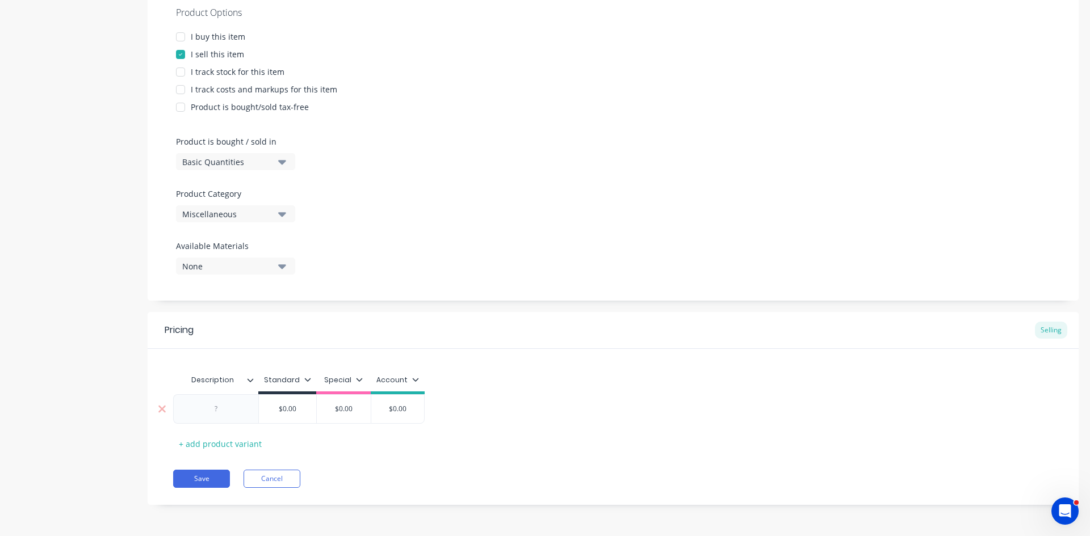
click at [291, 407] on input "$0.00" at bounding box center [287, 409] width 57 height 10
type textarea "x"
type input "$2"
type textarea "x"
type input "$26"
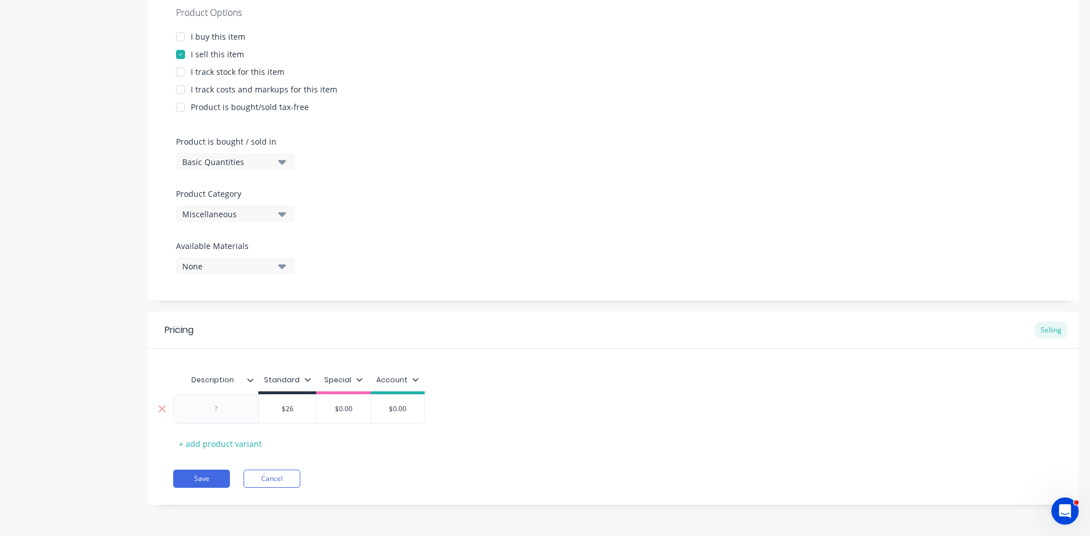
type textarea "x"
type input "$26."
type textarea "x"
type input "$26.7"
type textarea "x"
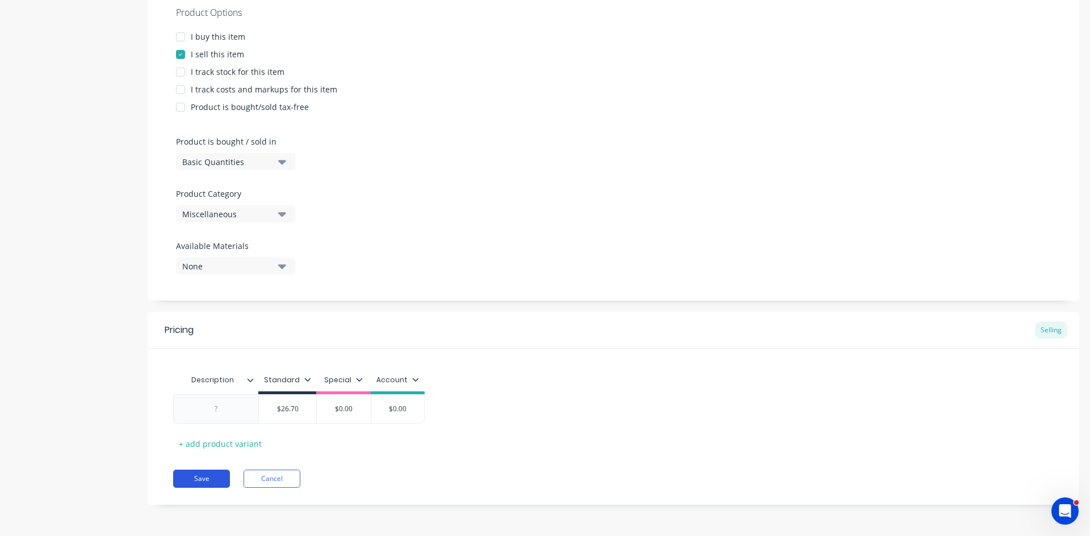
type input "$26.70"
click at [197, 474] on button "Save" at bounding box center [201, 479] width 57 height 18
type textarea "x"
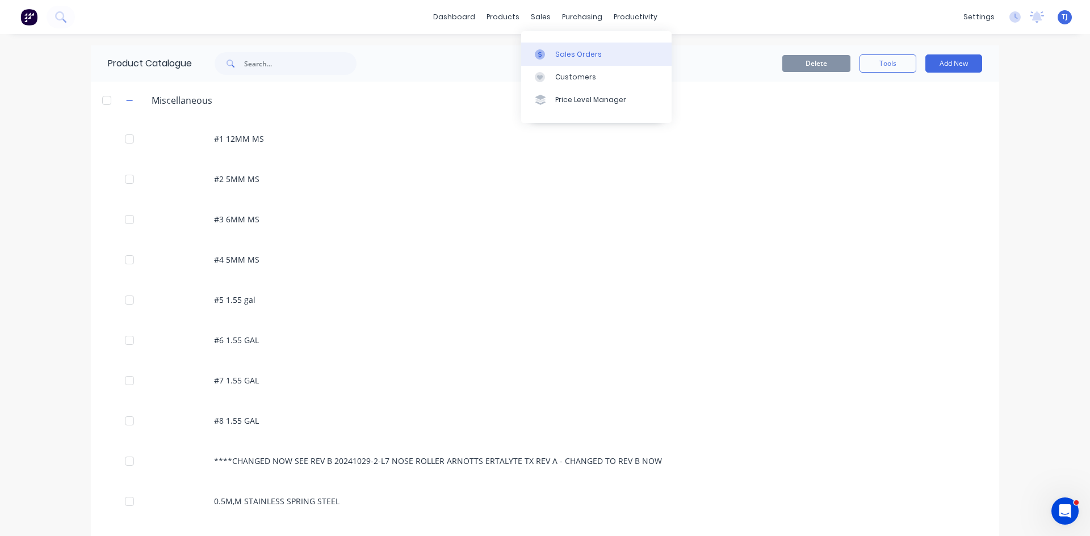
click at [580, 56] on div "Sales Orders" at bounding box center [578, 54] width 47 height 10
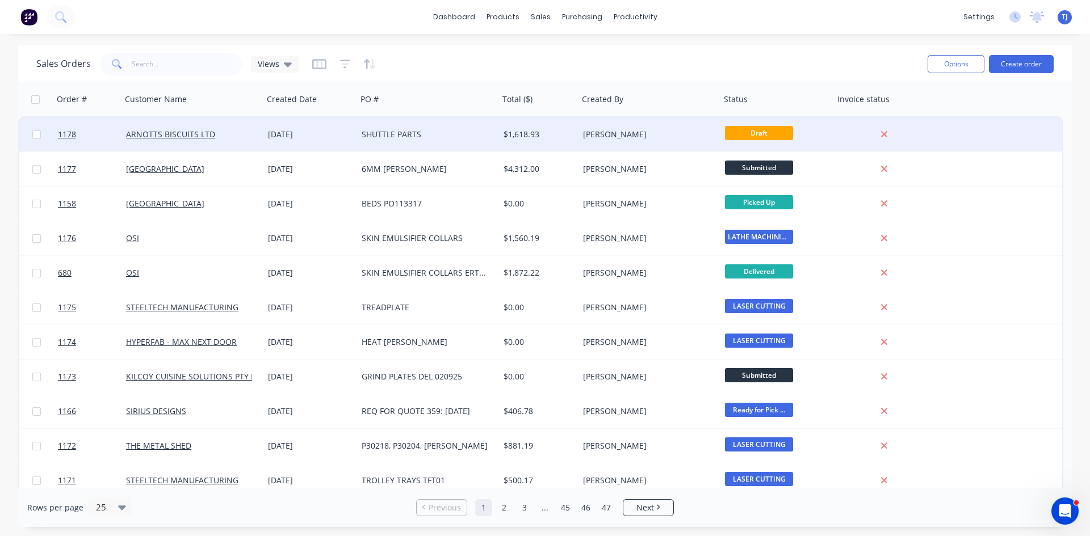
click at [380, 133] on div "SHUTTLE PARTS" at bounding box center [425, 134] width 126 height 11
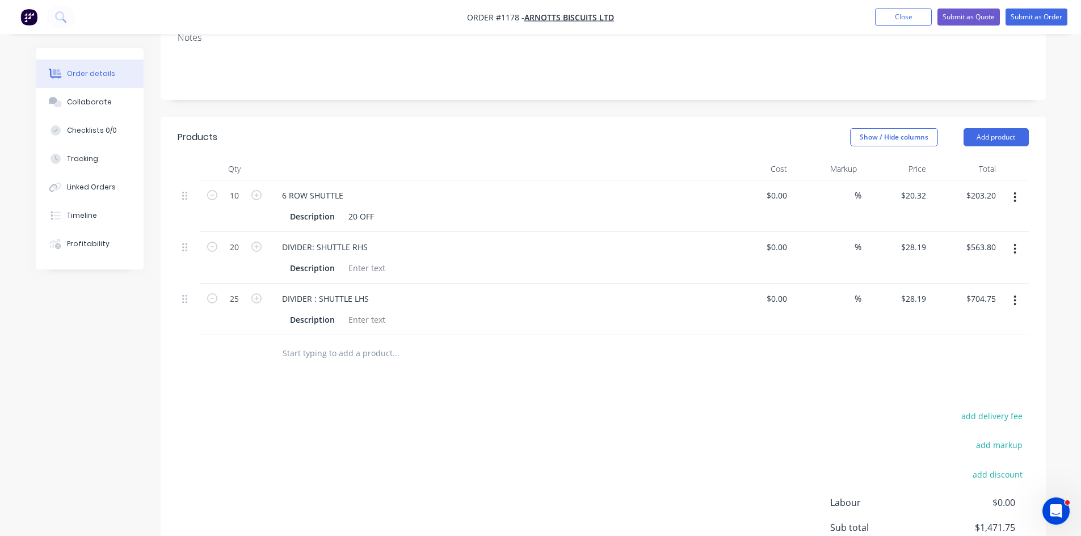
scroll to position [227, 0]
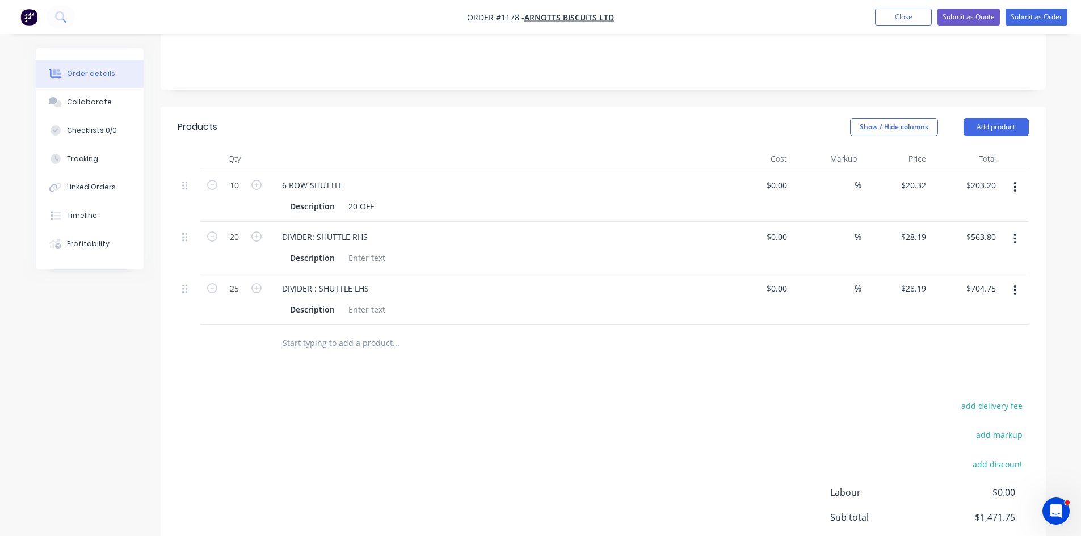
click at [336, 338] on input "text" at bounding box center [395, 343] width 227 height 23
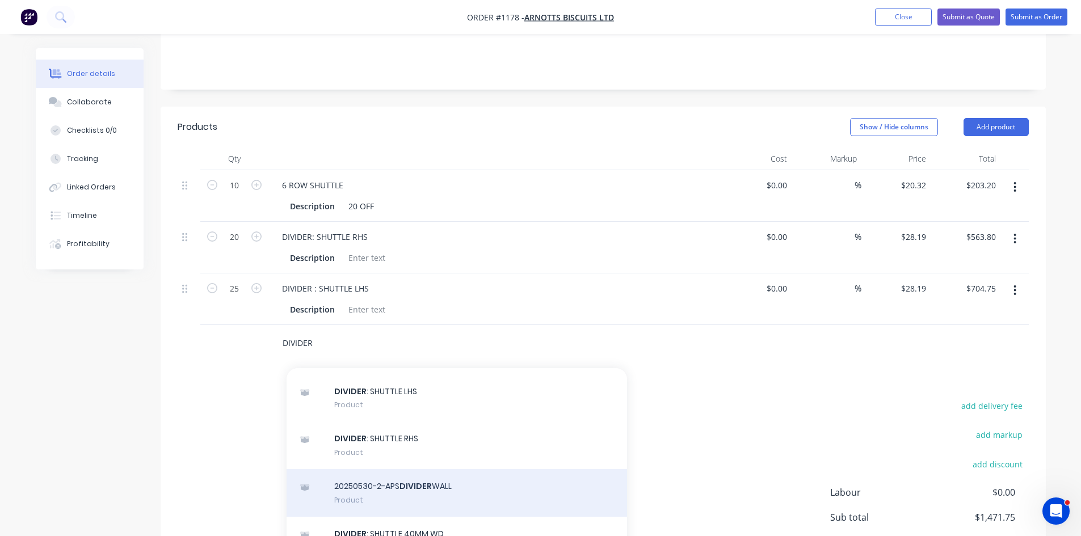
scroll to position [57, 0]
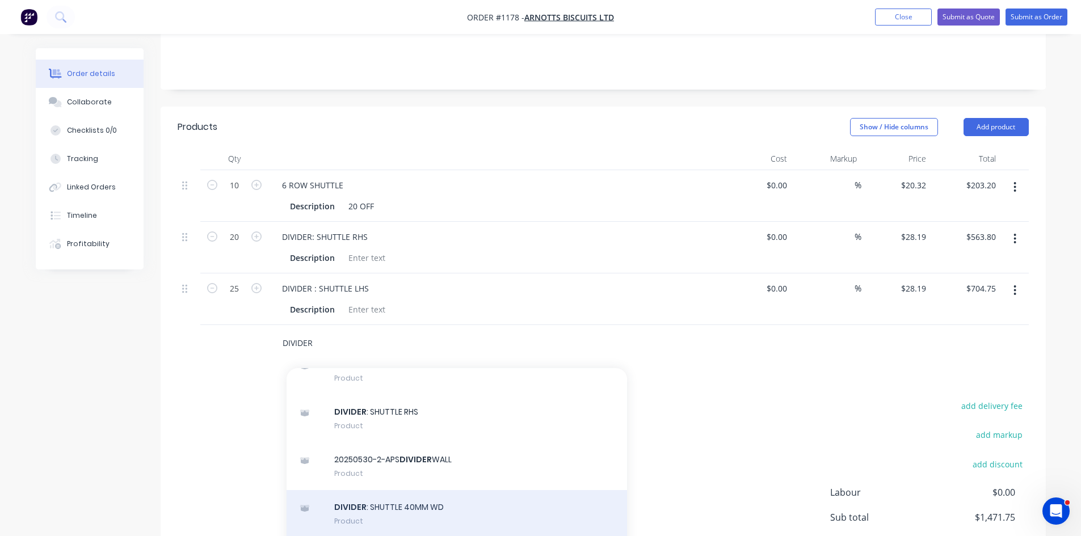
type input "DIVIDER"
click at [425, 491] on div "DIVIDER : SHUTTLE 40MM WD Product" at bounding box center [457, 514] width 341 height 48
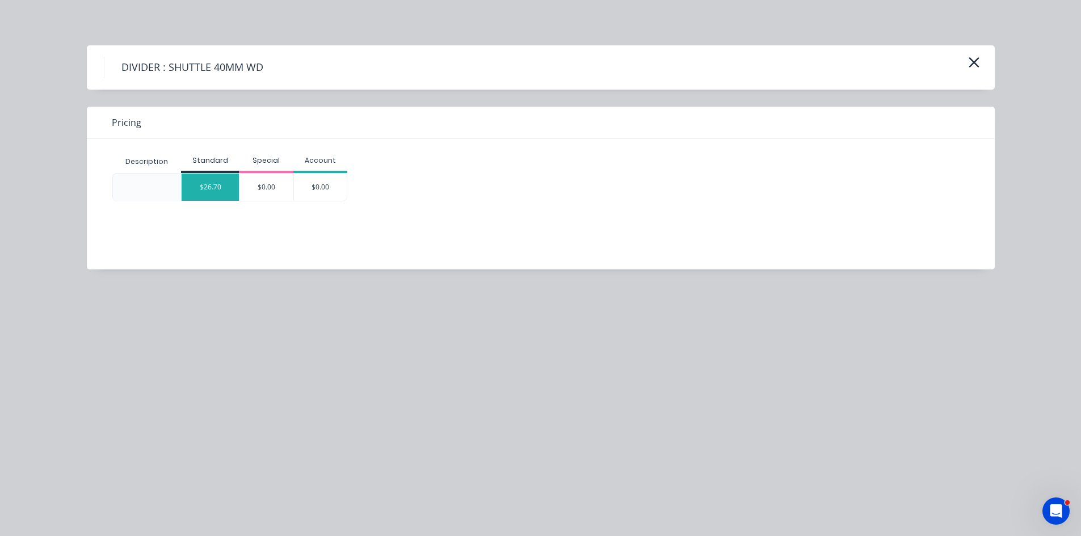
click at [221, 191] on div "$26.70" at bounding box center [210, 187] width 57 height 27
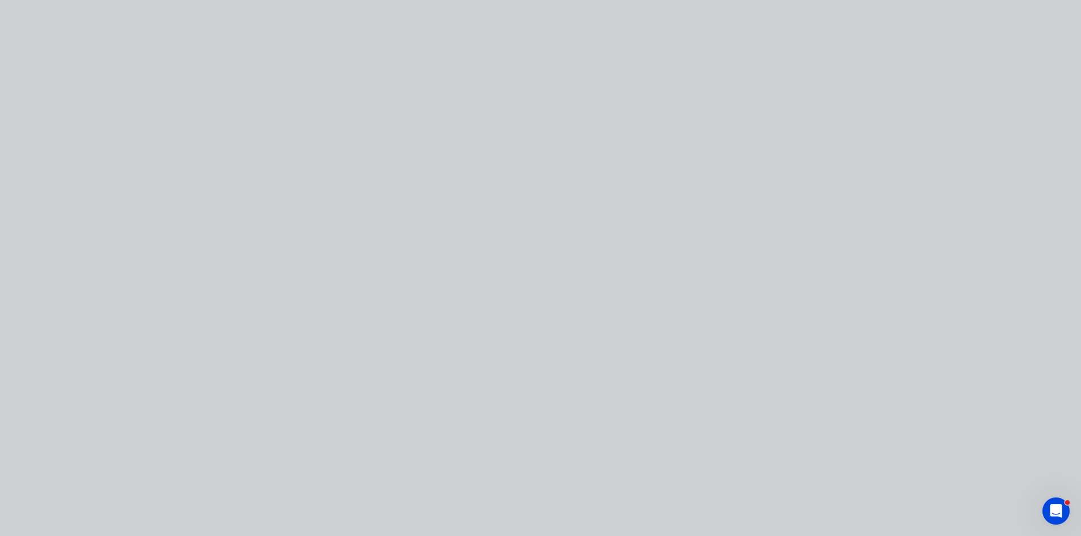
type input "$26.70"
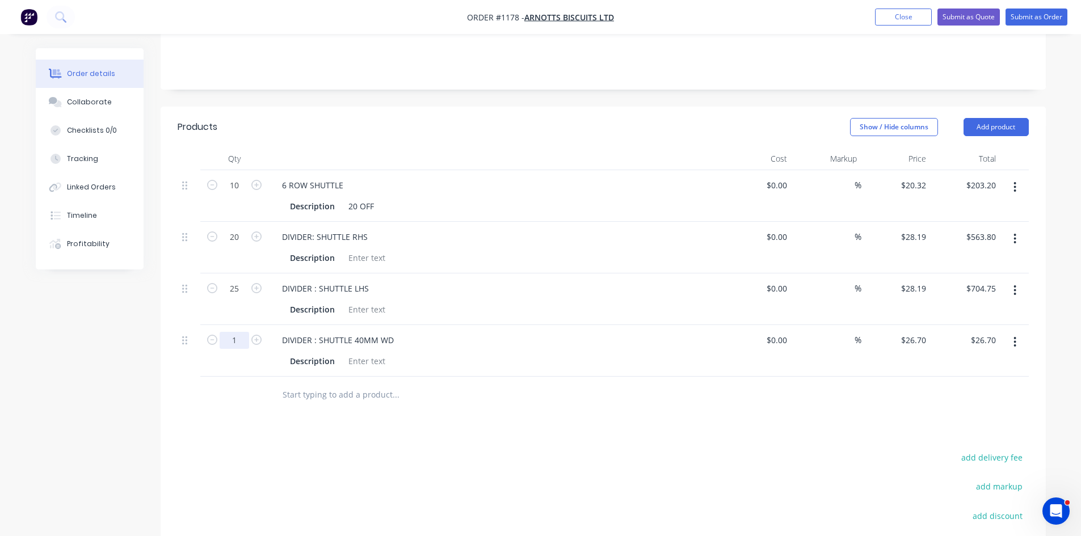
click at [231, 194] on input "1" at bounding box center [235, 185] width 30 height 17
type input "52"
type input "$1,388.40"
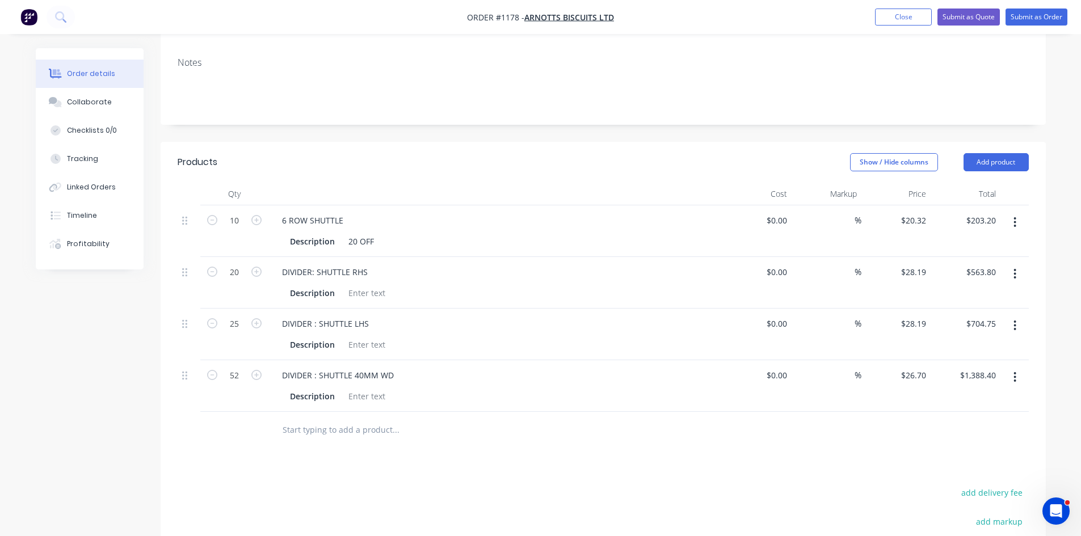
scroll to position [151, 0]
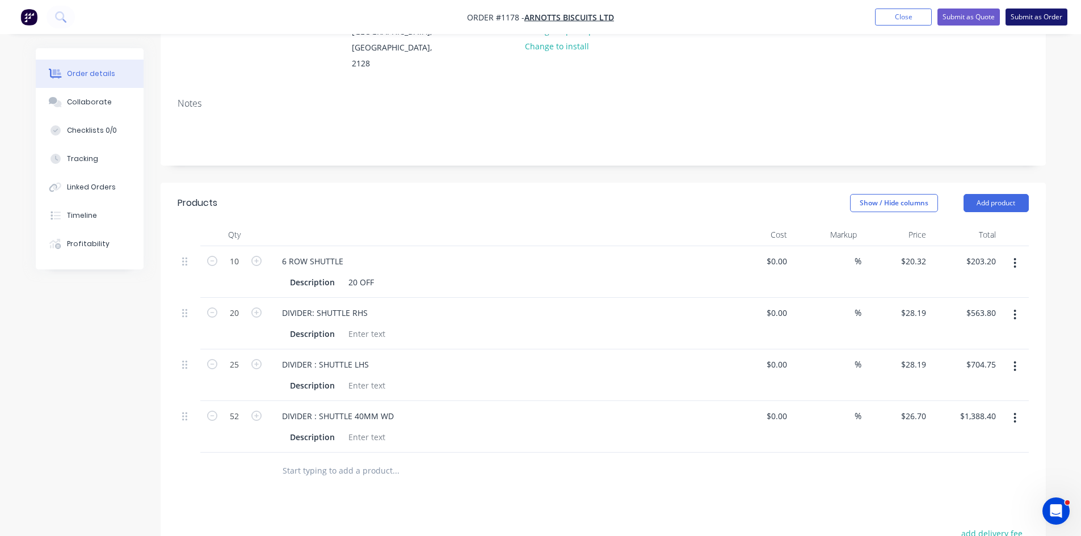
click at [1030, 11] on button "Submit as Order" at bounding box center [1037, 17] width 62 height 17
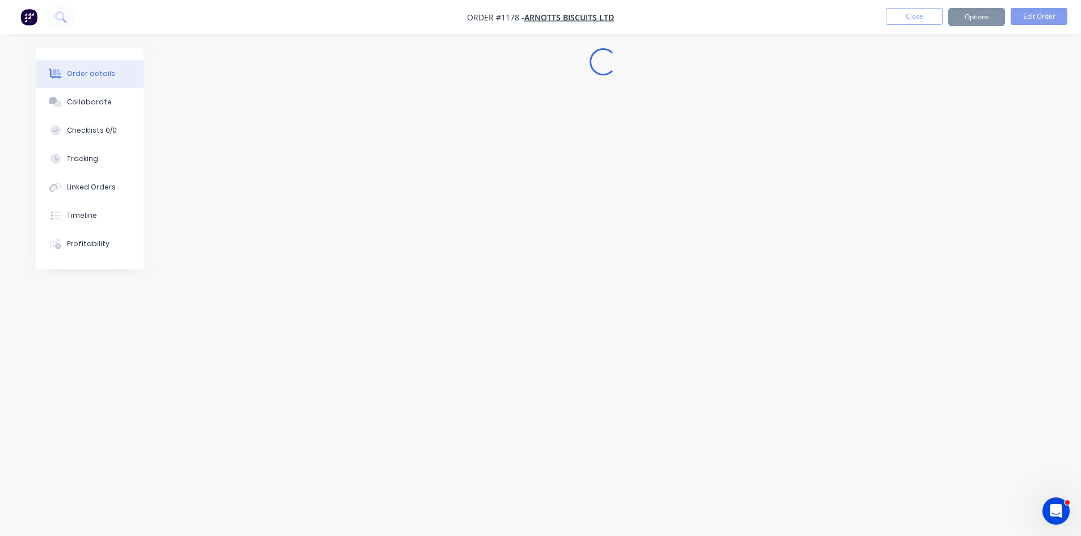
scroll to position [0, 0]
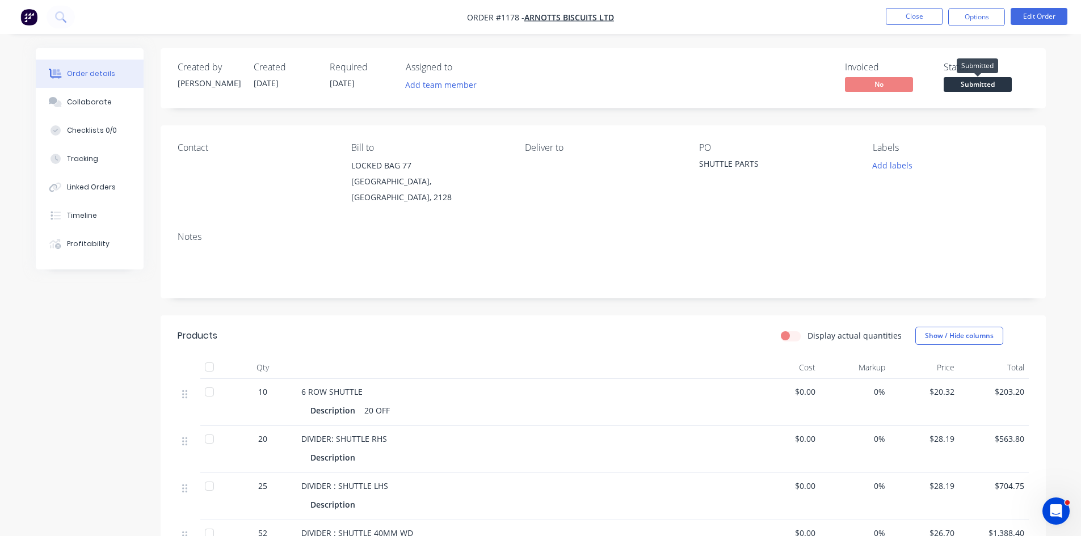
click at [996, 89] on span "Submitted" at bounding box center [978, 84] width 68 height 14
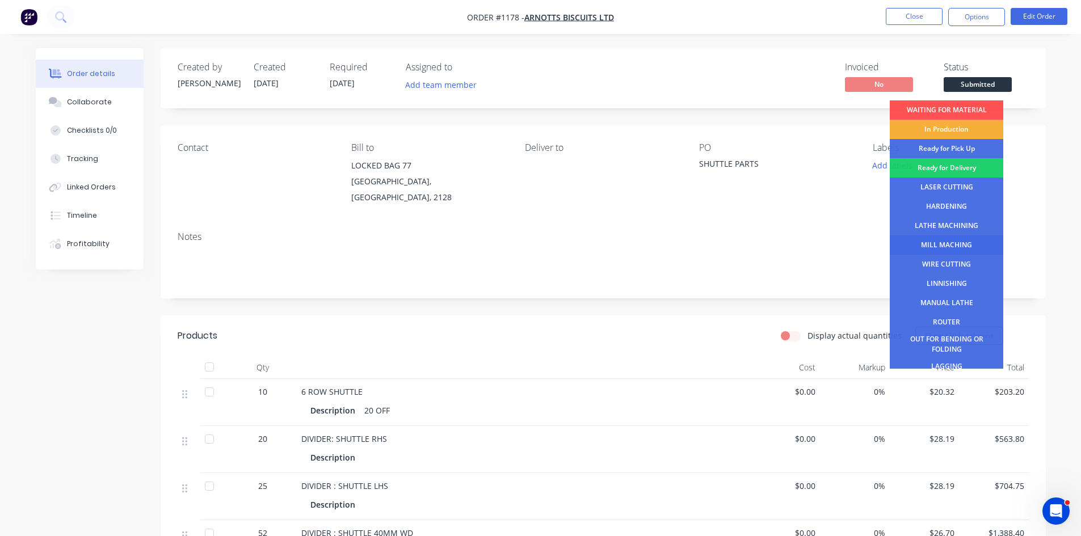
click at [942, 246] on div "MILL MACHING" at bounding box center [947, 245] width 114 height 19
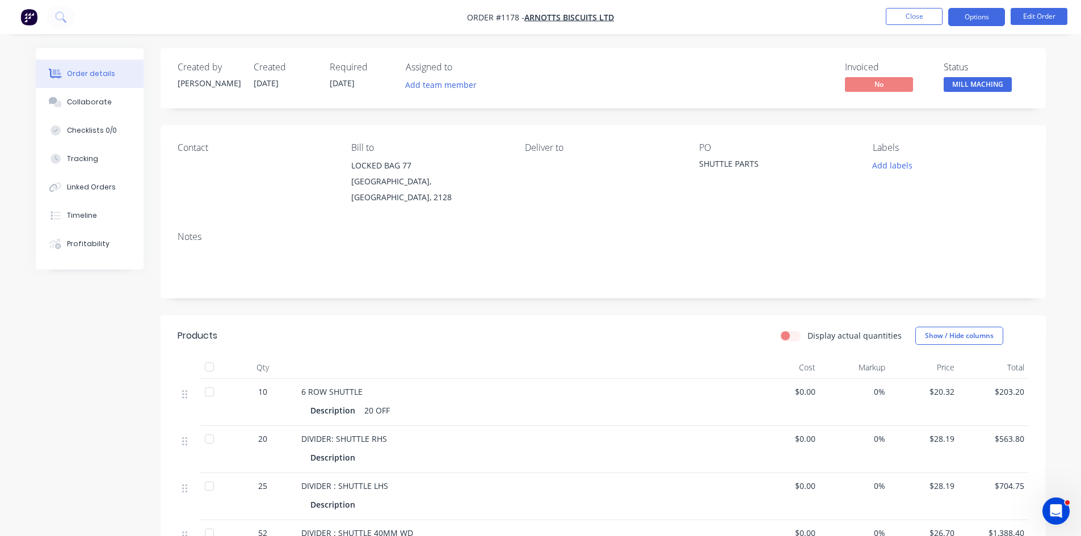
click at [986, 14] on button "Options" at bounding box center [976, 17] width 57 height 18
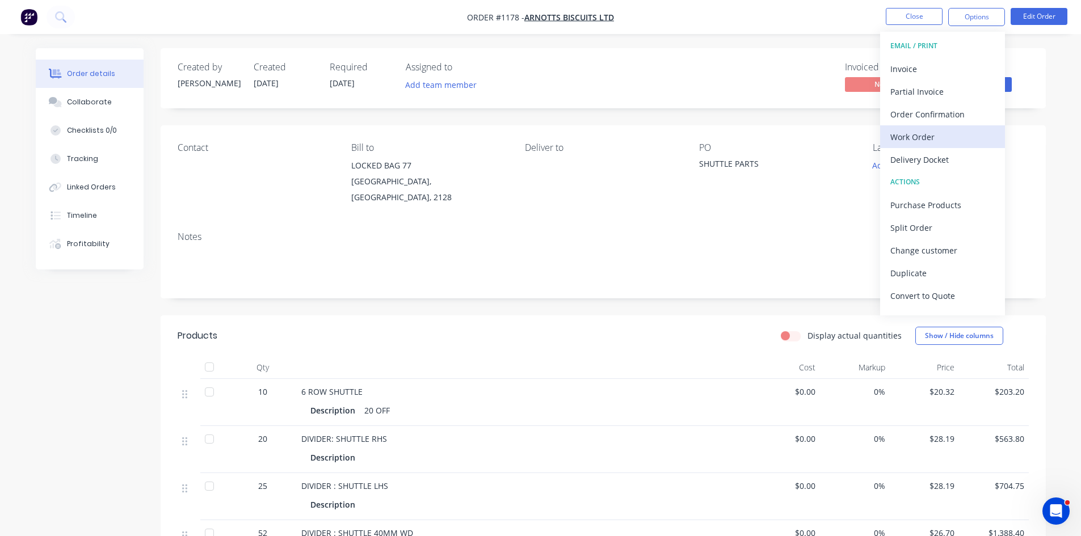
click at [927, 135] on div "Work Order" at bounding box center [943, 137] width 104 height 16
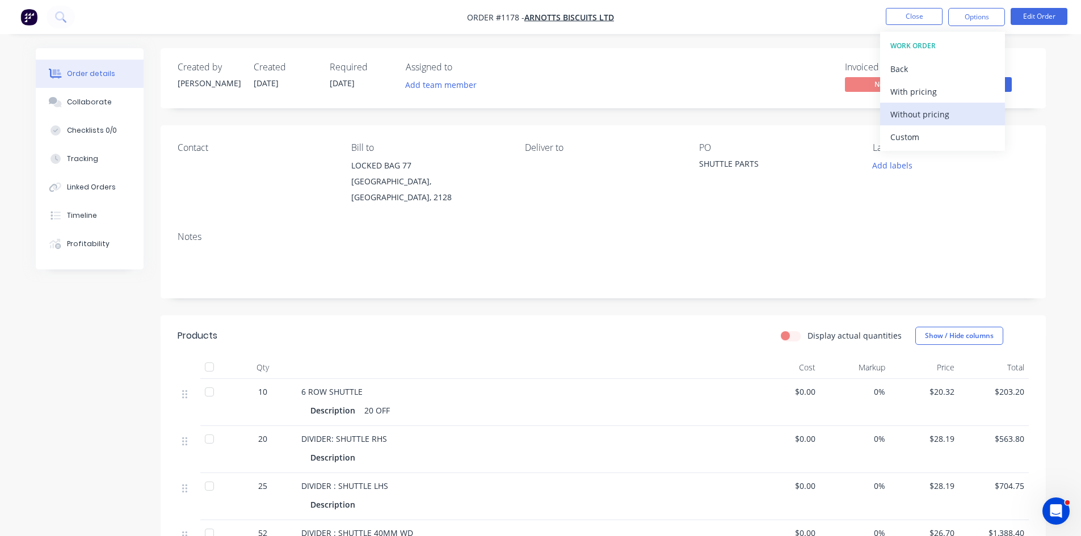
click at [934, 114] on div "Without pricing" at bounding box center [943, 114] width 104 height 16
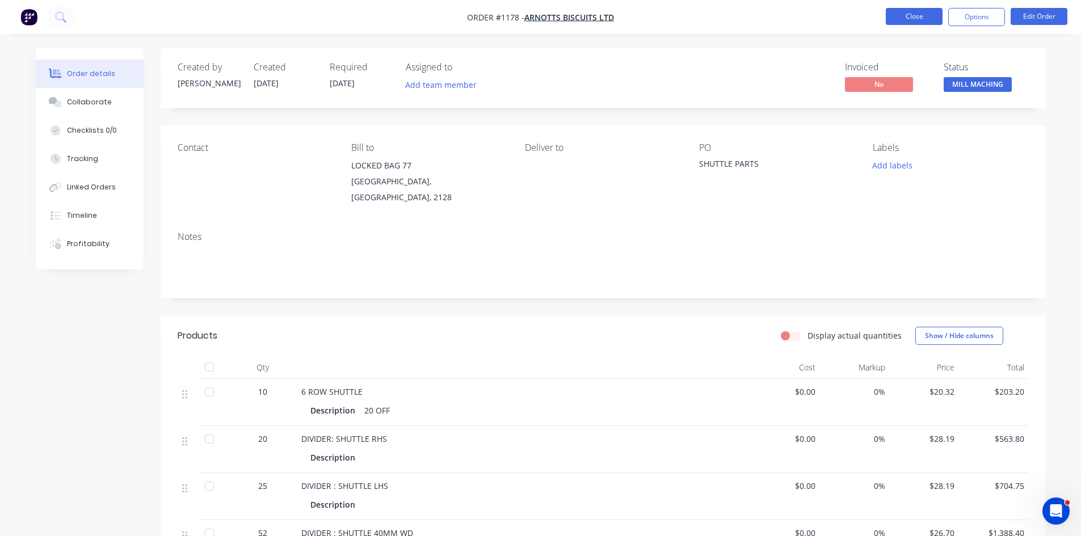
click at [909, 15] on button "Close" at bounding box center [914, 16] width 57 height 17
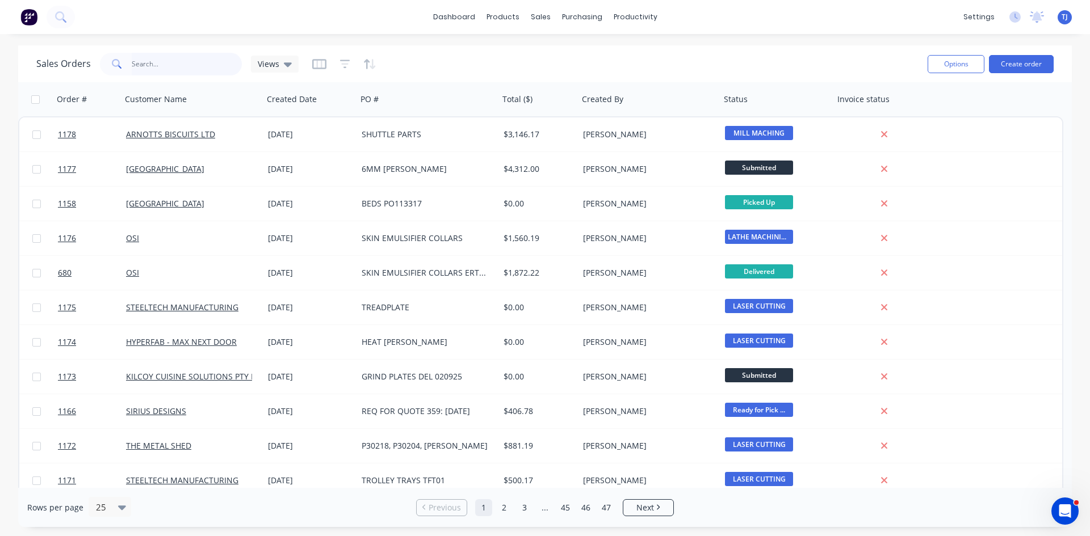
click at [195, 67] on input "text" at bounding box center [187, 64] width 111 height 23
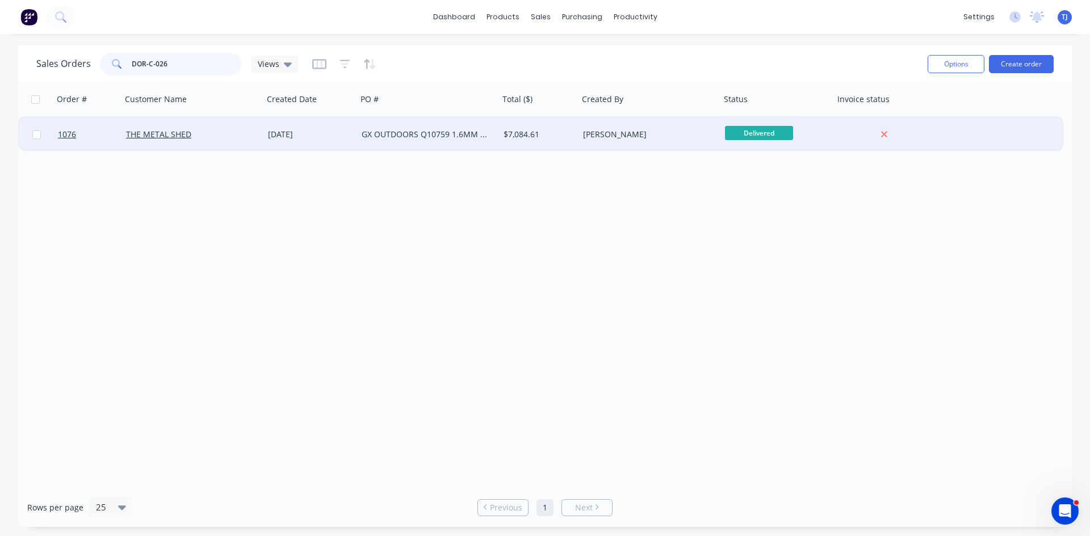
type input "DOR-C-026"
click at [366, 139] on div "GX OUTDOORS Q10759 1.6MM ZINC" at bounding box center [425, 134] width 126 height 11
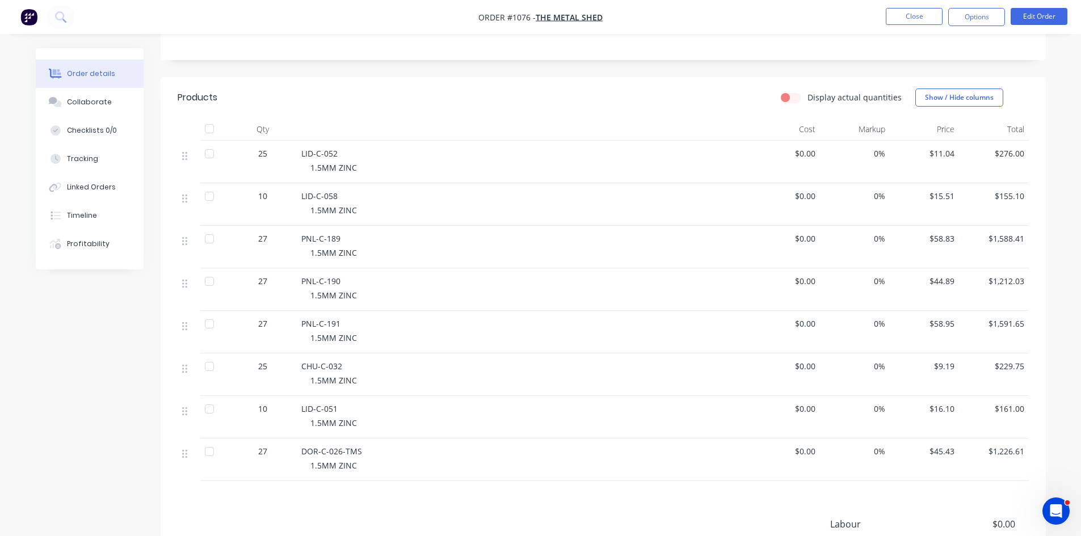
scroll to position [227, 0]
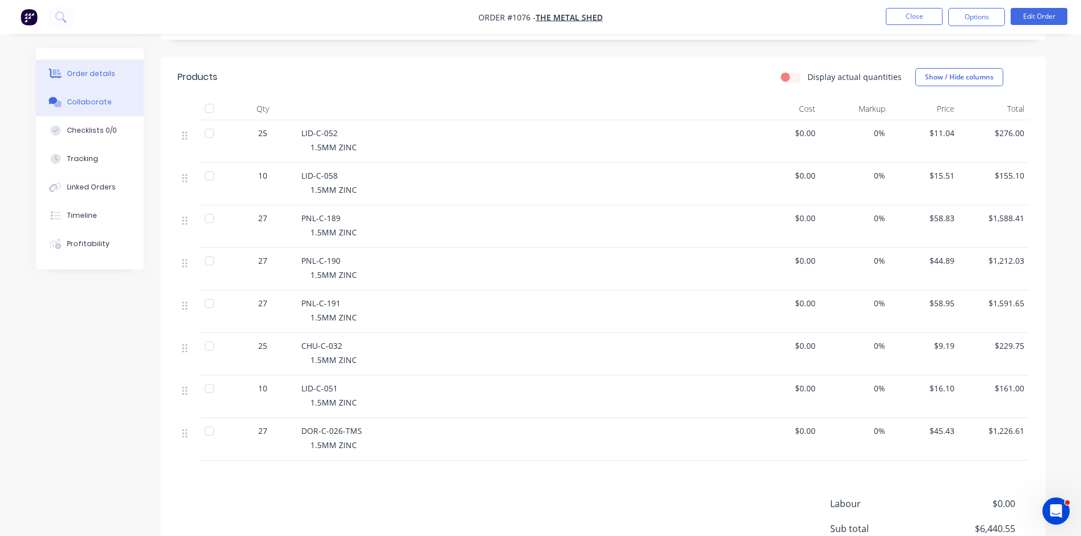
click at [82, 102] on div "Collaborate" at bounding box center [89, 102] width 45 height 10
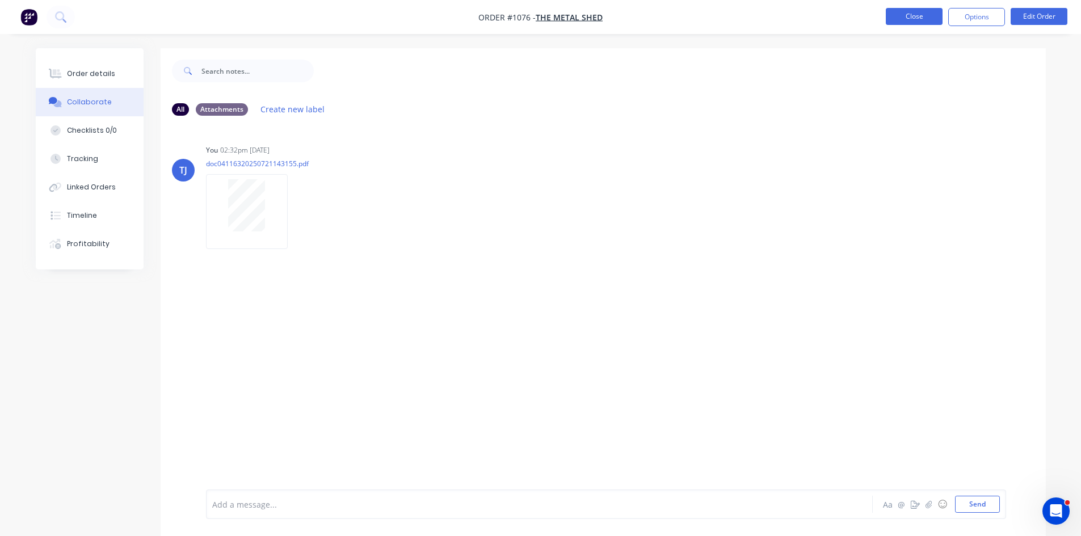
click at [902, 19] on button "Close" at bounding box center [914, 16] width 57 height 17
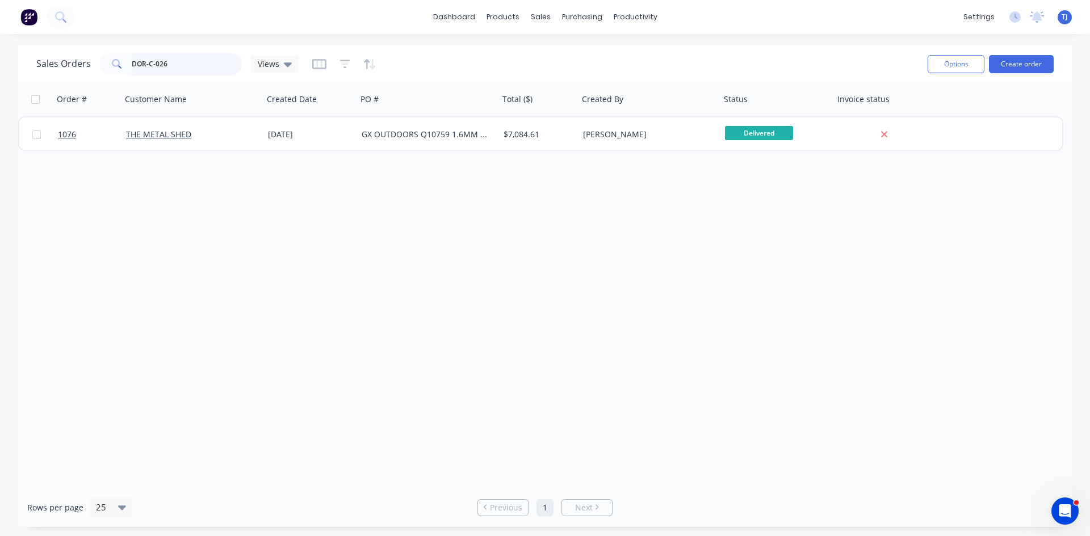
click at [133, 60] on input "DOR-C-026" at bounding box center [187, 64] width 111 height 23
click at [135, 60] on input "DOR-C-026" at bounding box center [187, 64] width 111 height 23
click at [136, 60] on input "DOR-C-026" at bounding box center [187, 64] width 111 height 23
click at [146, 64] on input "DOR-C-026" at bounding box center [187, 64] width 111 height 23
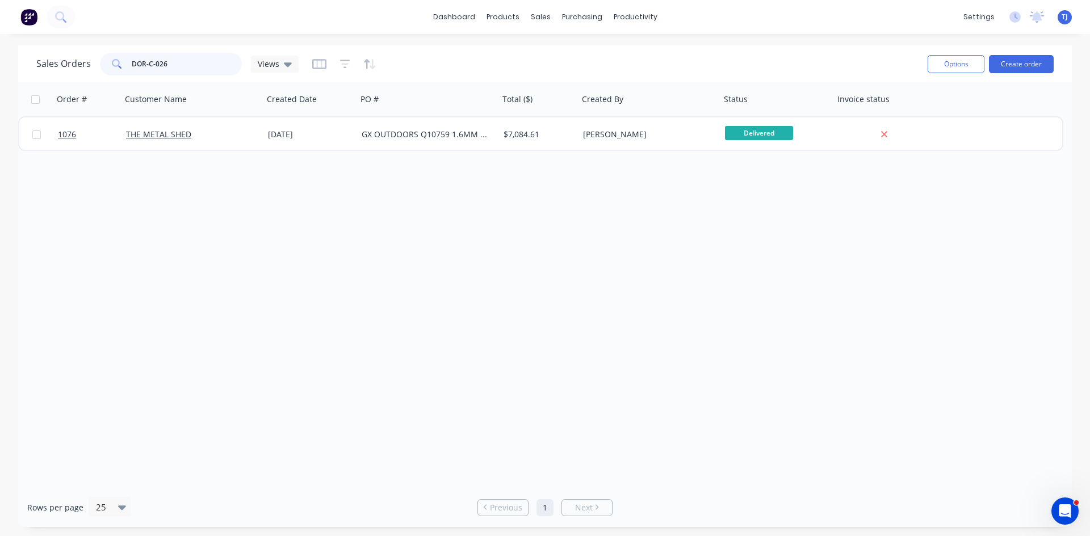
click at [147, 64] on input "DOR-C-026" at bounding box center [187, 64] width 111 height 23
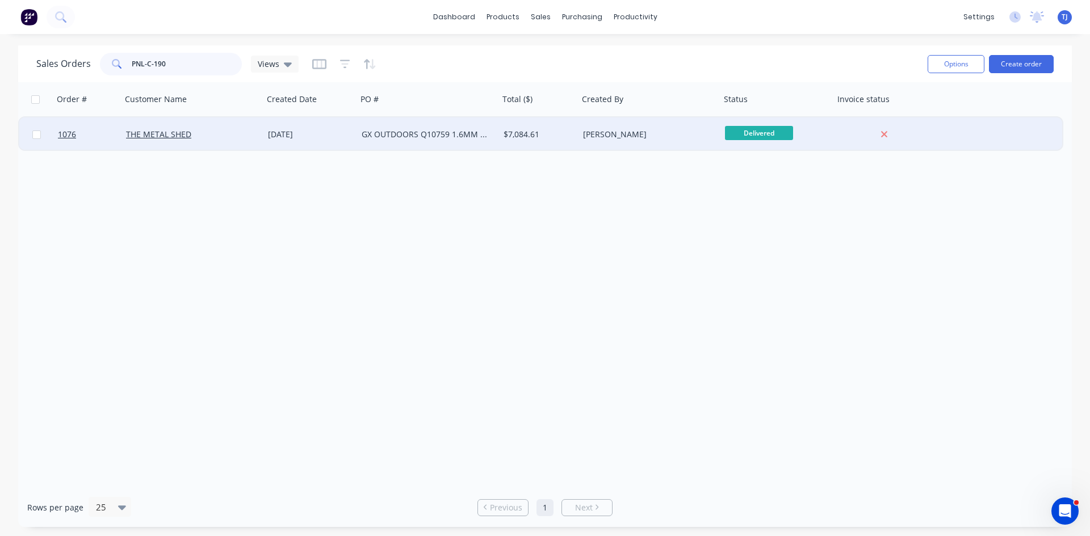
type input "PNL-C-190"
click at [414, 138] on div "GX OUTDOORS Q10759 1.6MM ZINC" at bounding box center [425, 134] width 126 height 11
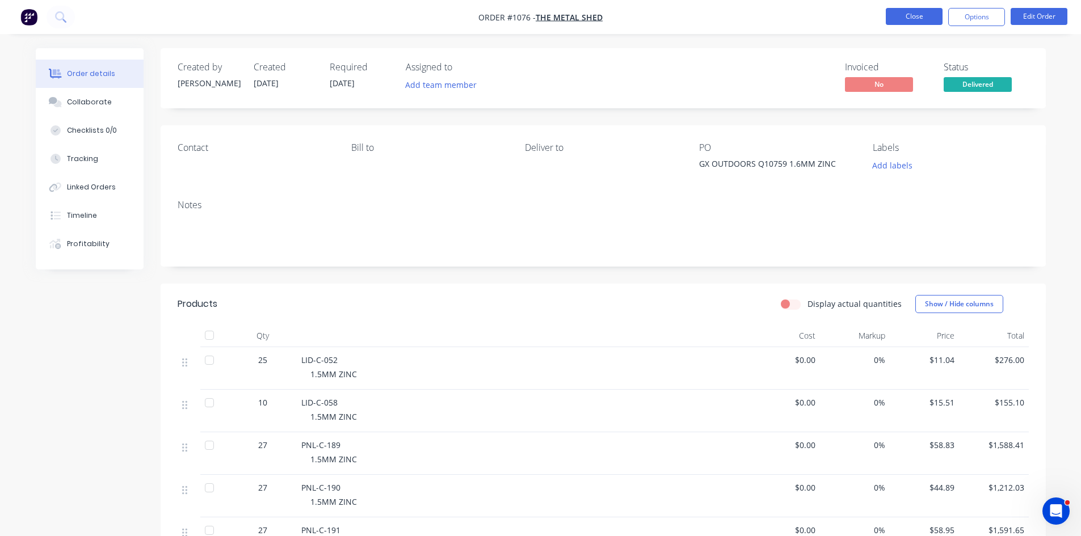
click at [921, 14] on button "Close" at bounding box center [914, 16] width 57 height 17
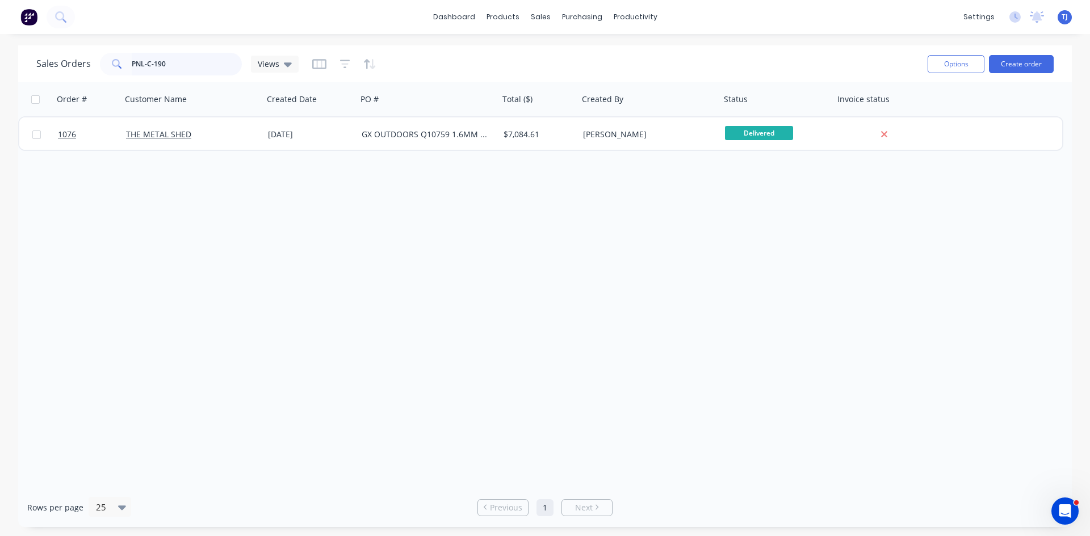
click at [150, 63] on input "PNL-C-190" at bounding box center [187, 64] width 111 height 23
click at [150, 62] on input "PNL-C-190" at bounding box center [187, 64] width 111 height 23
click at [182, 68] on input "220X220" at bounding box center [187, 64] width 111 height 23
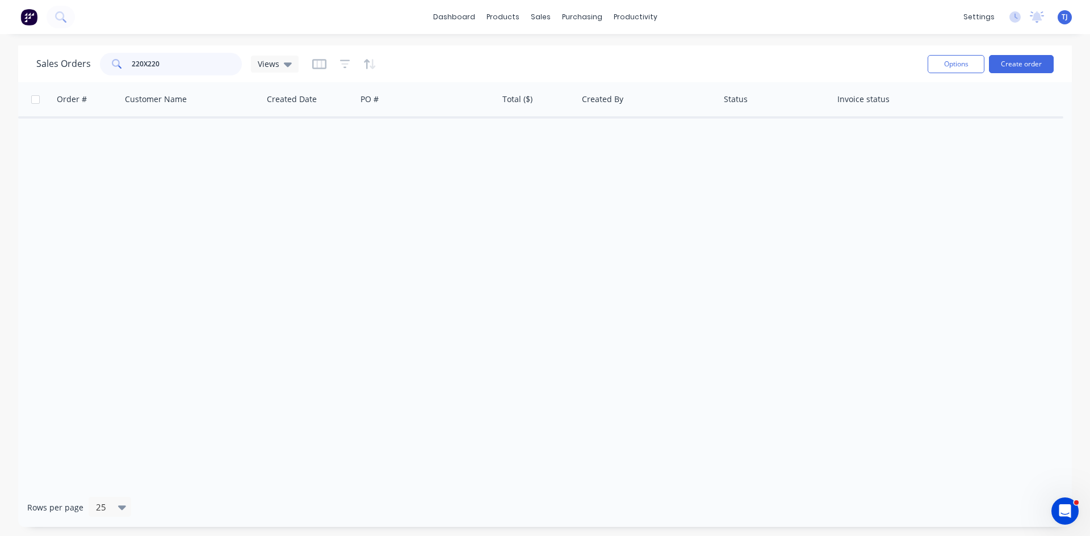
click at [182, 68] on input "220X220" at bounding box center [187, 64] width 111 height 23
type input "TINY HOMES"
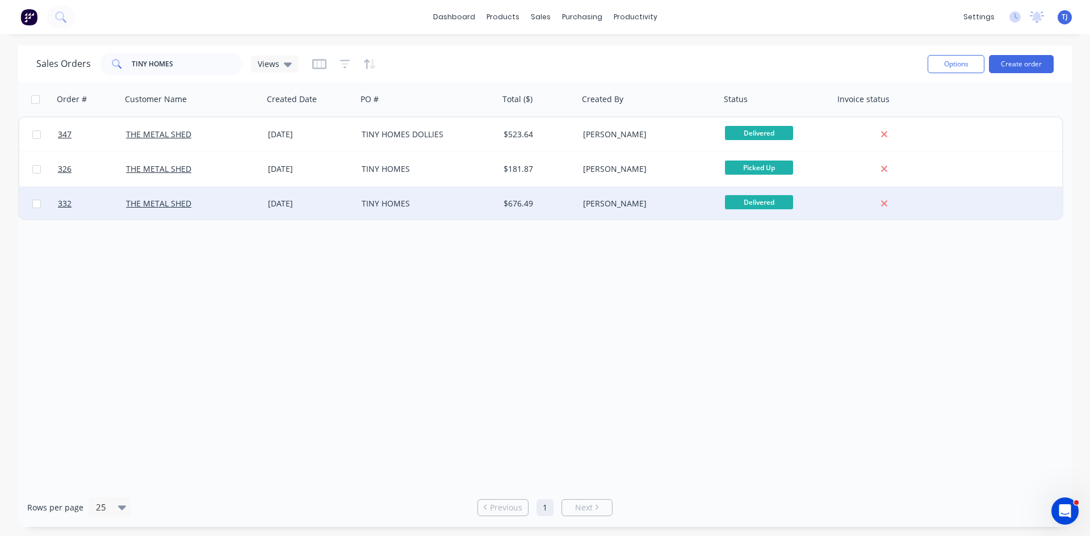
click at [301, 207] on div "17 Jun 2024" at bounding box center [310, 203] width 85 height 11
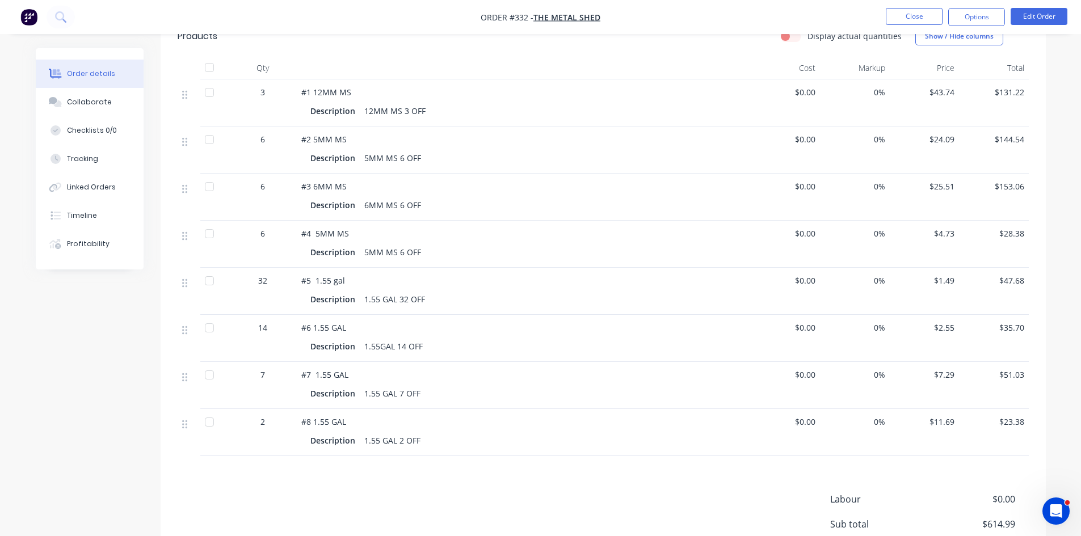
scroll to position [284, 0]
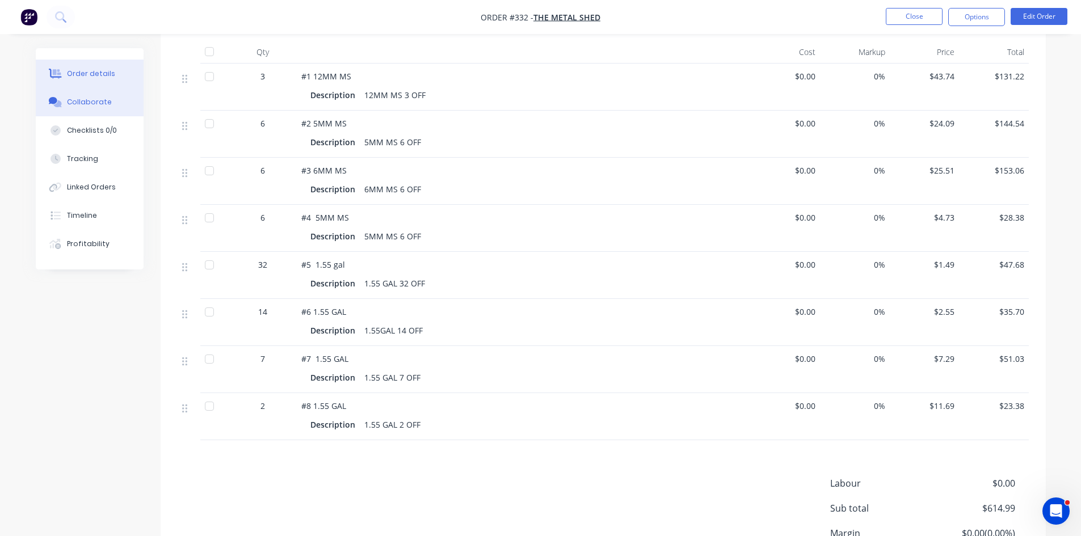
click at [88, 99] on div "Collaborate" at bounding box center [89, 102] width 45 height 10
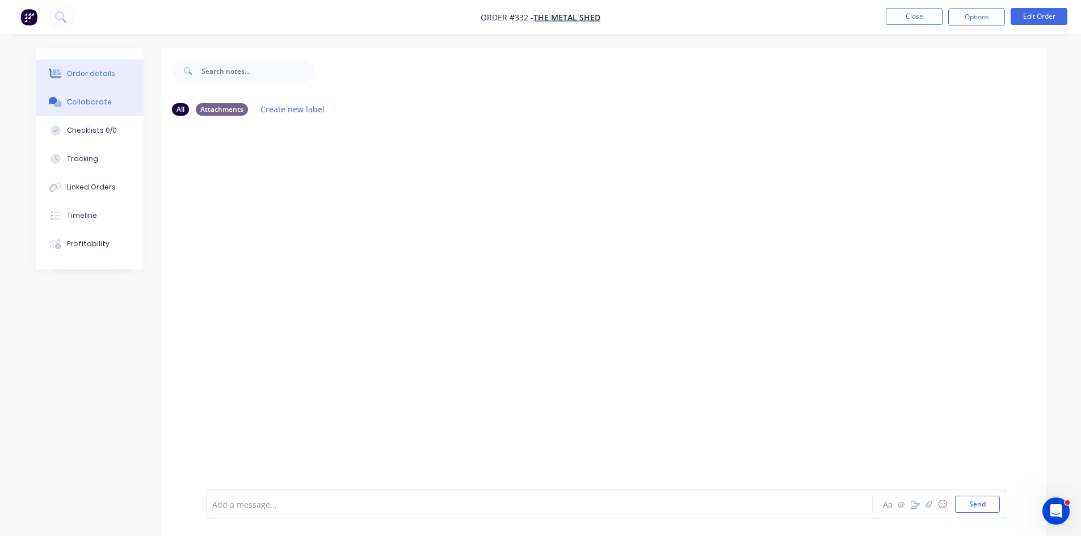
click at [106, 80] on button "Order details" at bounding box center [90, 74] width 108 height 28
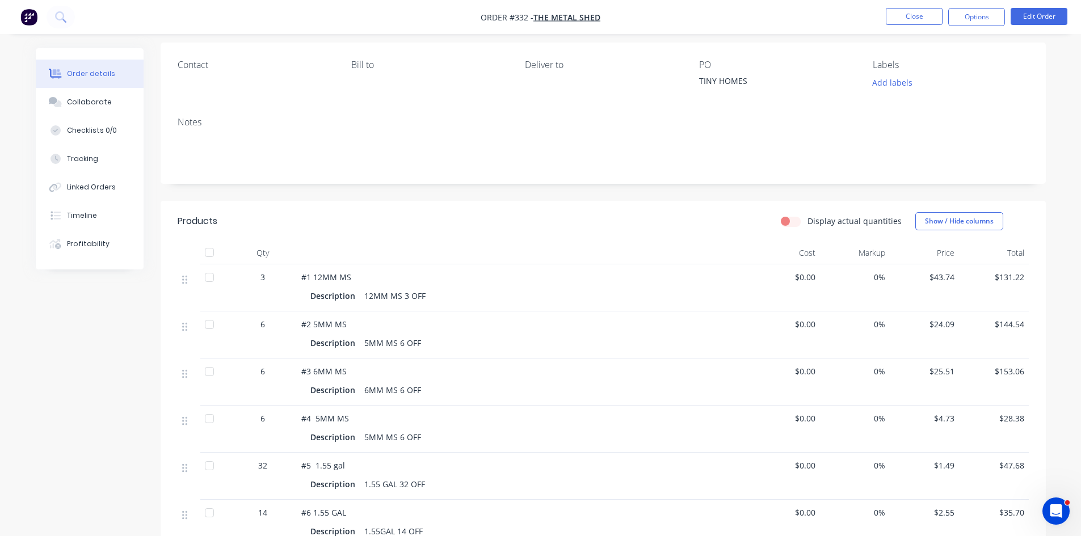
scroll to position [227, 0]
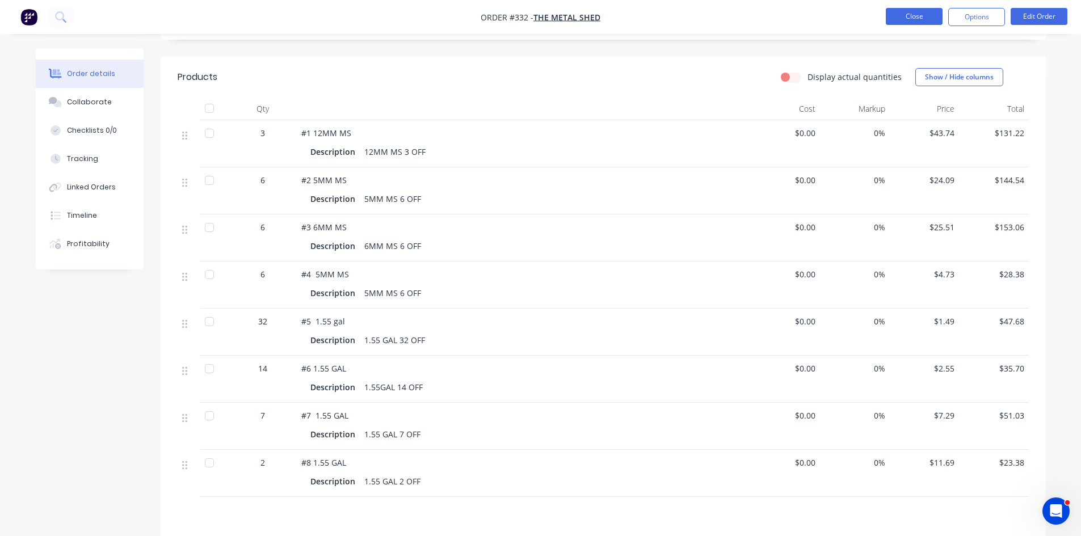
click at [912, 20] on button "Close" at bounding box center [914, 16] width 57 height 17
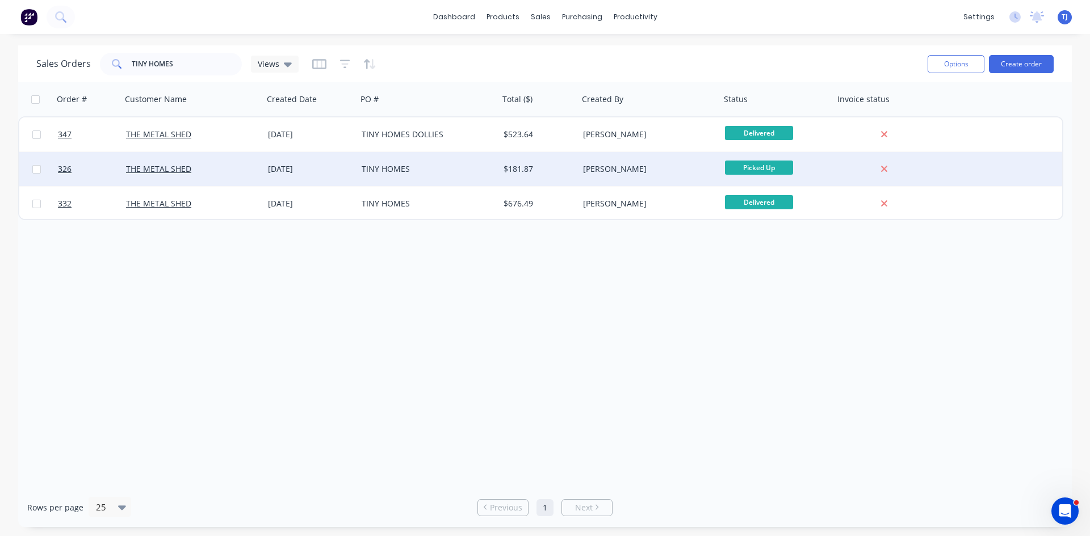
click at [379, 166] on div "TINY HOMES" at bounding box center [425, 168] width 126 height 11
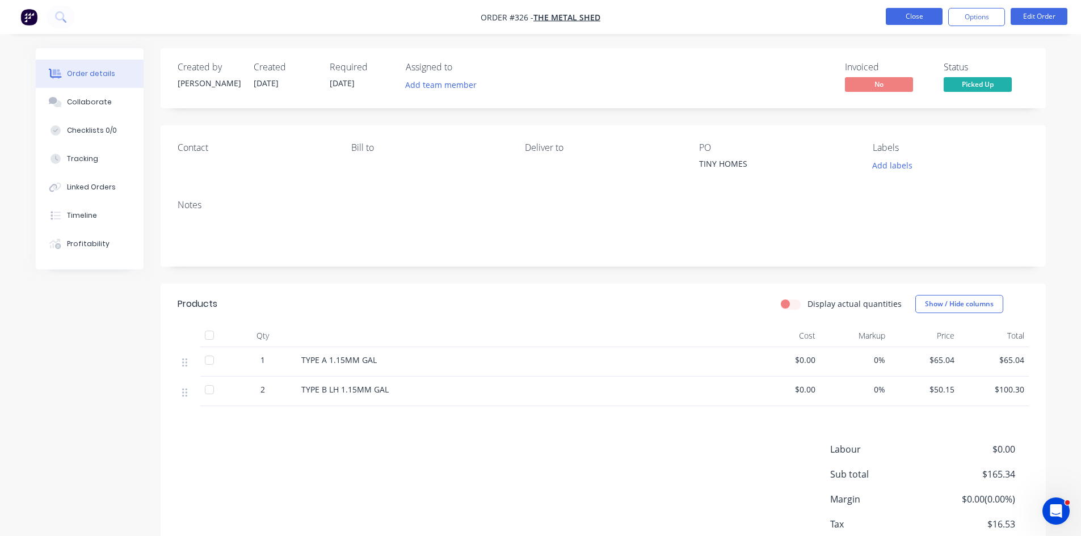
click at [904, 17] on button "Close" at bounding box center [914, 16] width 57 height 17
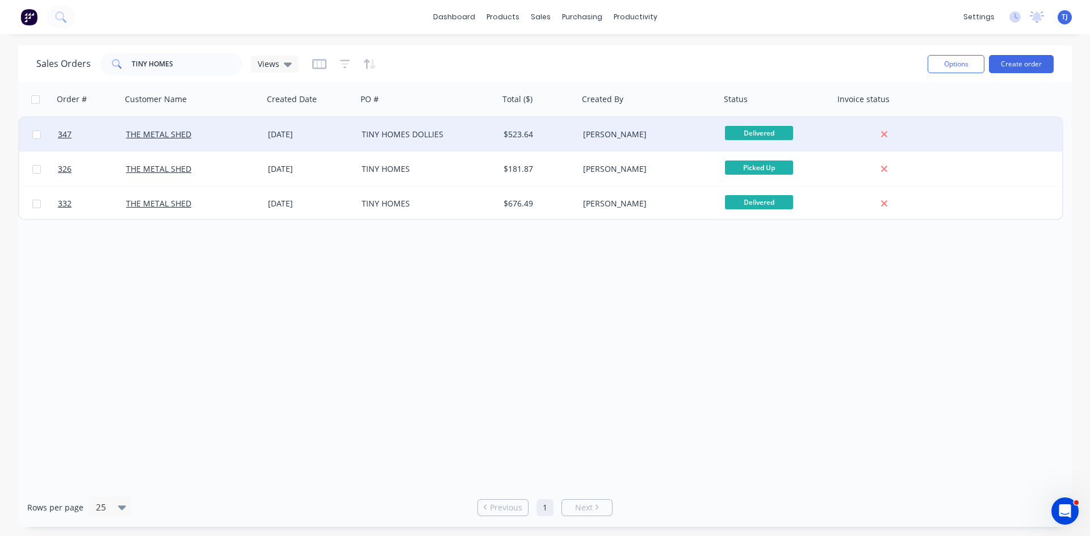
click at [383, 132] on div "TINY HOMES DOLLIES" at bounding box center [425, 134] width 126 height 11
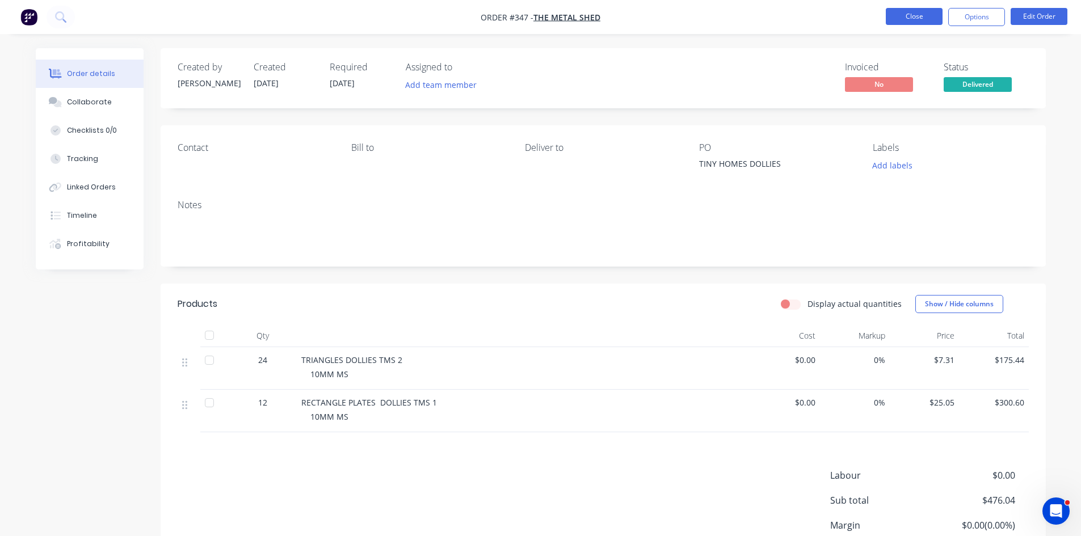
click at [915, 23] on button "Close" at bounding box center [914, 16] width 57 height 17
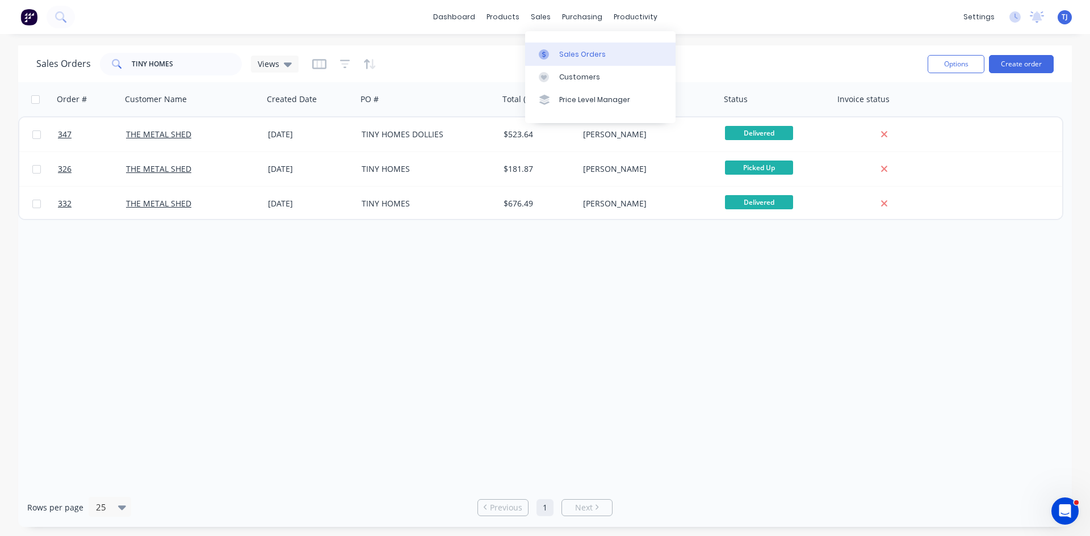
click at [560, 52] on div "Sales Orders" at bounding box center [582, 54] width 47 height 10
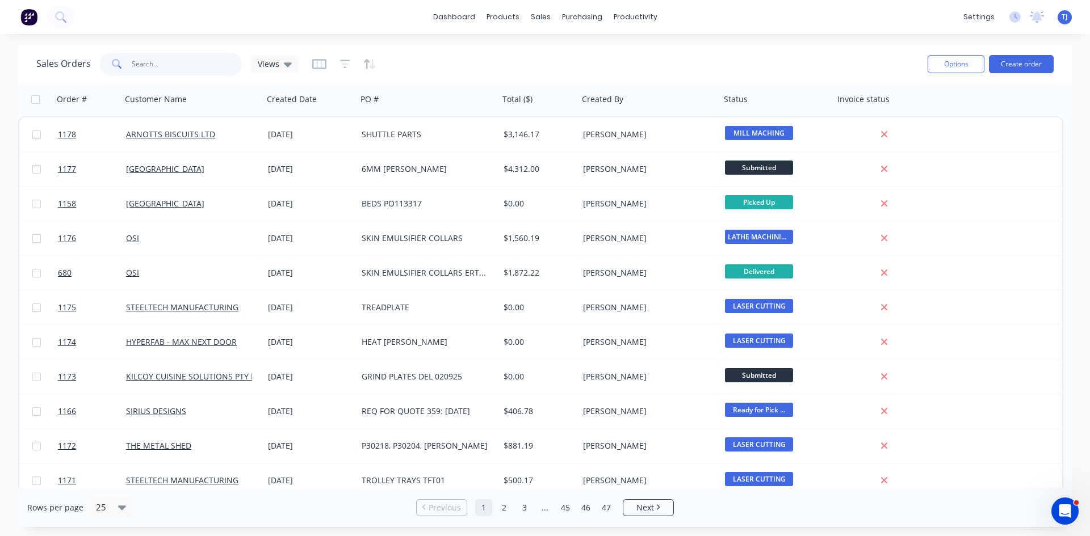
click at [186, 64] on input "text" at bounding box center [187, 64] width 111 height 23
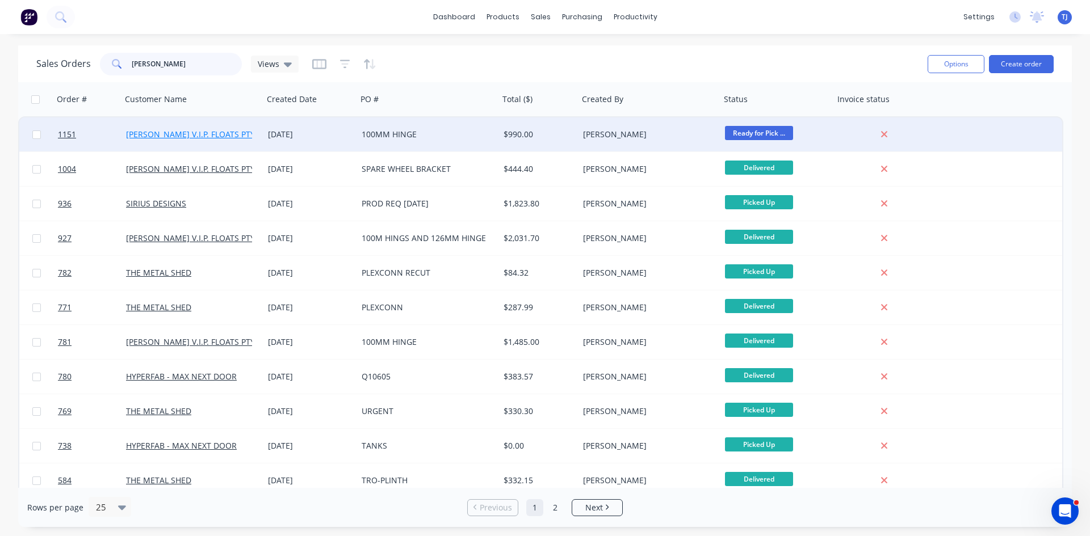
type input "[PERSON_NAME]"
click at [199, 138] on link "[PERSON_NAME] V.I.P. FLOATS PTY LTD" at bounding box center [198, 134] width 145 height 11
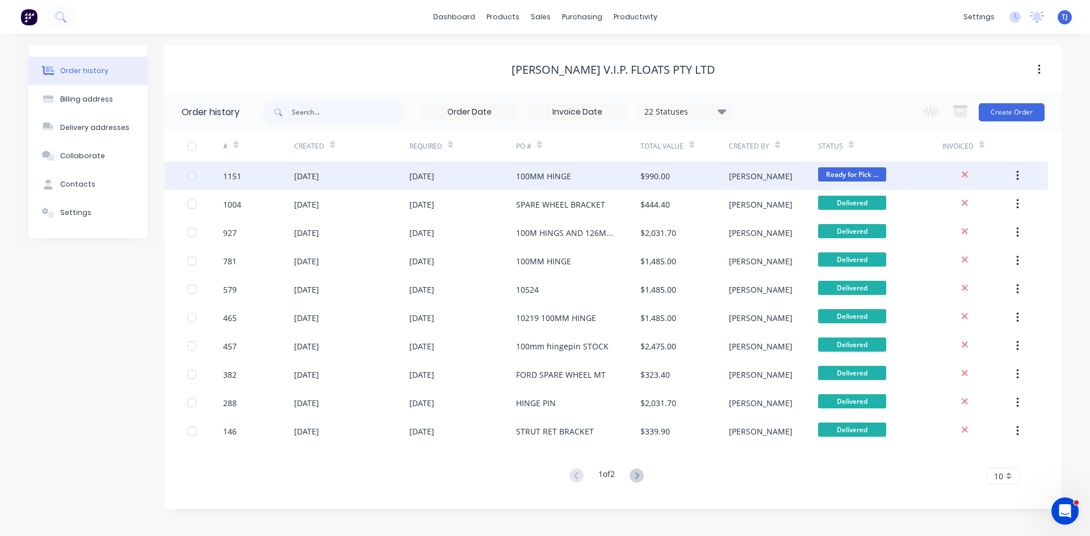
click at [301, 176] on div "[DATE]" at bounding box center [306, 176] width 25 height 12
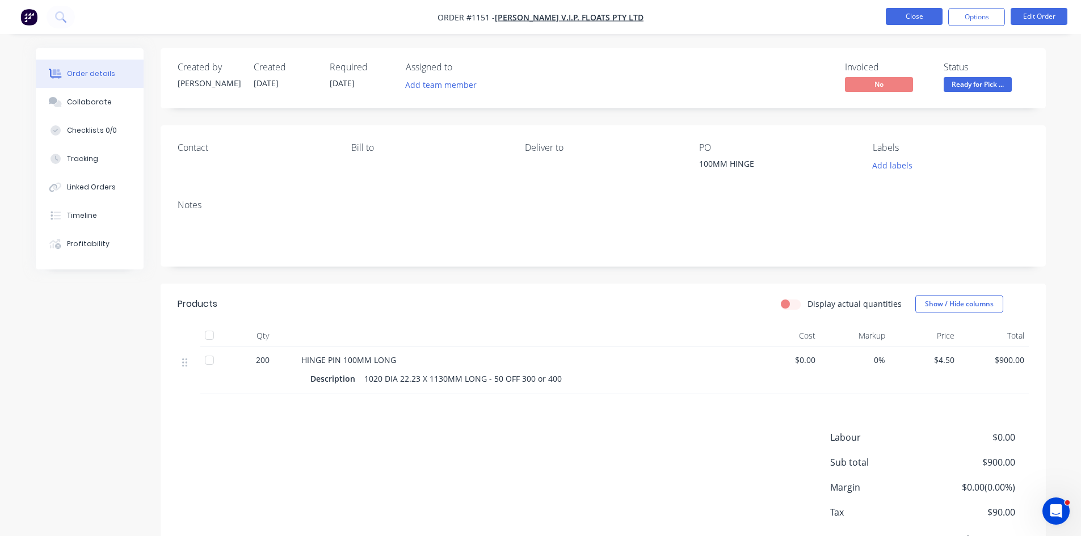
click at [904, 20] on button "Close" at bounding box center [914, 16] width 57 height 17
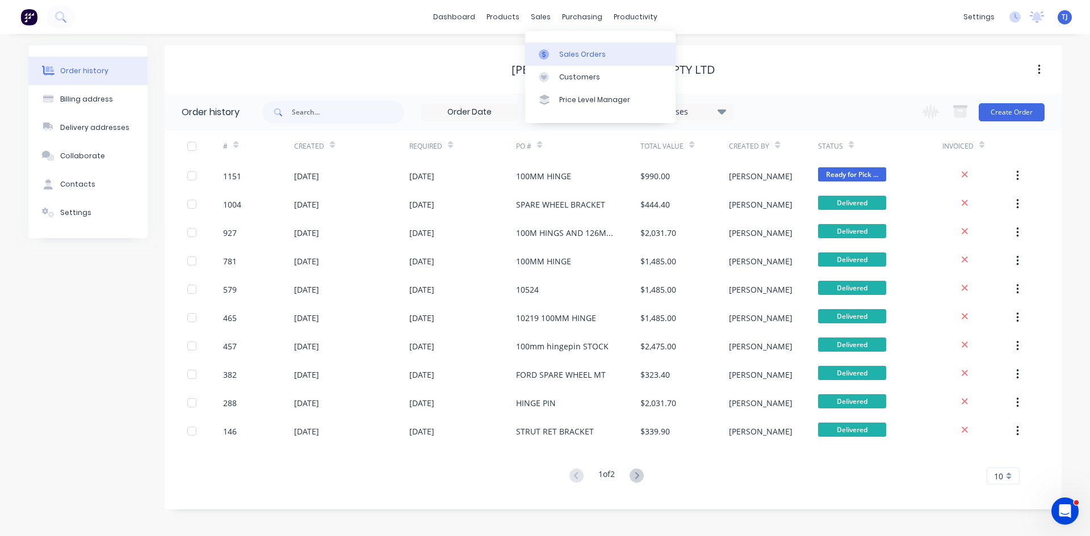
click at [566, 55] on div "Sales Orders" at bounding box center [582, 54] width 47 height 10
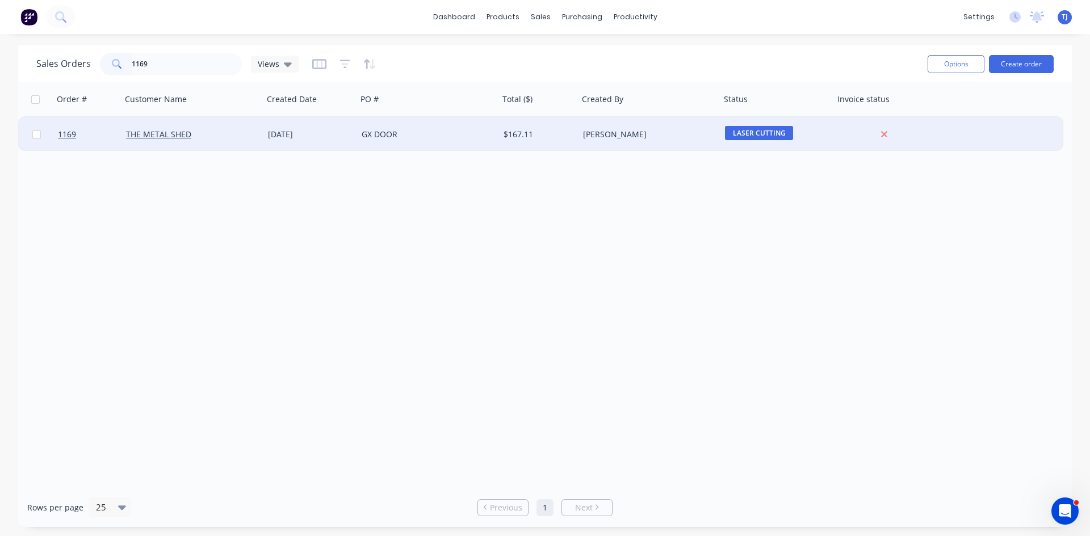
type input "1169"
click at [305, 141] on div "[DATE]" at bounding box center [310, 134] width 94 height 34
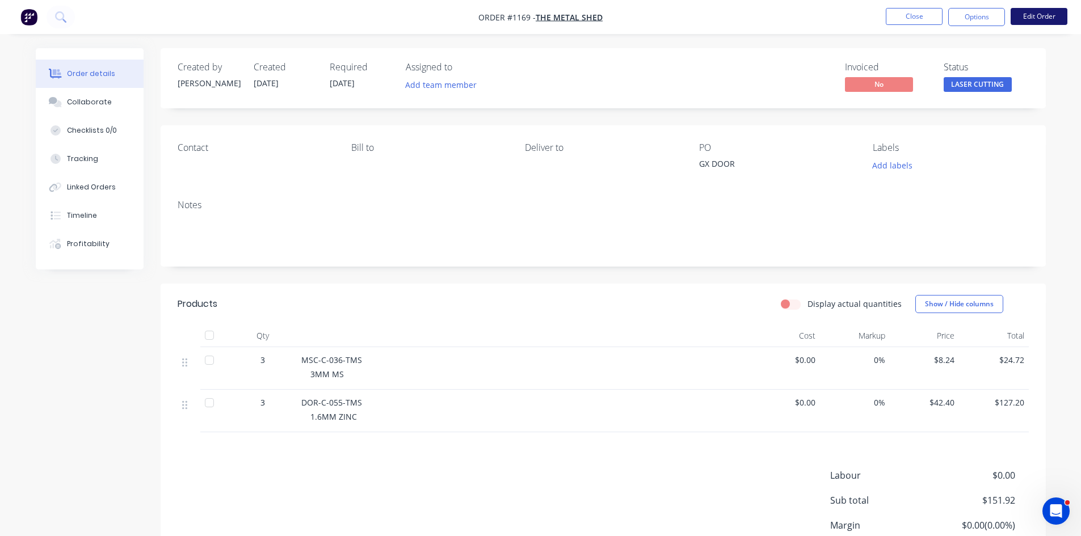
click at [1031, 18] on button "Edit Order" at bounding box center [1039, 16] width 57 height 17
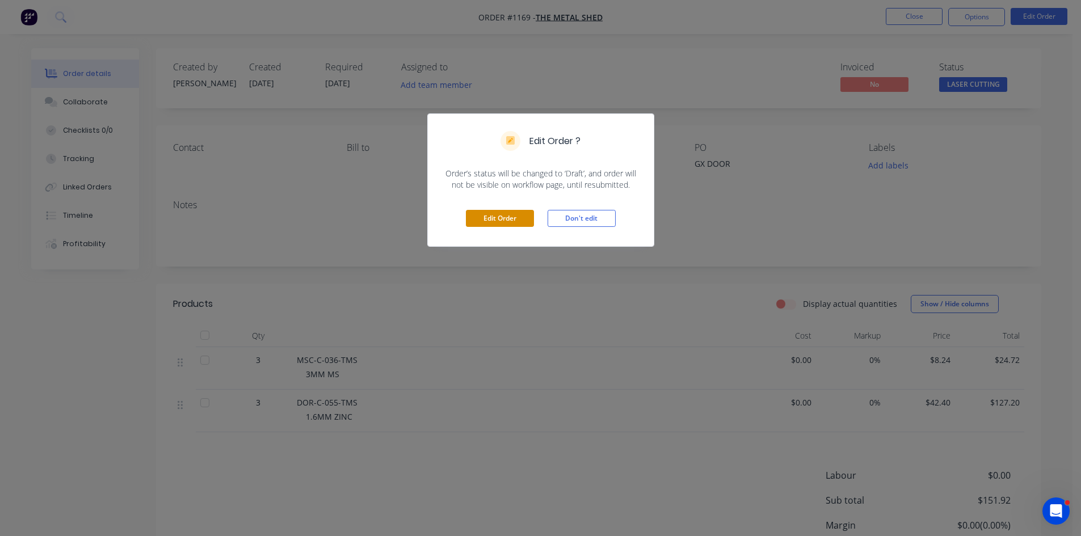
click at [492, 221] on button "Edit Order" at bounding box center [500, 218] width 68 height 17
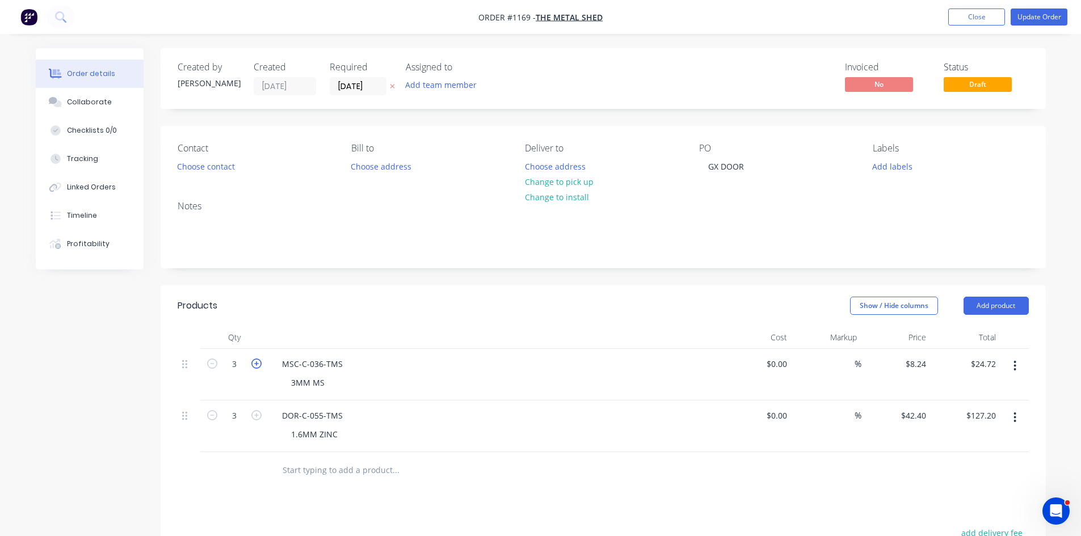
click at [259, 364] on icon "button" at bounding box center [256, 364] width 10 height 10
type input "4"
type input "$32.96"
click at [259, 364] on icon "button" at bounding box center [256, 364] width 10 height 10
type input "5"
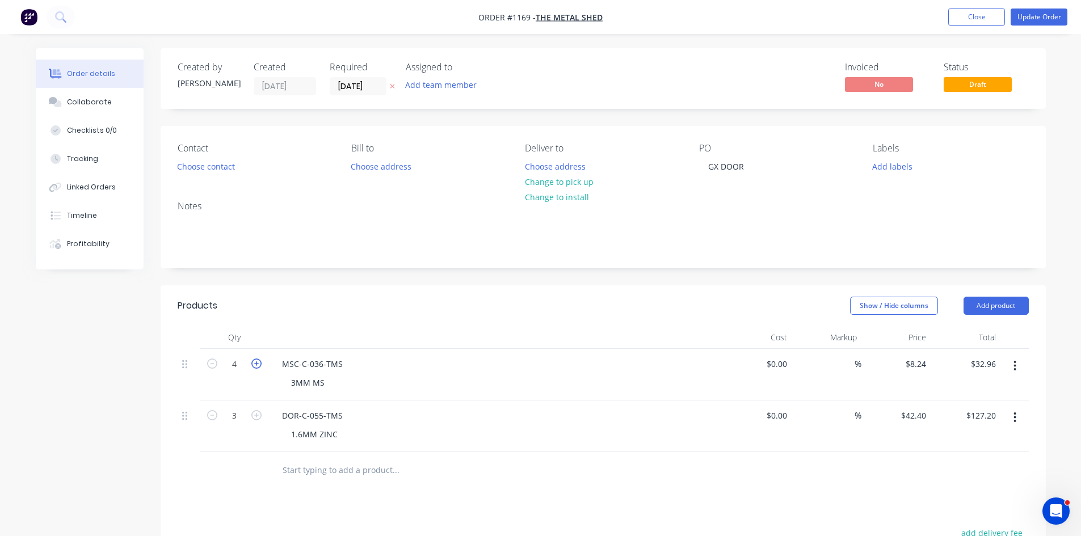
type input "$41.20"
click at [259, 364] on icon "button" at bounding box center [256, 364] width 10 height 10
type input "6"
type input "$49.44"
click at [257, 414] on icon "button" at bounding box center [256, 415] width 10 height 10
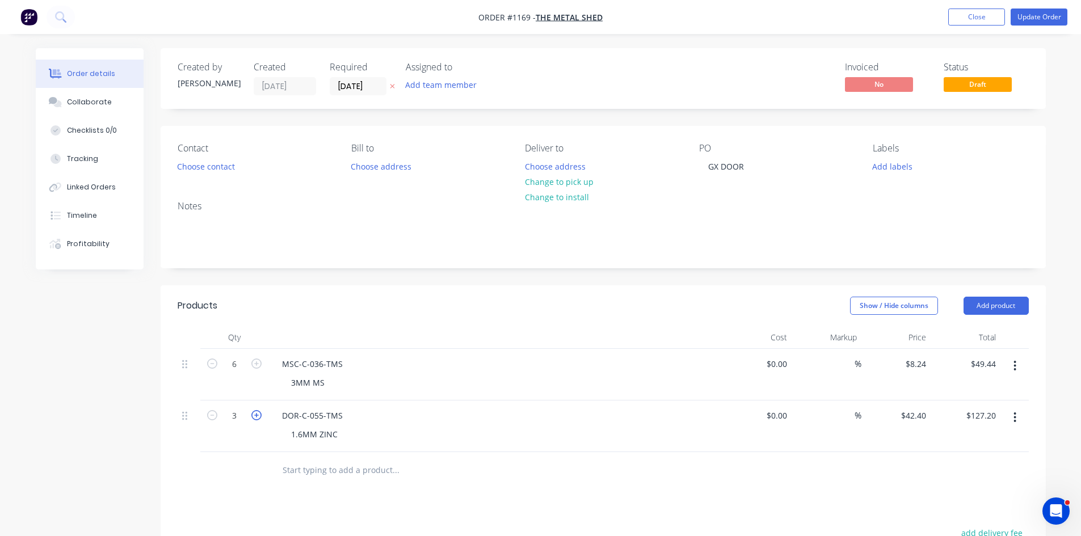
type input "4"
type input "$169.60"
click at [257, 414] on icon "button" at bounding box center [256, 415] width 10 height 10
type input "5"
type input "$212.00"
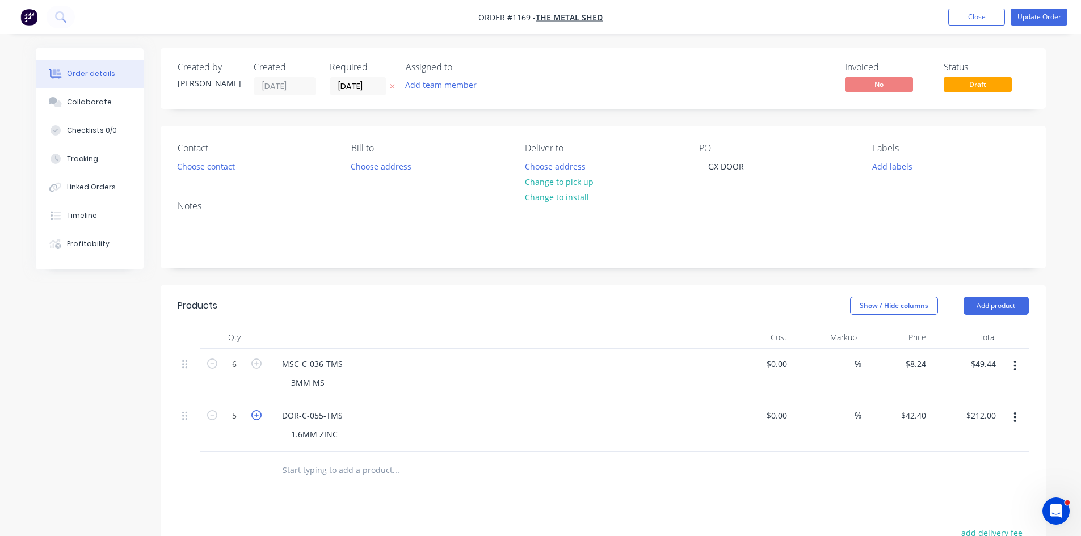
click at [257, 414] on icon "button" at bounding box center [256, 415] width 10 height 10
type input "6"
type input "$254.40"
click at [1022, 19] on button "Update Order" at bounding box center [1039, 17] width 57 height 17
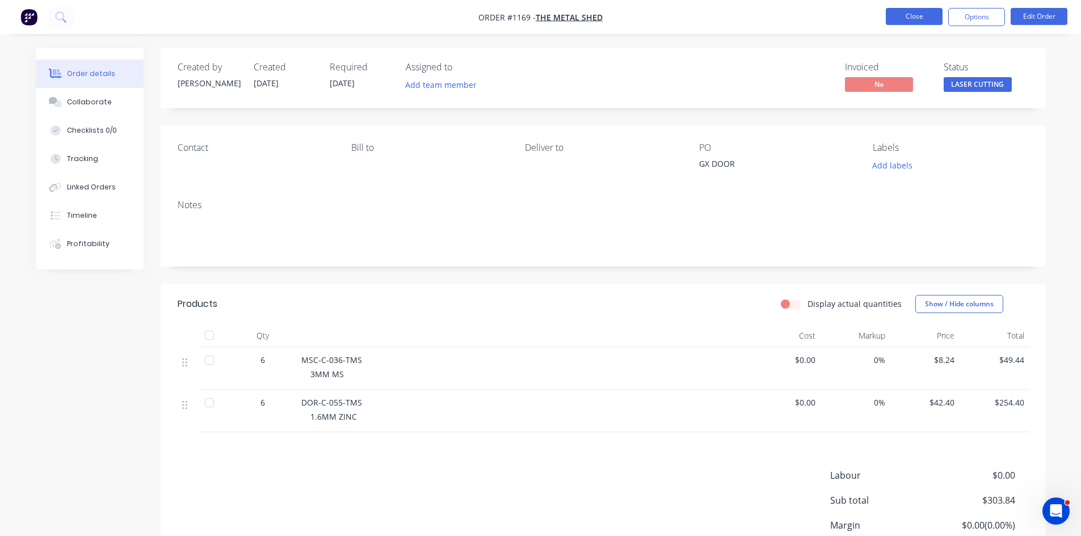
click at [923, 16] on button "Close" at bounding box center [914, 16] width 57 height 17
